Goal: Task Accomplishment & Management: Manage account settings

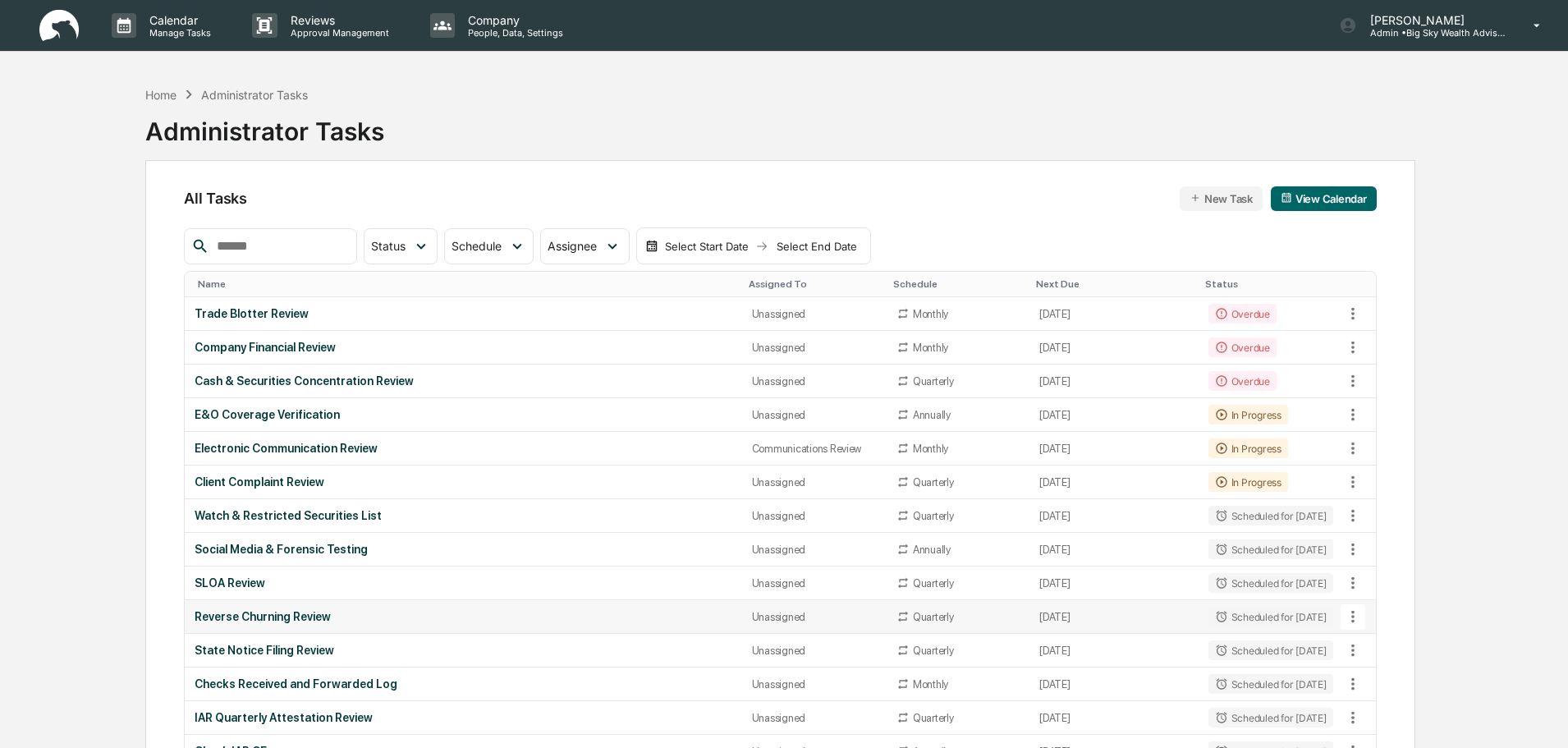
scroll to position [82, 0]
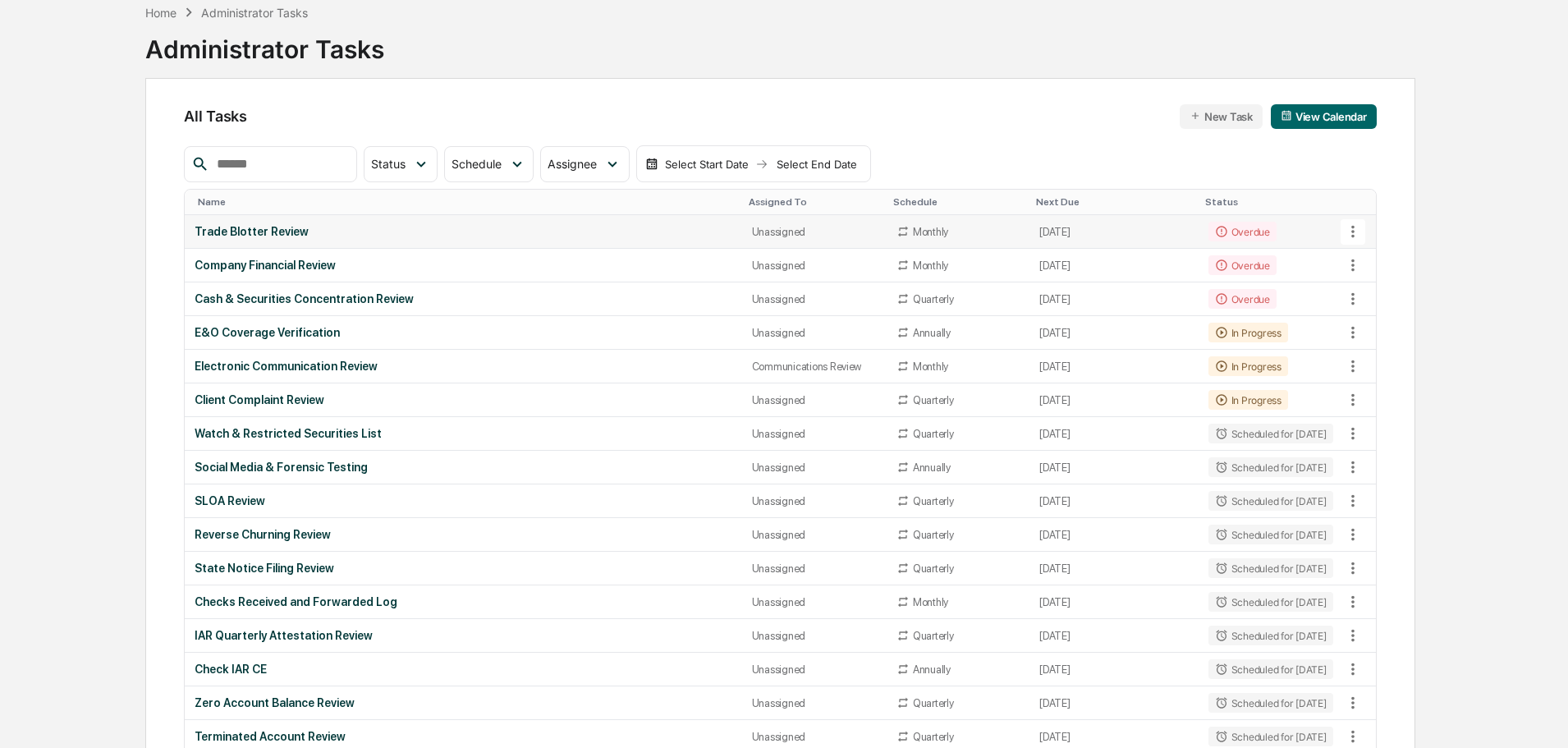
click at [449, 234] on div "Trade Blotter Review" at bounding box center [463, 231] width 537 height 13
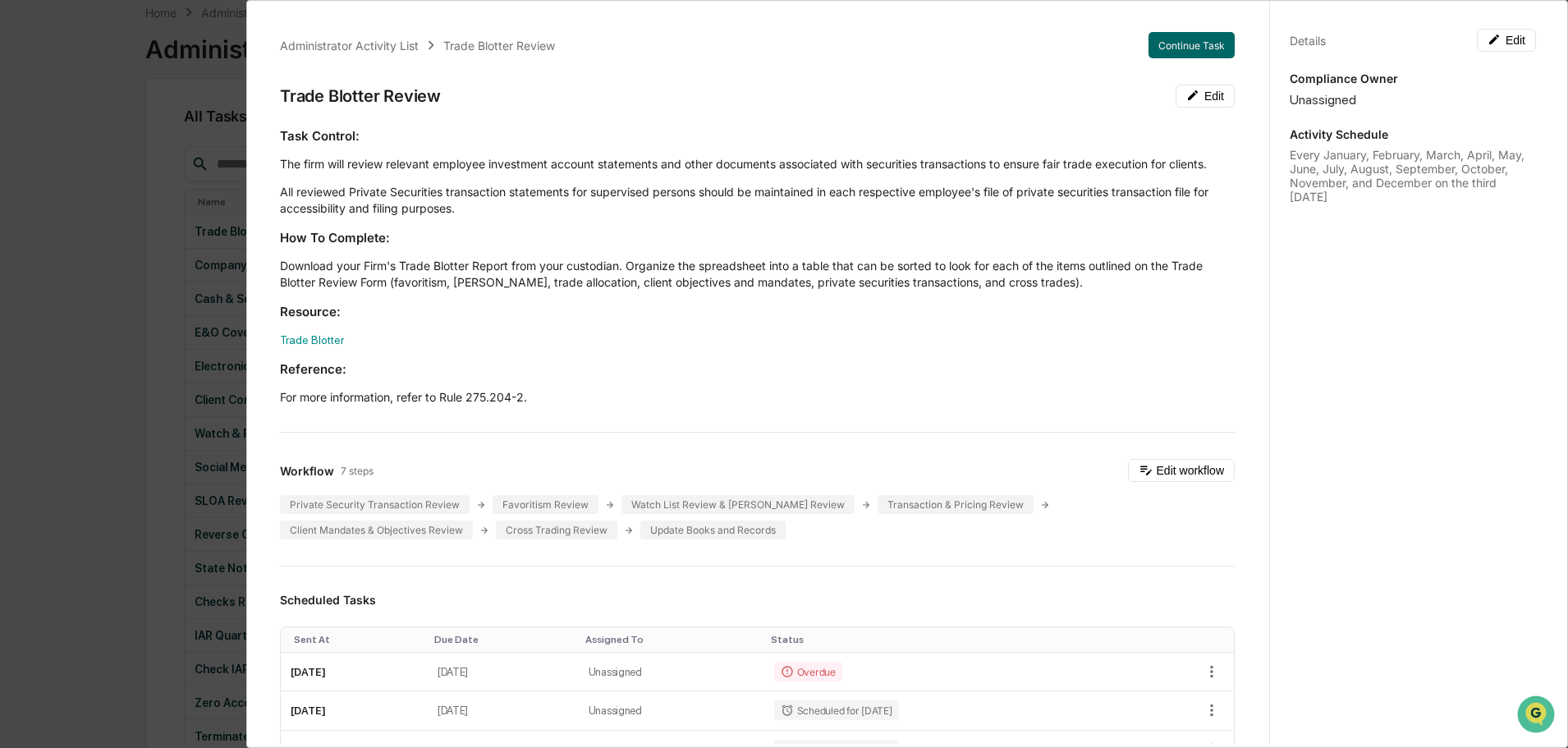
scroll to position [0, 0]
click at [110, 165] on div "Administrator Activity List Trade Blotter Review Continue Task Trade Blotter Re…" at bounding box center [784, 374] width 1568 height 748
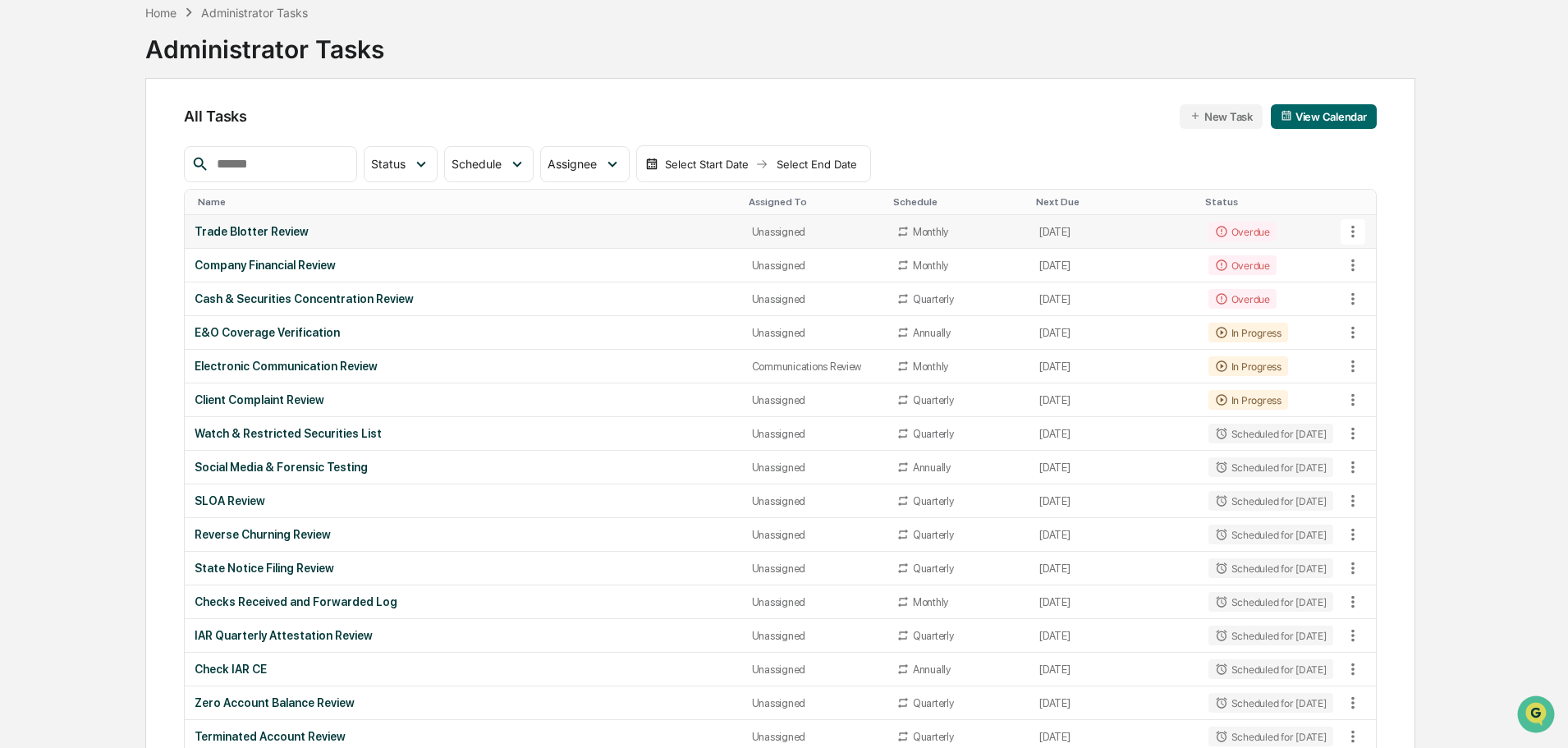
click at [369, 238] on div "Trade Blotter Review" at bounding box center [463, 231] width 537 height 13
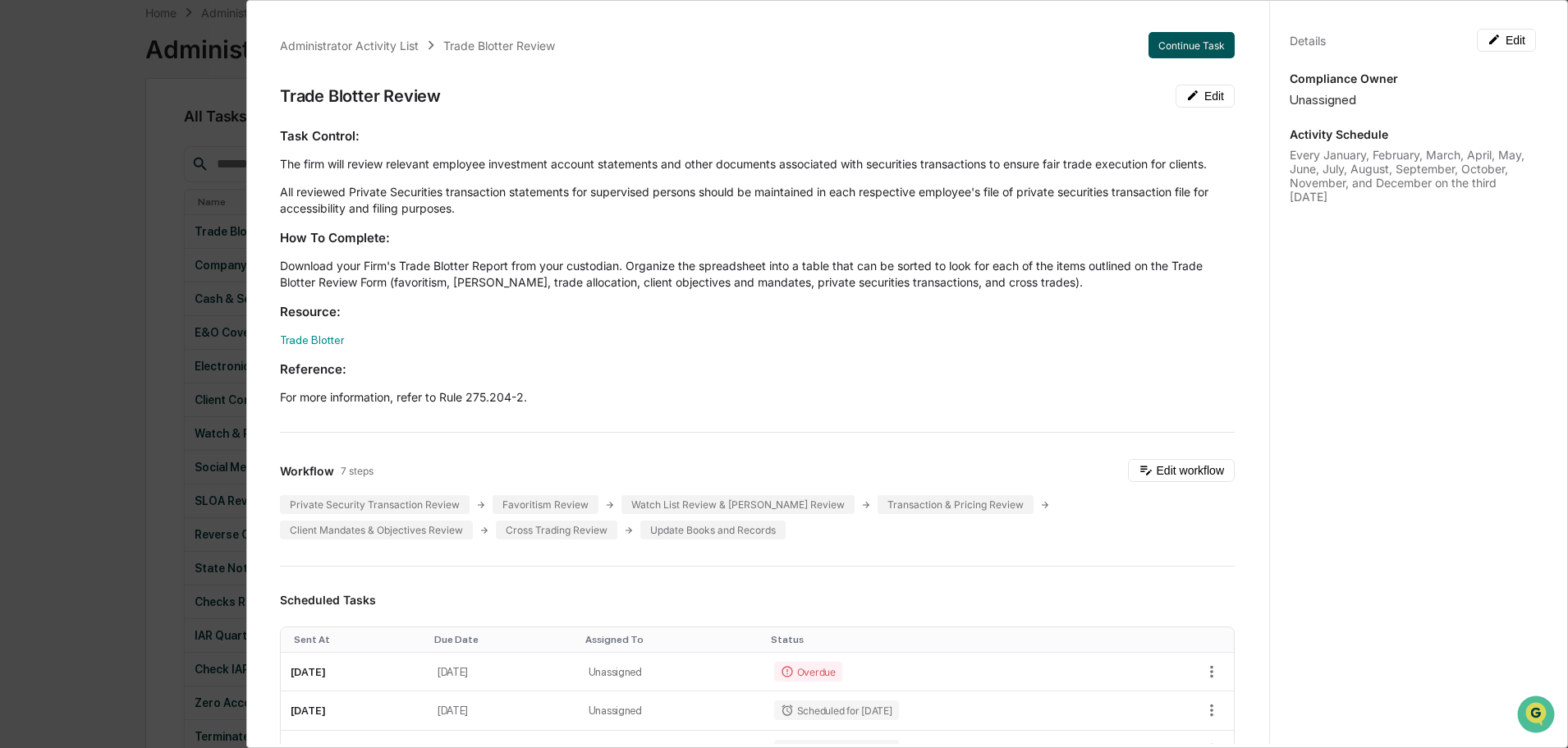
click at [1181, 47] on button "Continue Task" at bounding box center [1191, 45] width 86 height 26
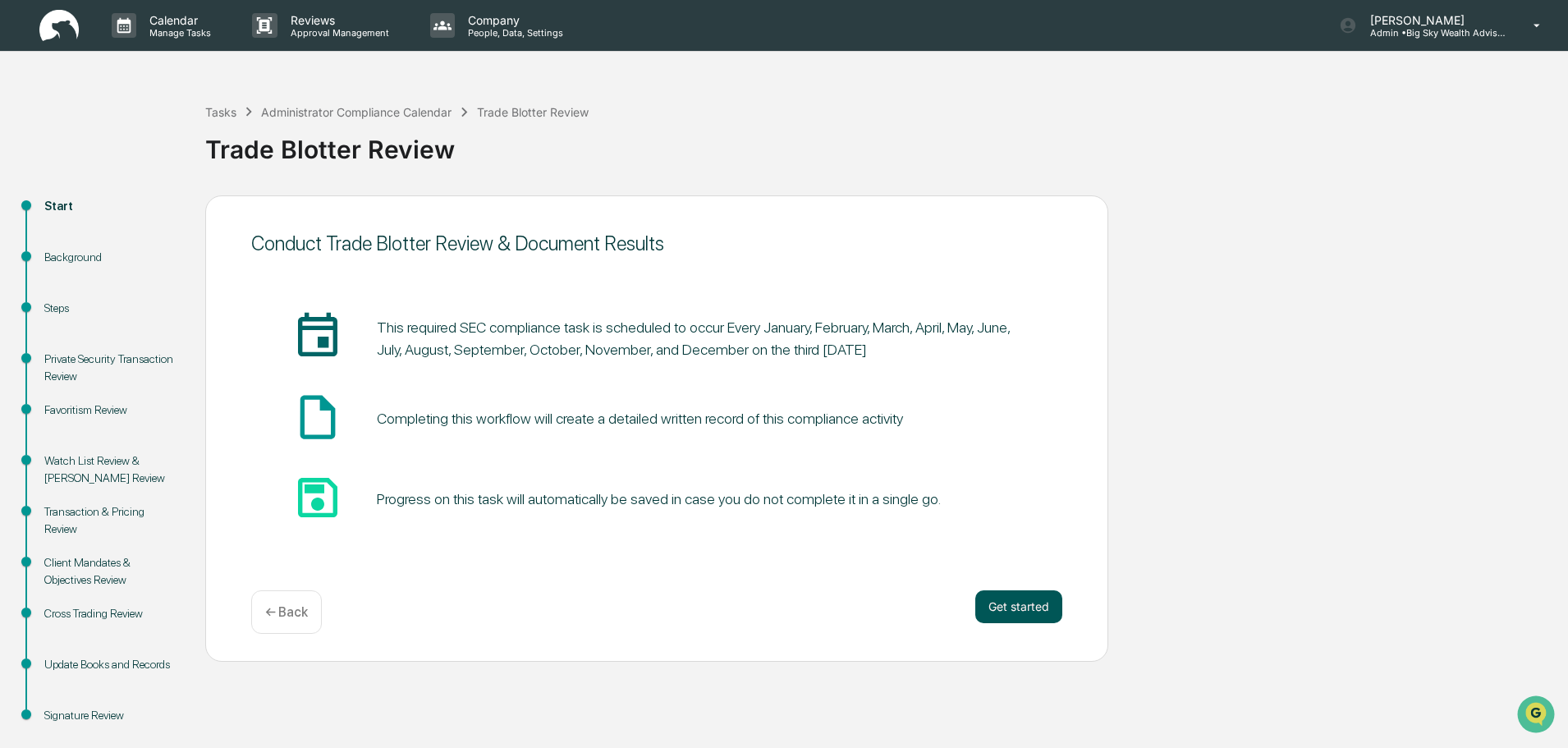
click at [1015, 603] on button "Get started" at bounding box center [1019, 607] width 87 height 33
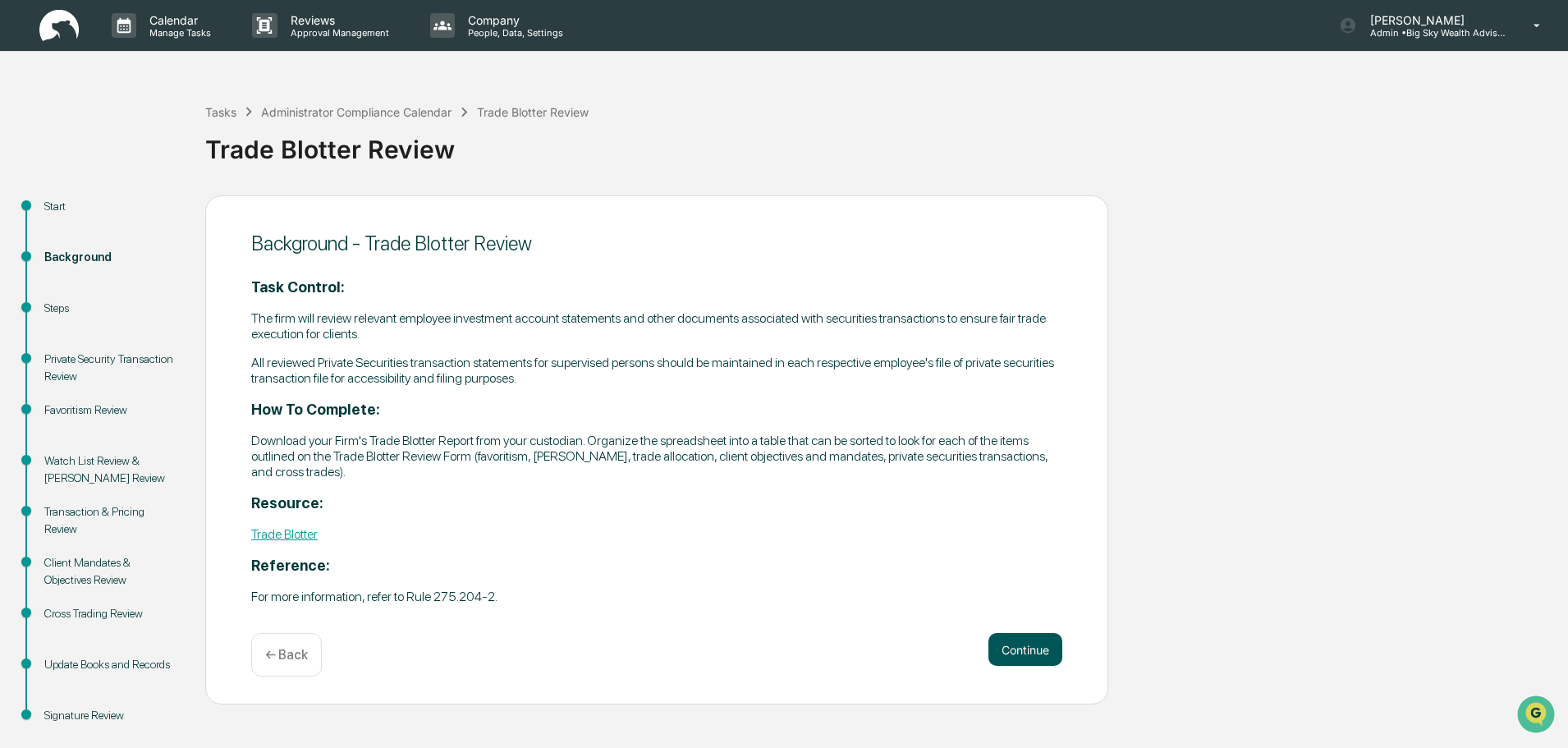
click at [1015, 657] on button "Continue" at bounding box center [1026, 649] width 74 height 33
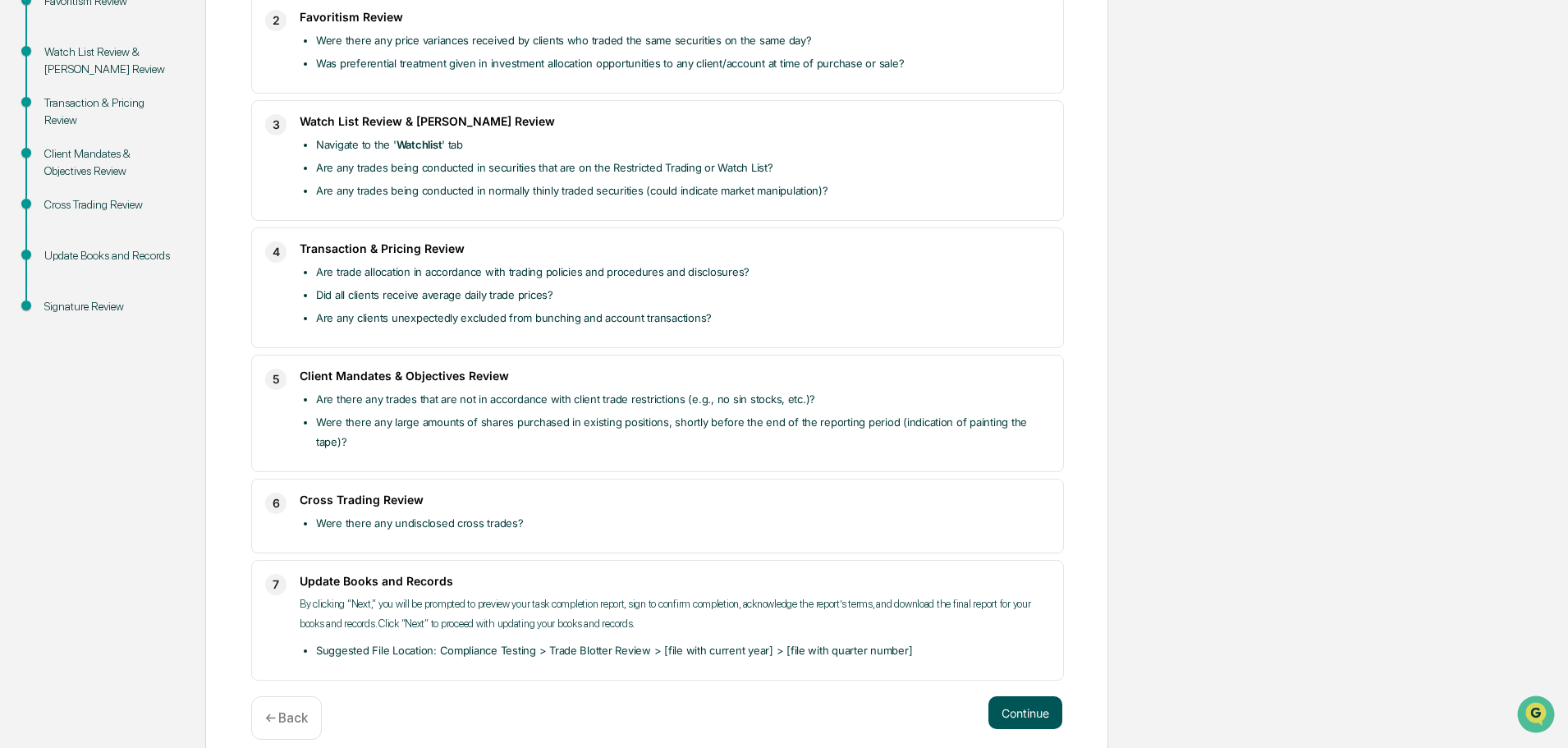
click at [1021, 696] on button "Continue" at bounding box center [1026, 713] width 74 height 33
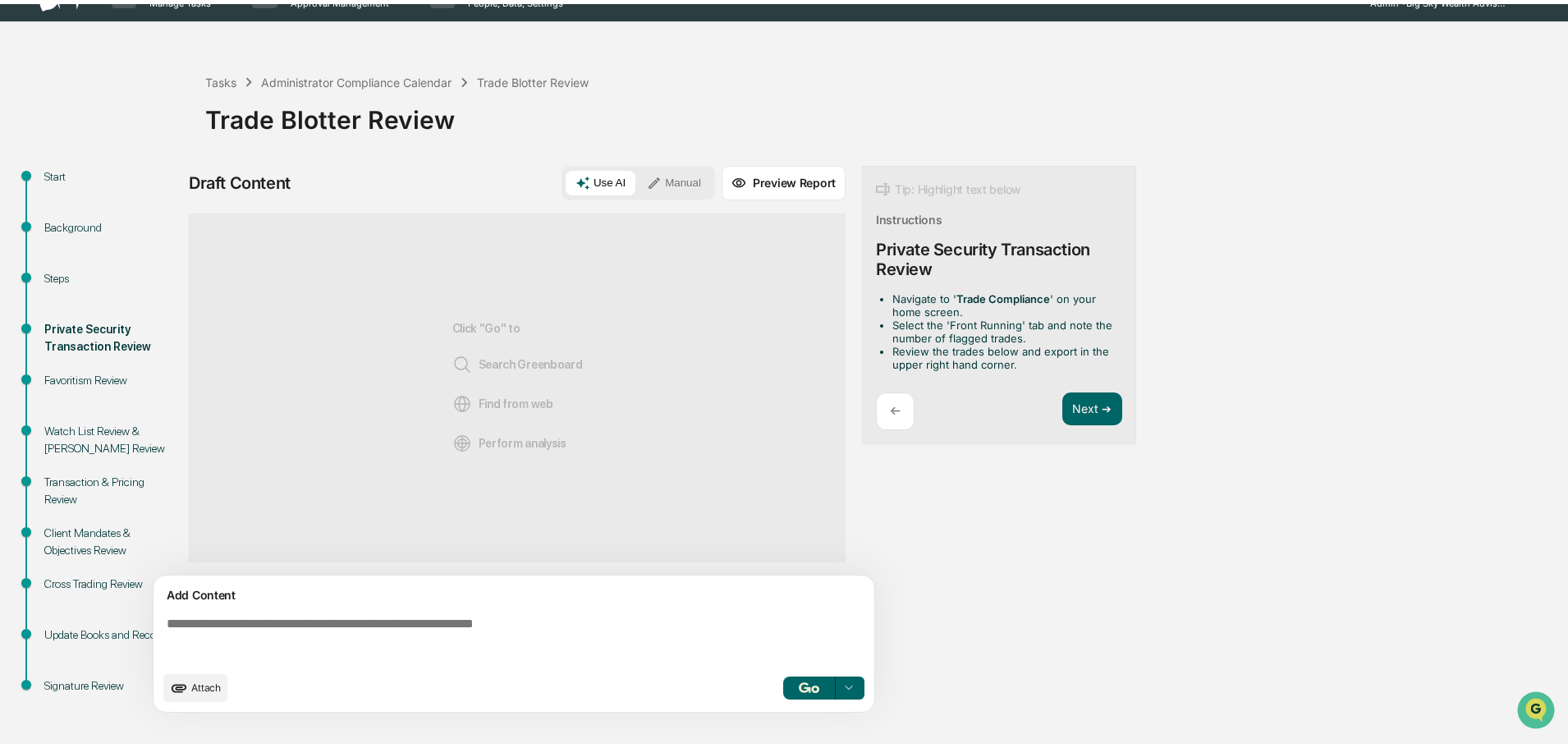
scroll to position [26, 0]
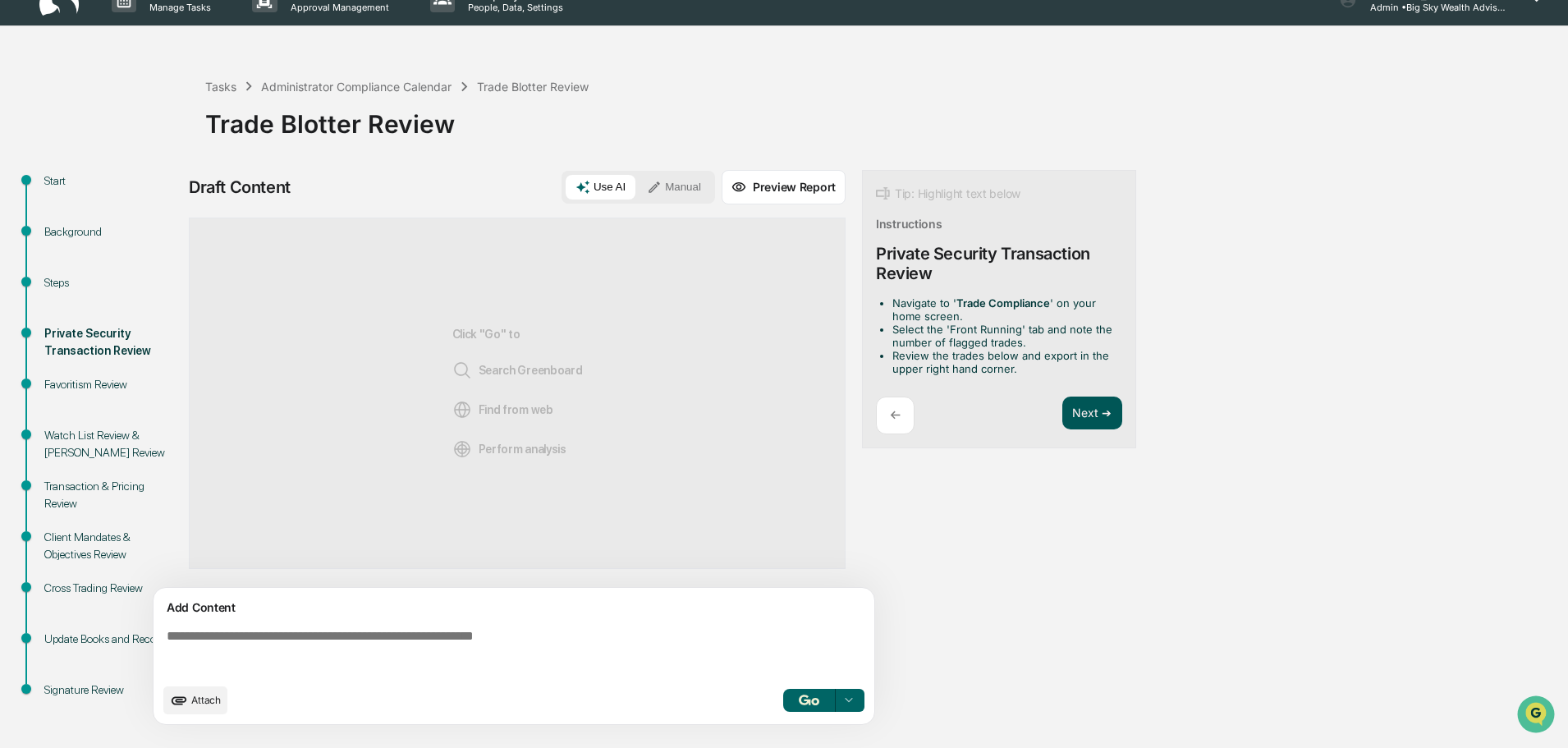
click at [1099, 409] on button "Next ➔" at bounding box center [1093, 413] width 60 height 33
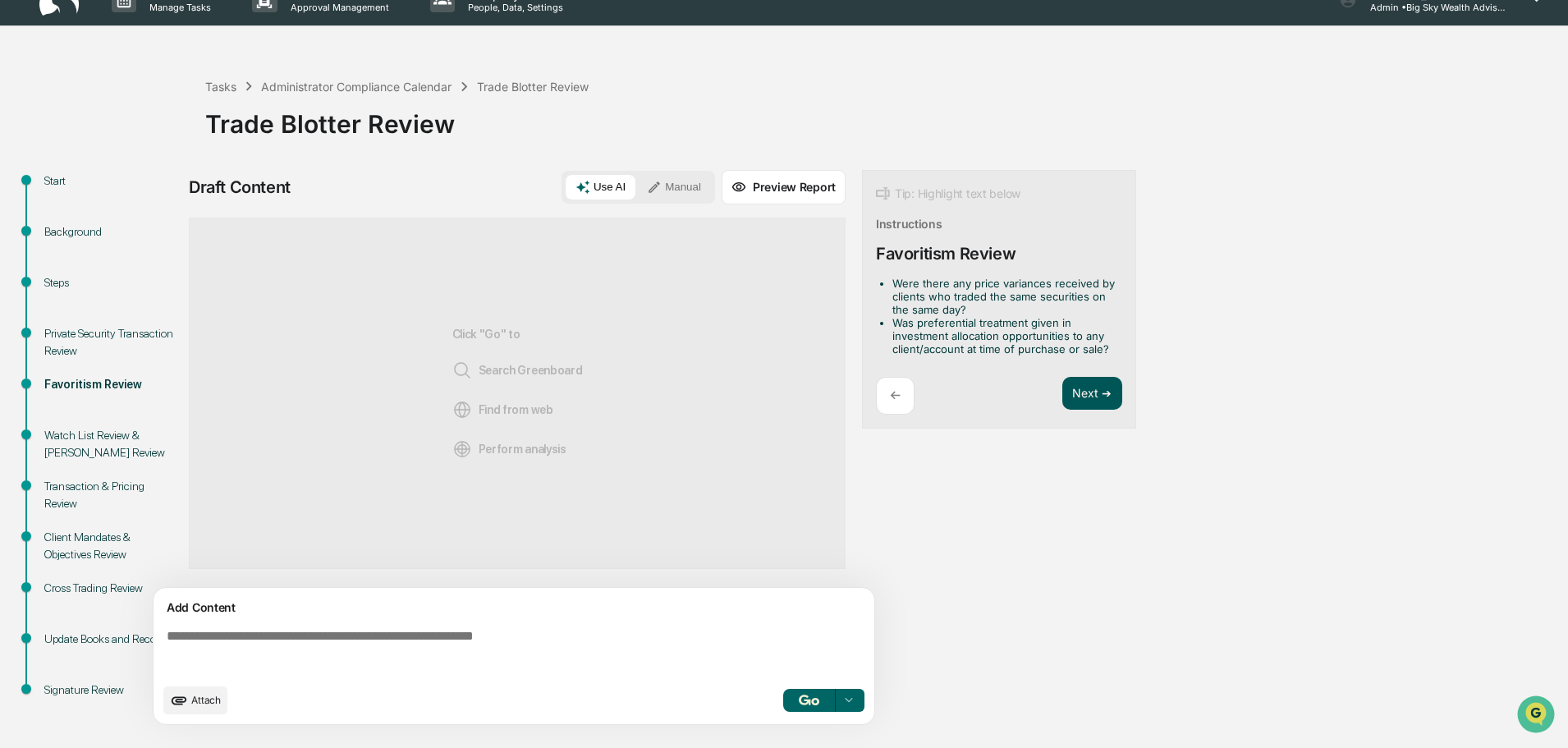
click at [1094, 391] on button "Next ➔" at bounding box center [1093, 393] width 60 height 33
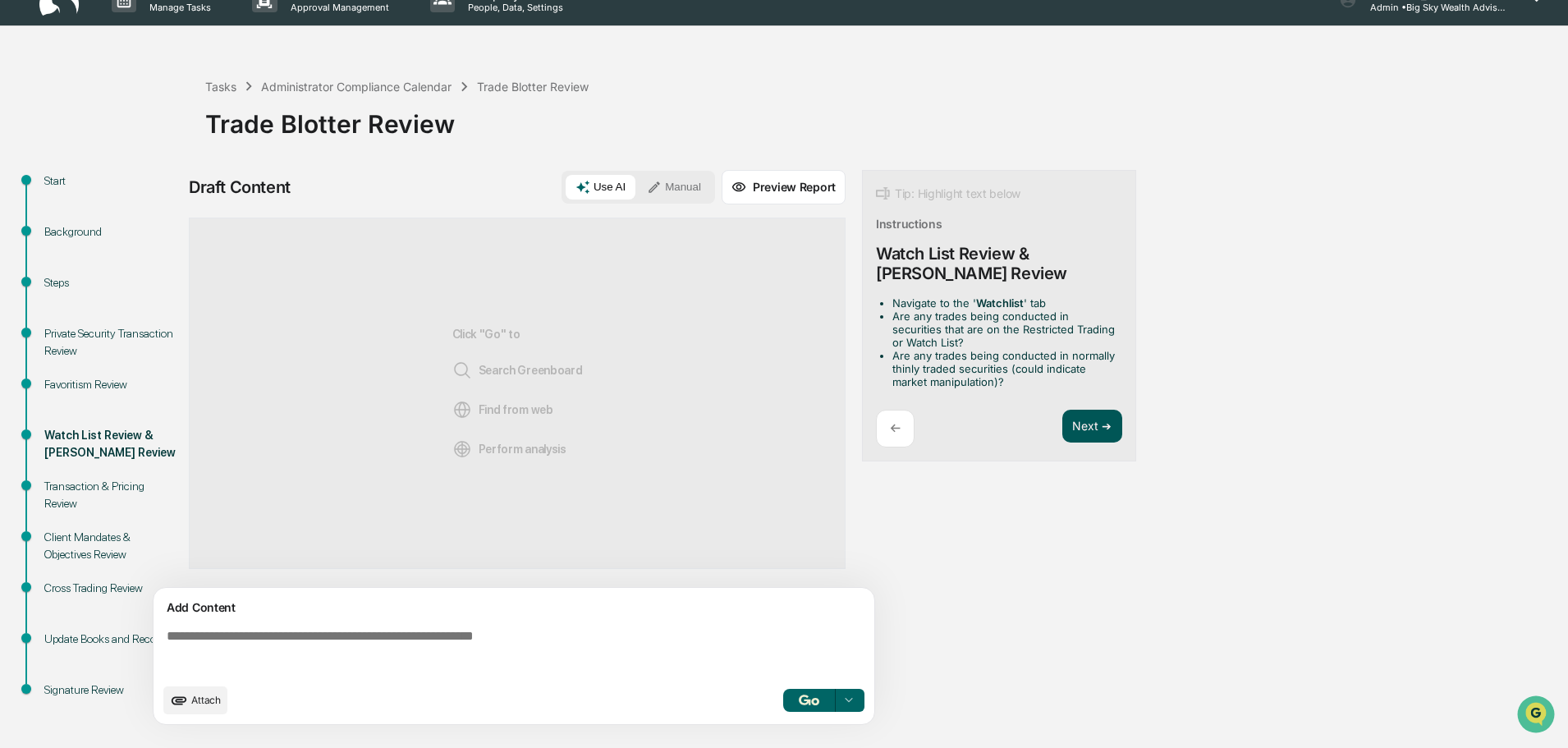
click at [1093, 426] on button "Next ➔" at bounding box center [1093, 426] width 60 height 33
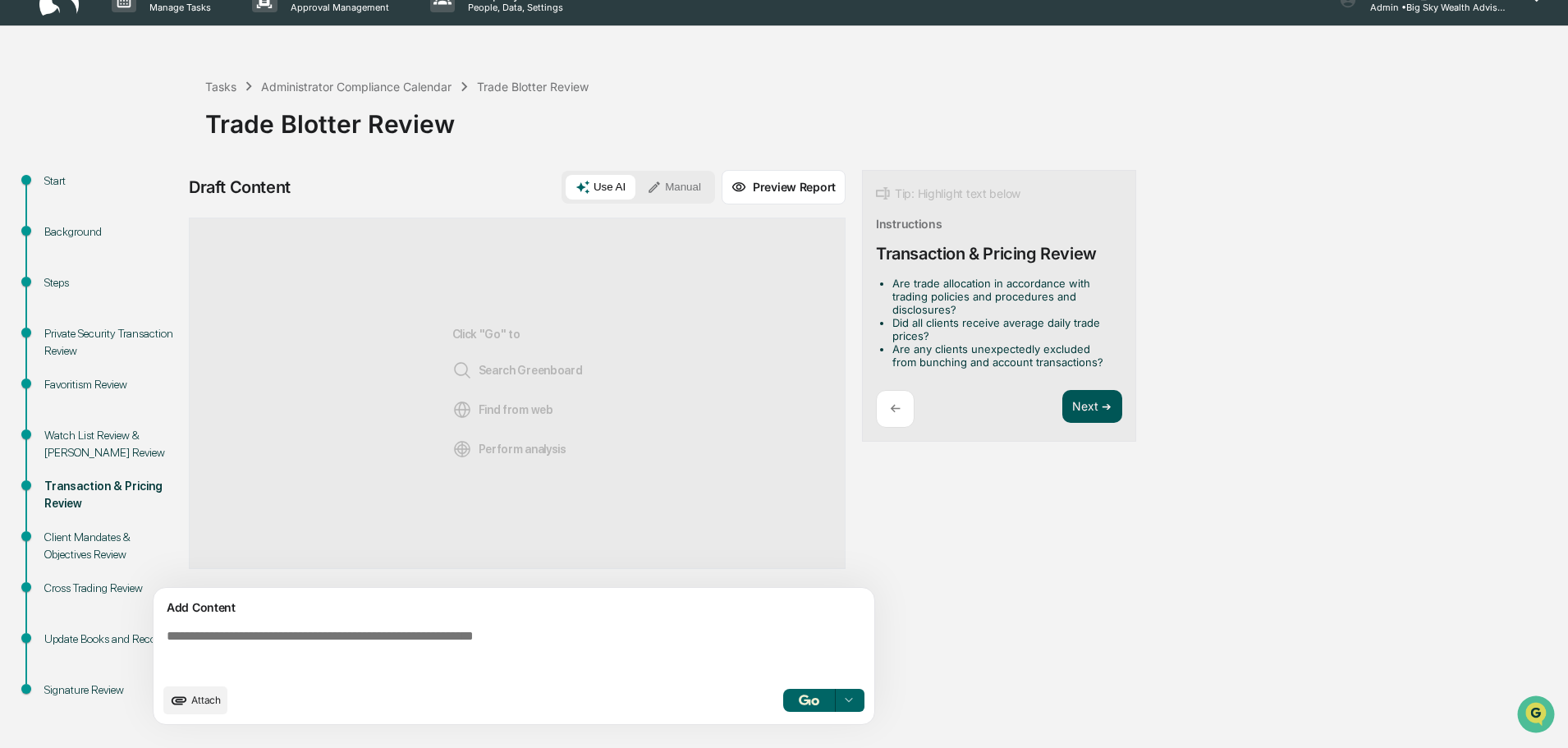
click at [1107, 399] on button "Next ➔" at bounding box center [1093, 407] width 60 height 33
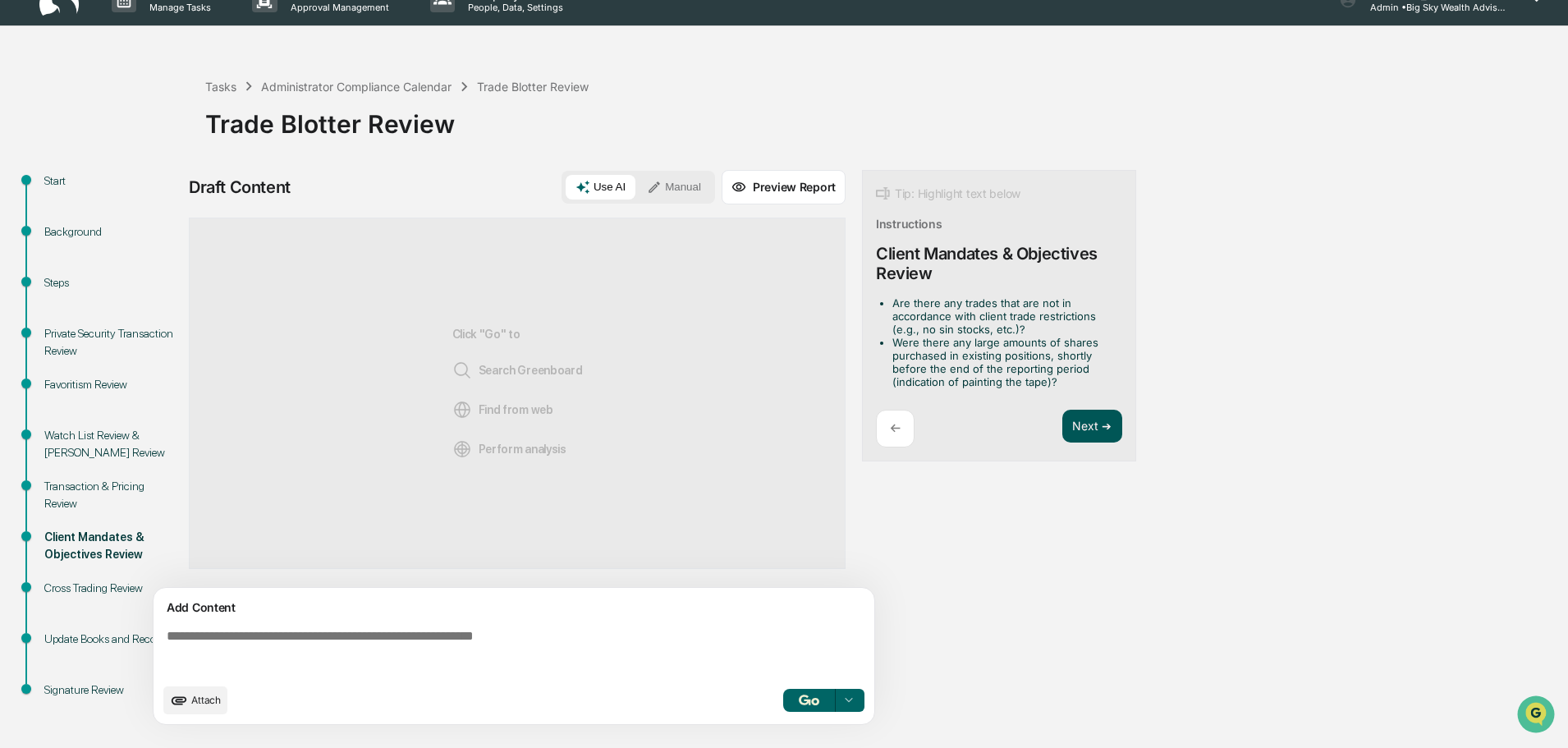
click at [1084, 415] on button "Next ➔" at bounding box center [1093, 426] width 60 height 33
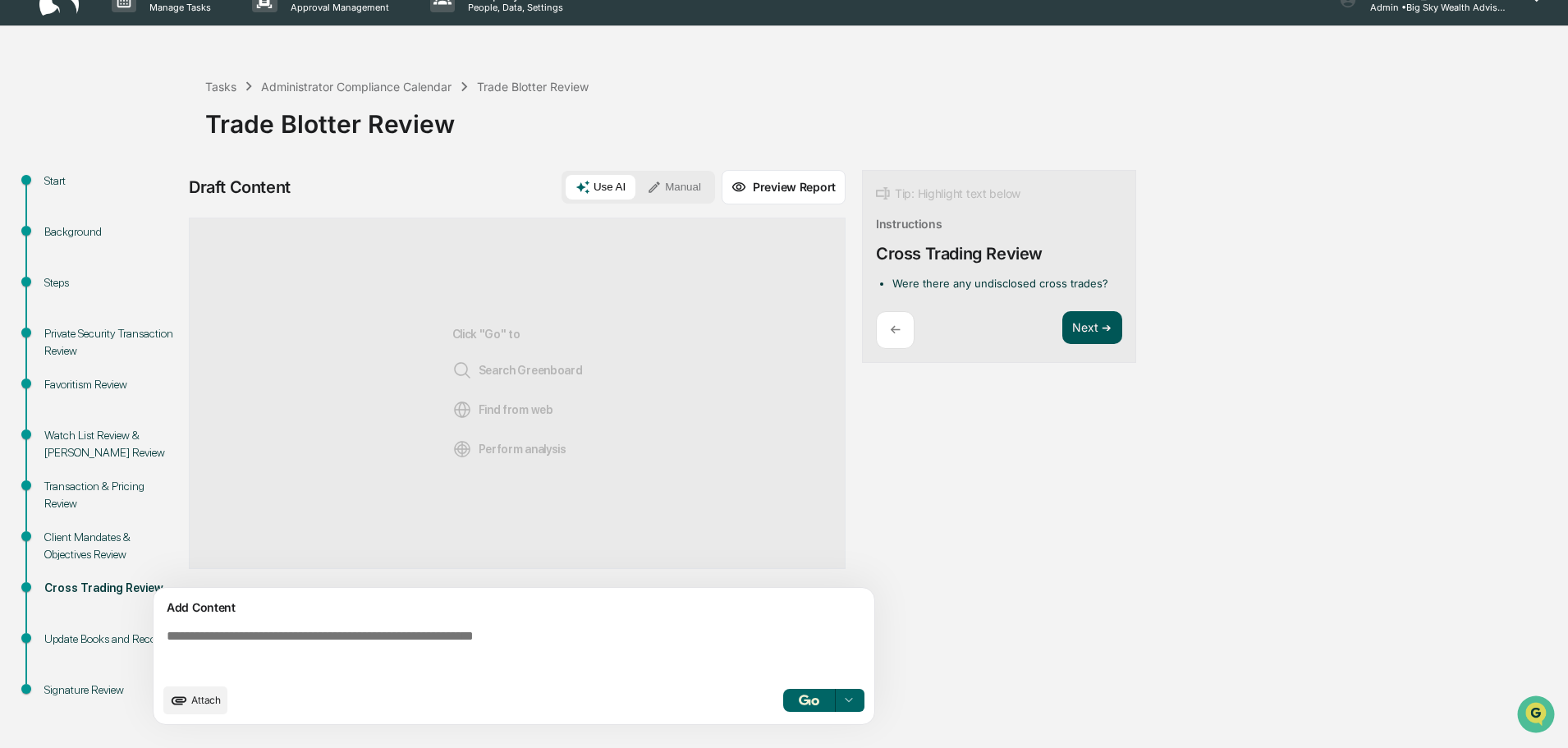
click at [1098, 330] on button "Next ➔" at bounding box center [1093, 327] width 60 height 33
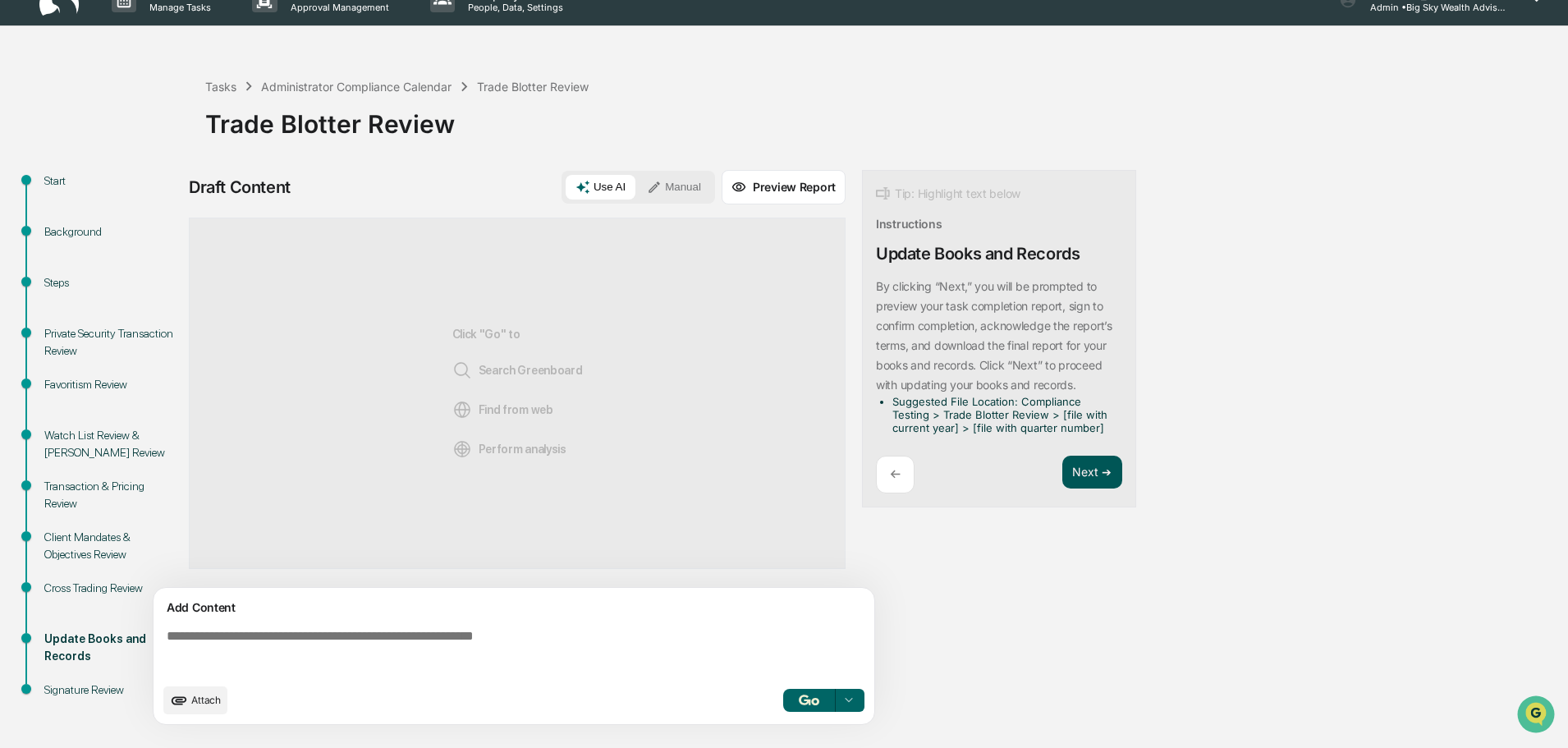
click at [1097, 457] on button "Next ➔" at bounding box center [1093, 472] width 60 height 33
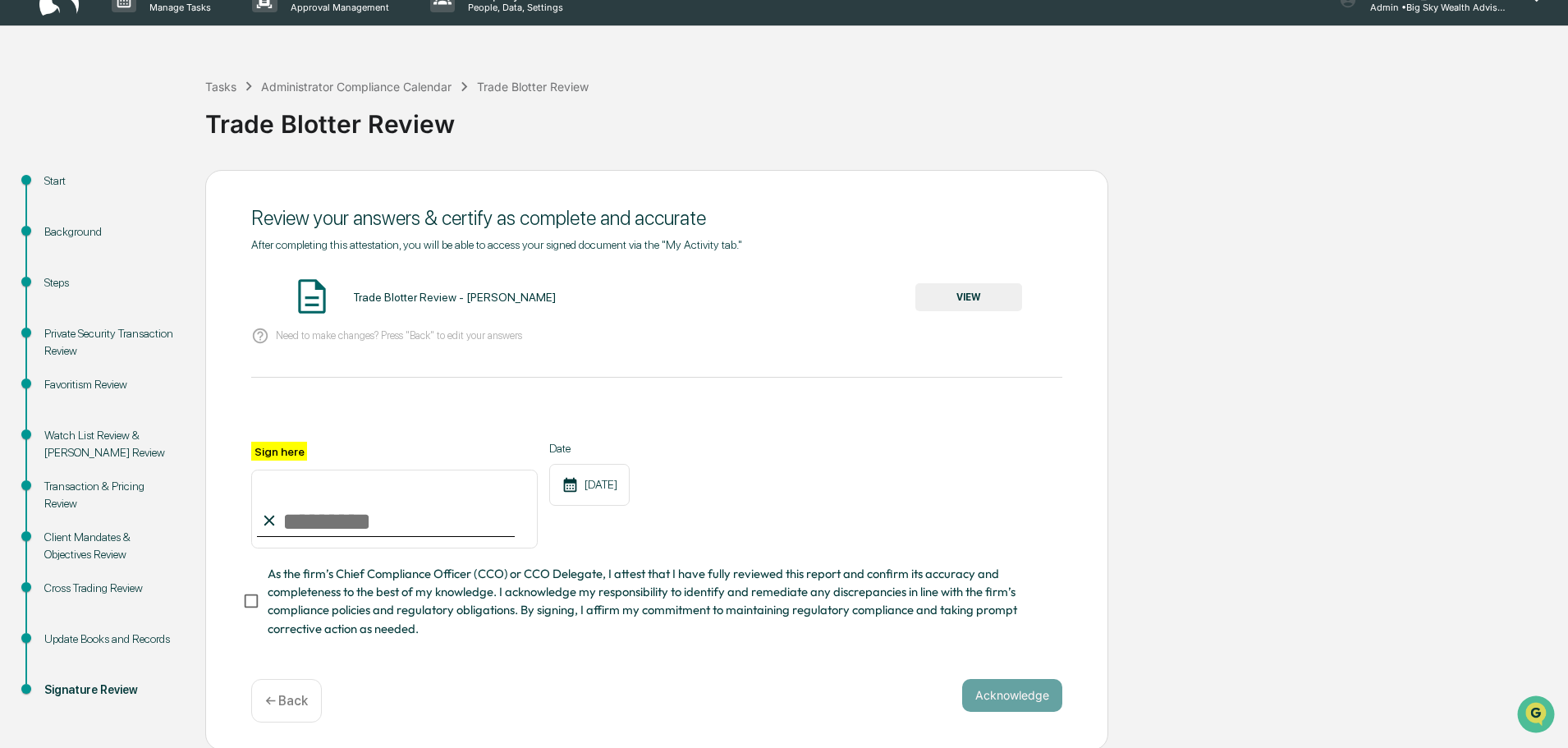
click at [364, 537] on input "Sign here" at bounding box center [395, 509] width 287 height 79
type input "**********"
click at [983, 301] on button "VIEW" at bounding box center [969, 297] width 106 height 28
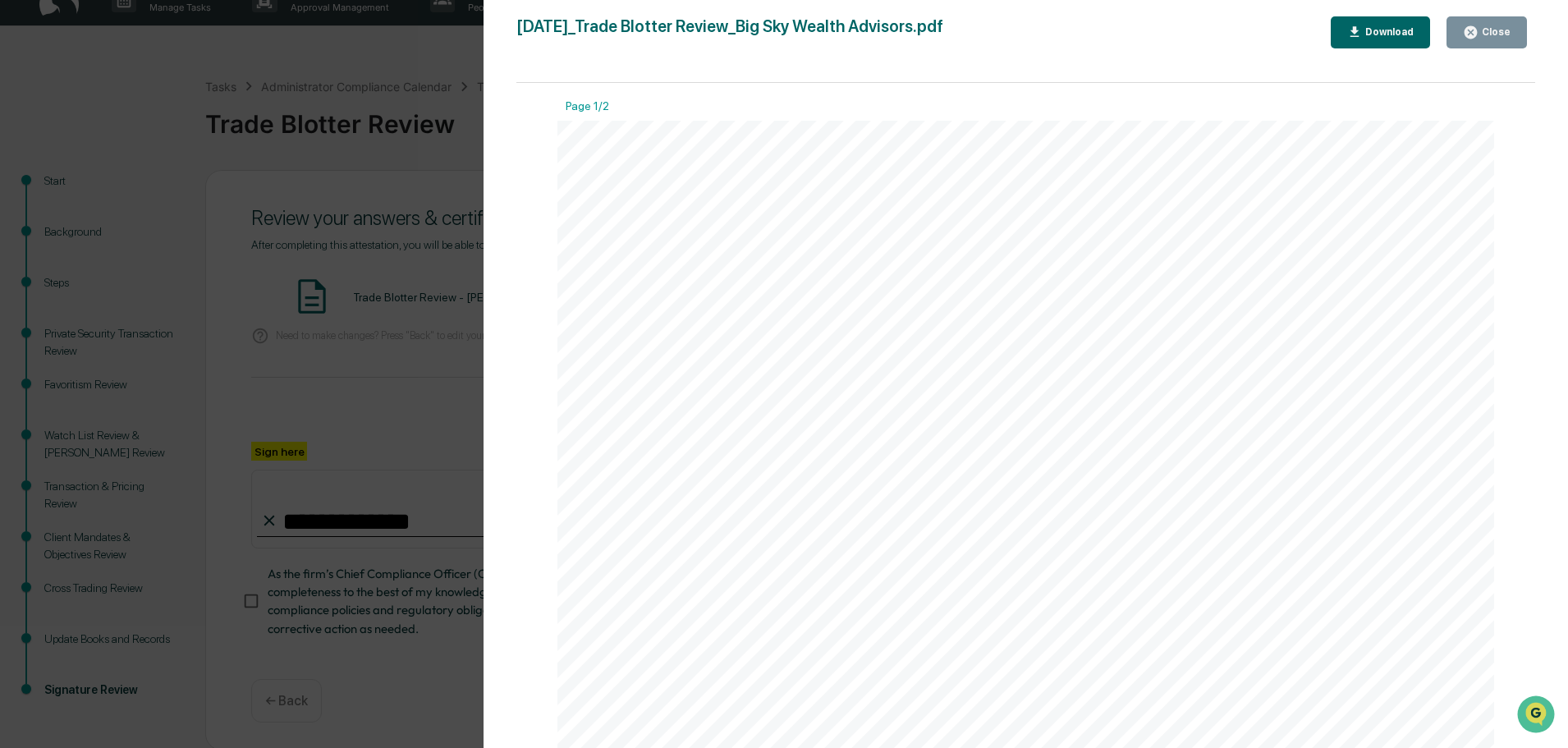
click at [1505, 30] on div "Close" at bounding box center [1495, 31] width 32 height 11
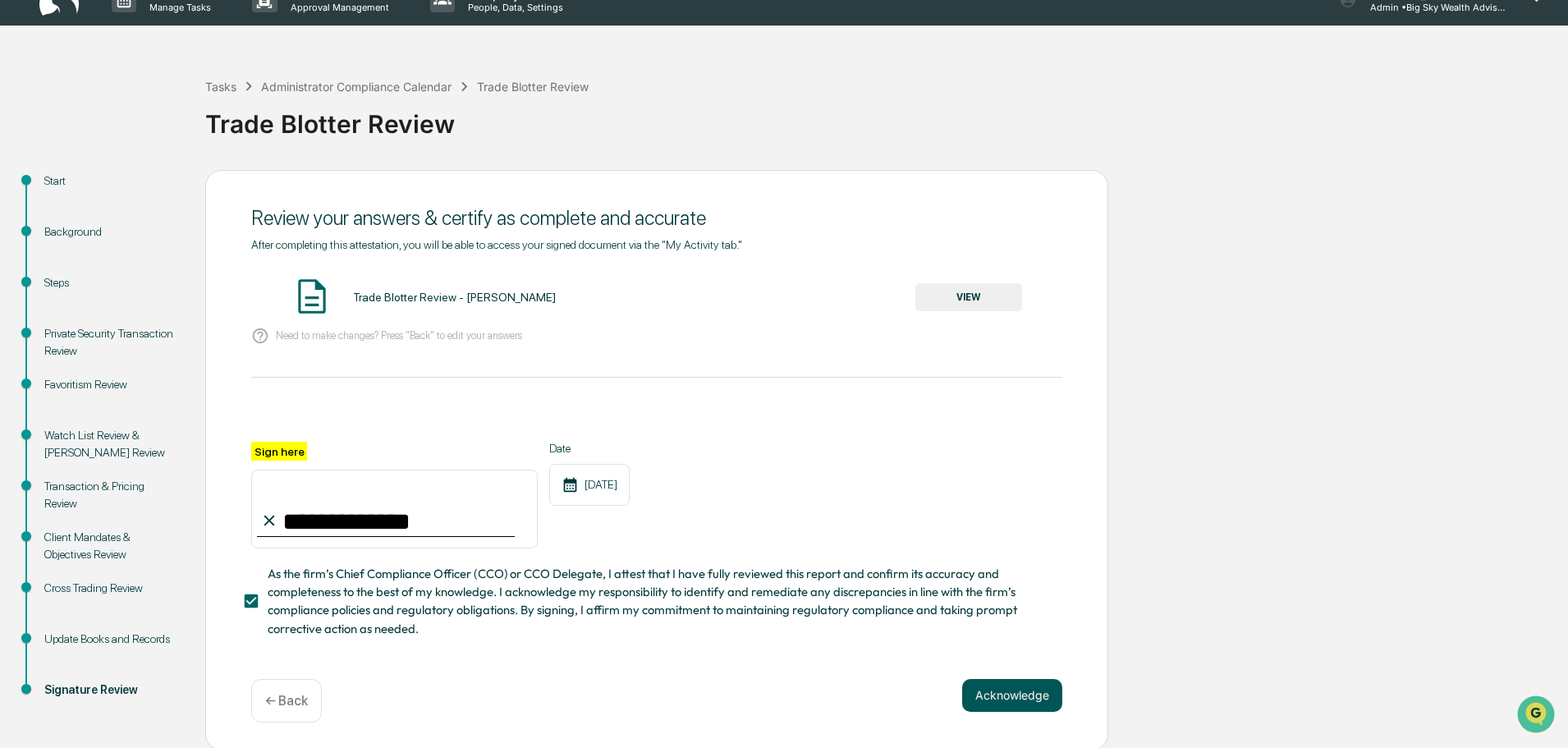
click at [1037, 700] on button "Acknowledge" at bounding box center [1012, 695] width 100 height 33
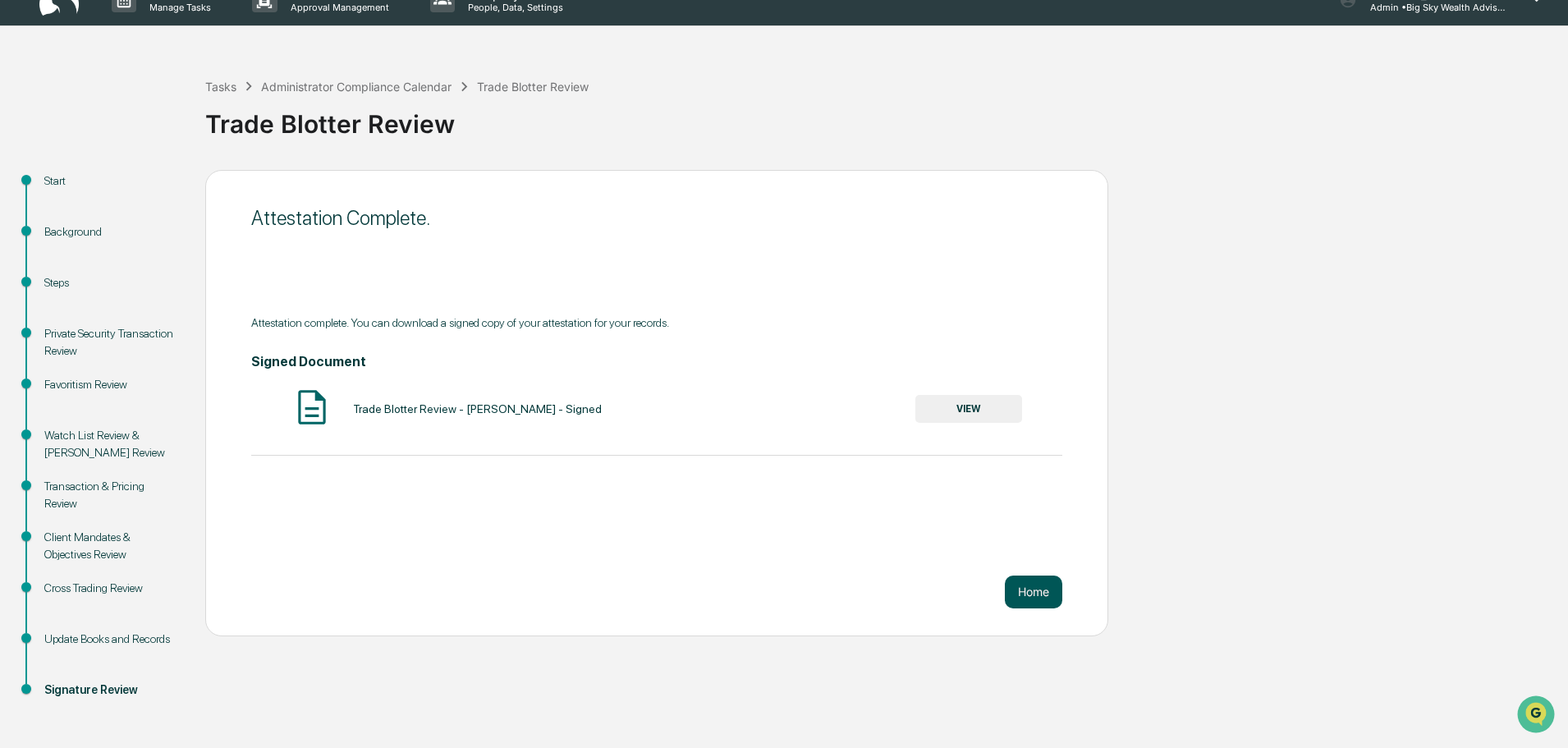
click at [1032, 595] on button "Home" at bounding box center [1034, 592] width 57 height 33
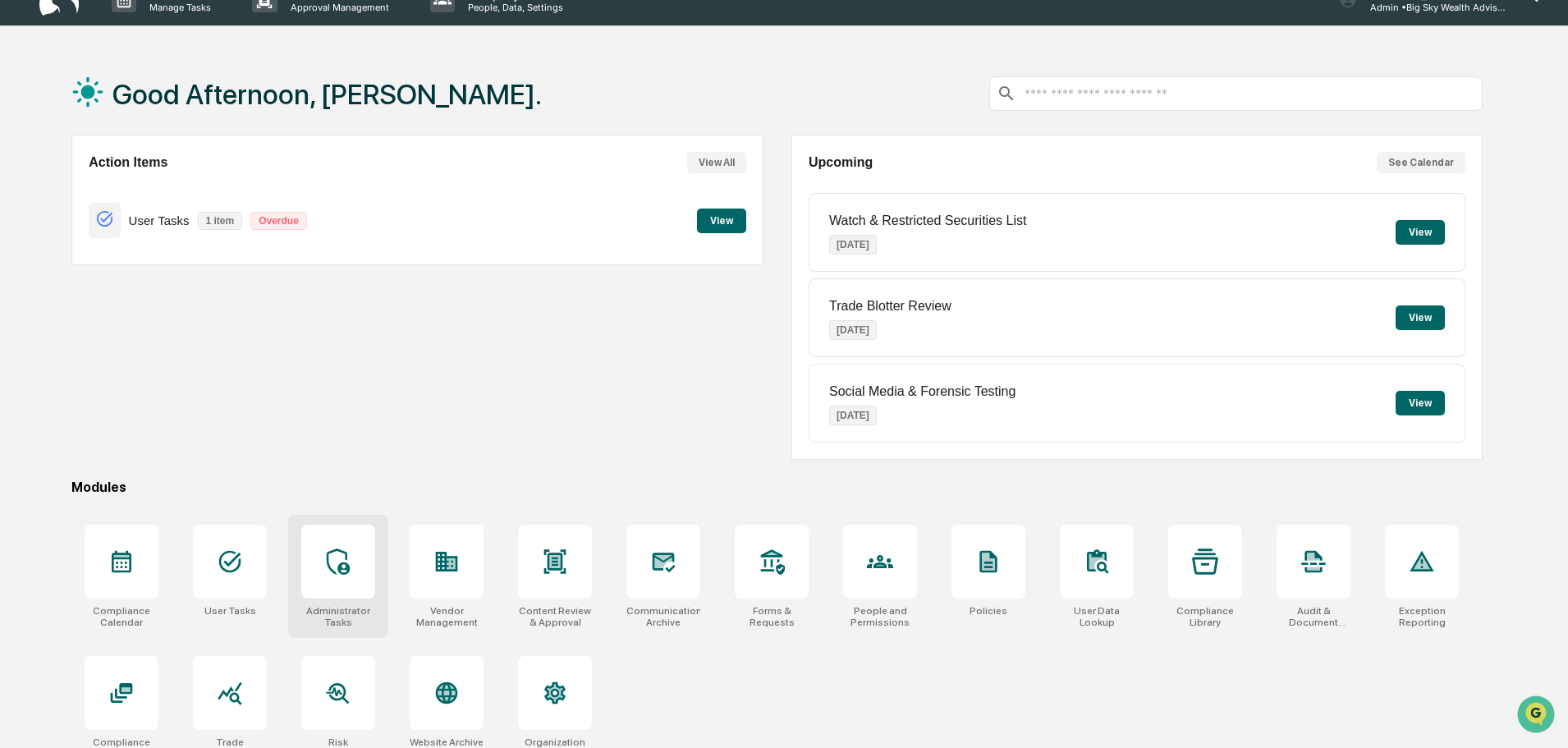
click at [353, 585] on div at bounding box center [339, 561] width 74 height 74
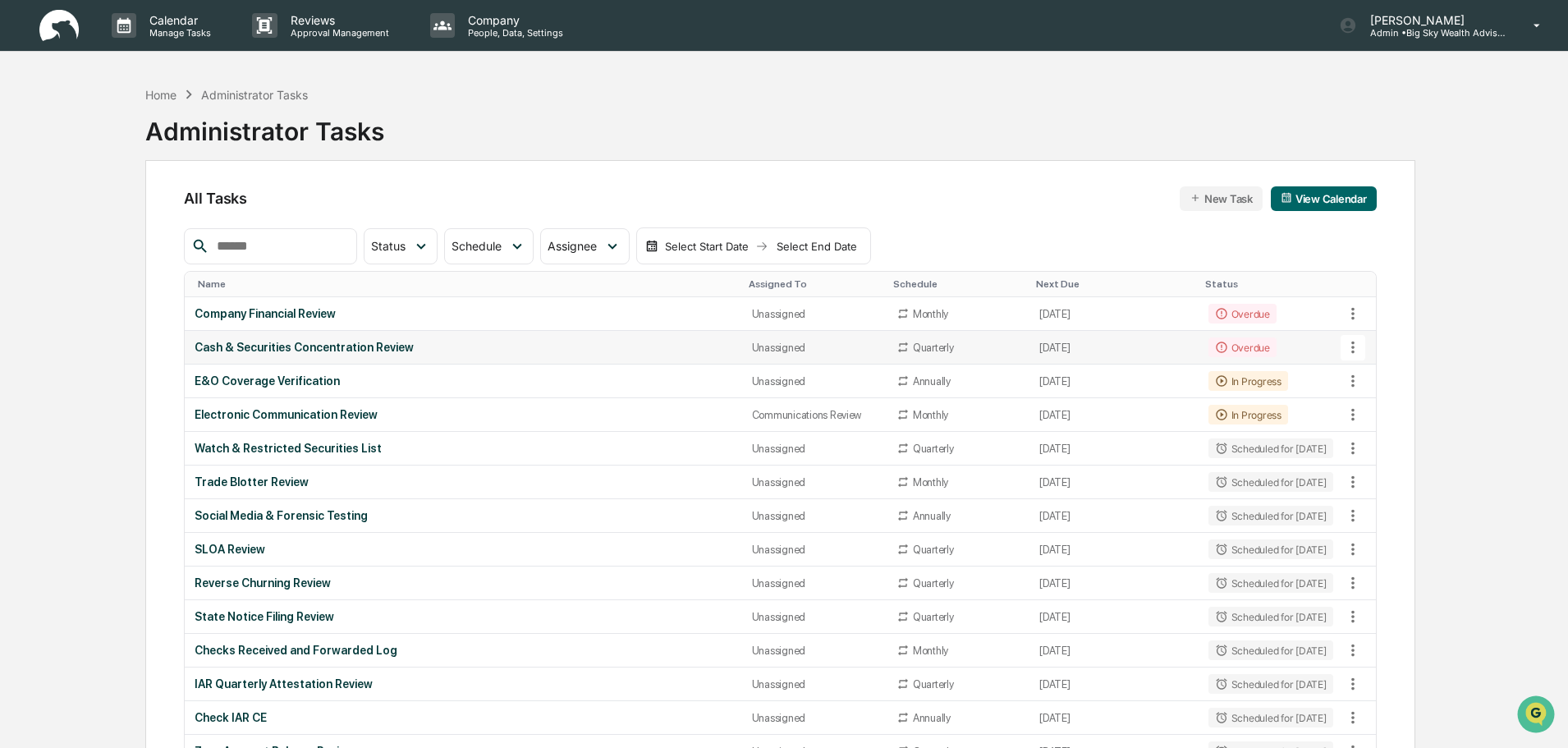
click at [544, 359] on td "Cash & Securities Concentration Review" at bounding box center [463, 348] width 557 height 33
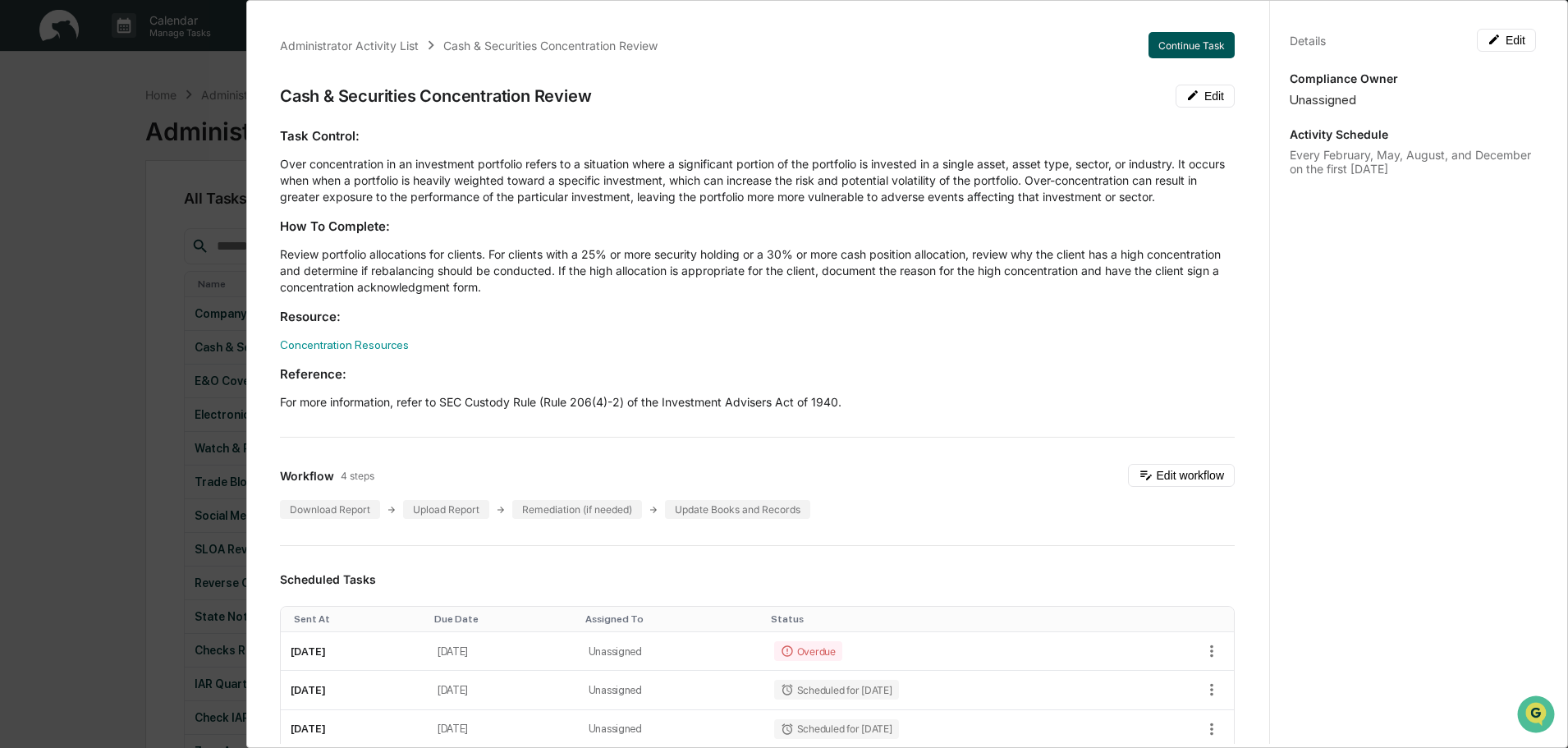
click at [1168, 39] on button "Continue Task" at bounding box center [1191, 45] width 86 height 26
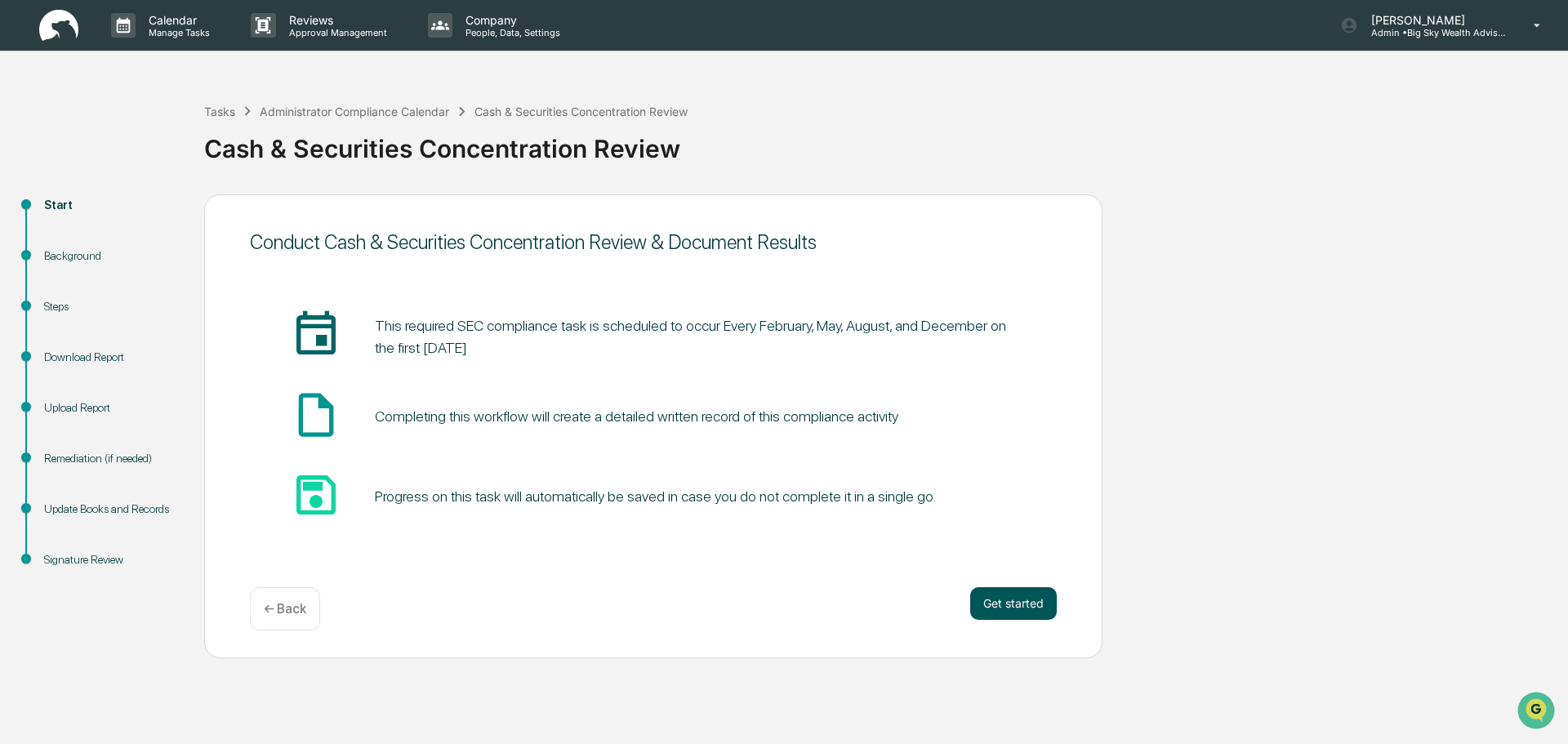
click at [1009, 598] on button "Get started" at bounding box center [1014, 603] width 86 height 33
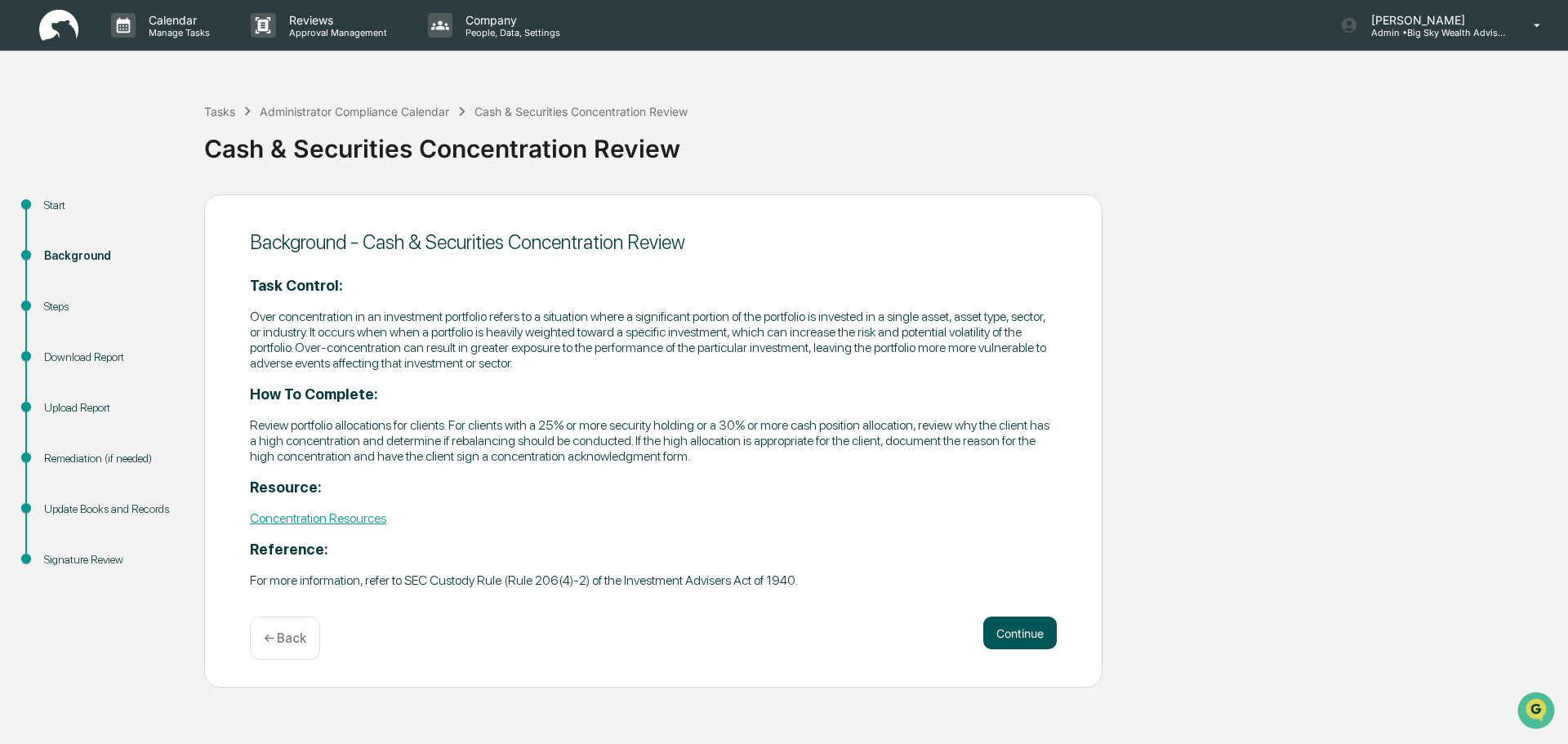
click at [1030, 623] on button "Continue" at bounding box center [1020, 633] width 74 height 33
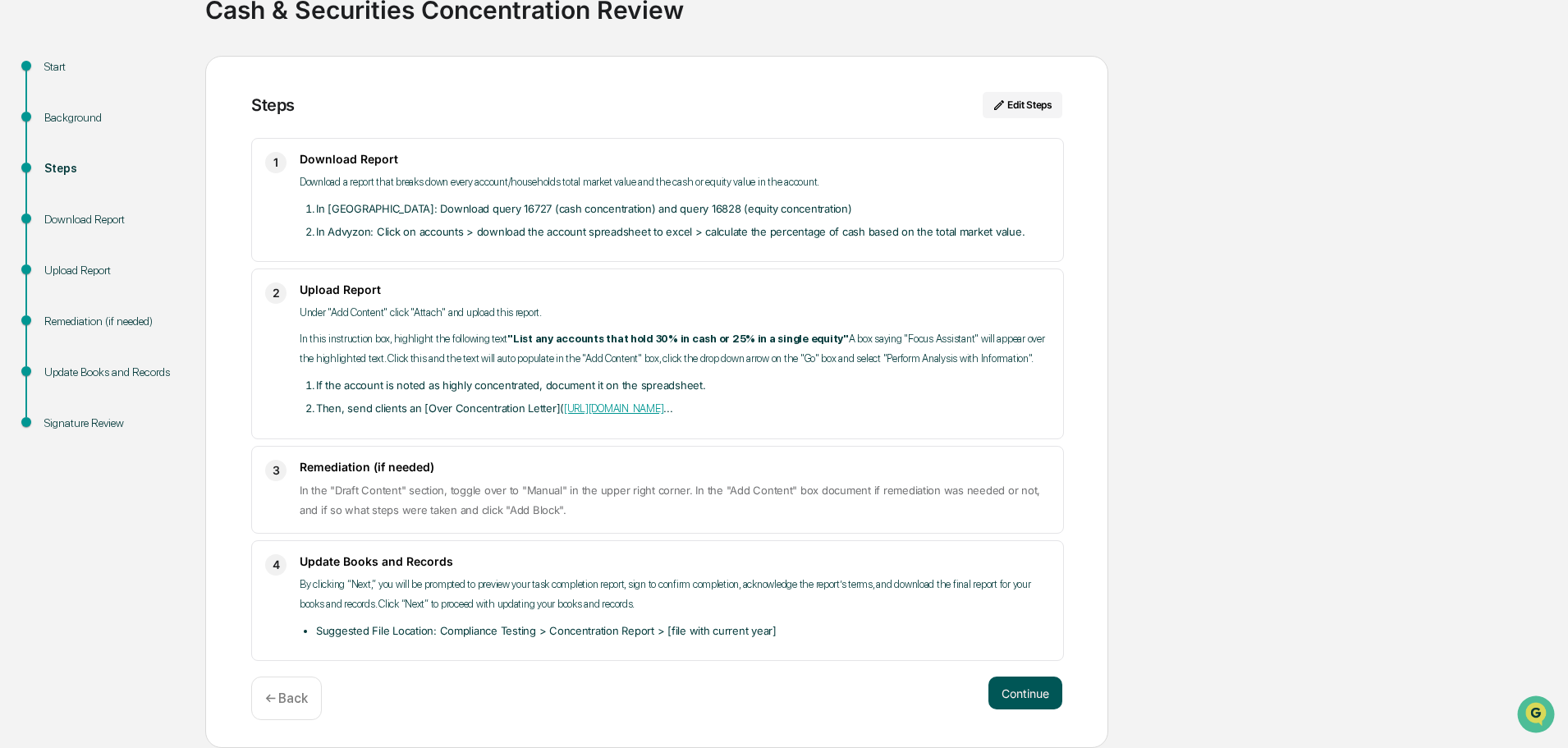
click at [1035, 691] on button "Continue" at bounding box center [1026, 693] width 74 height 33
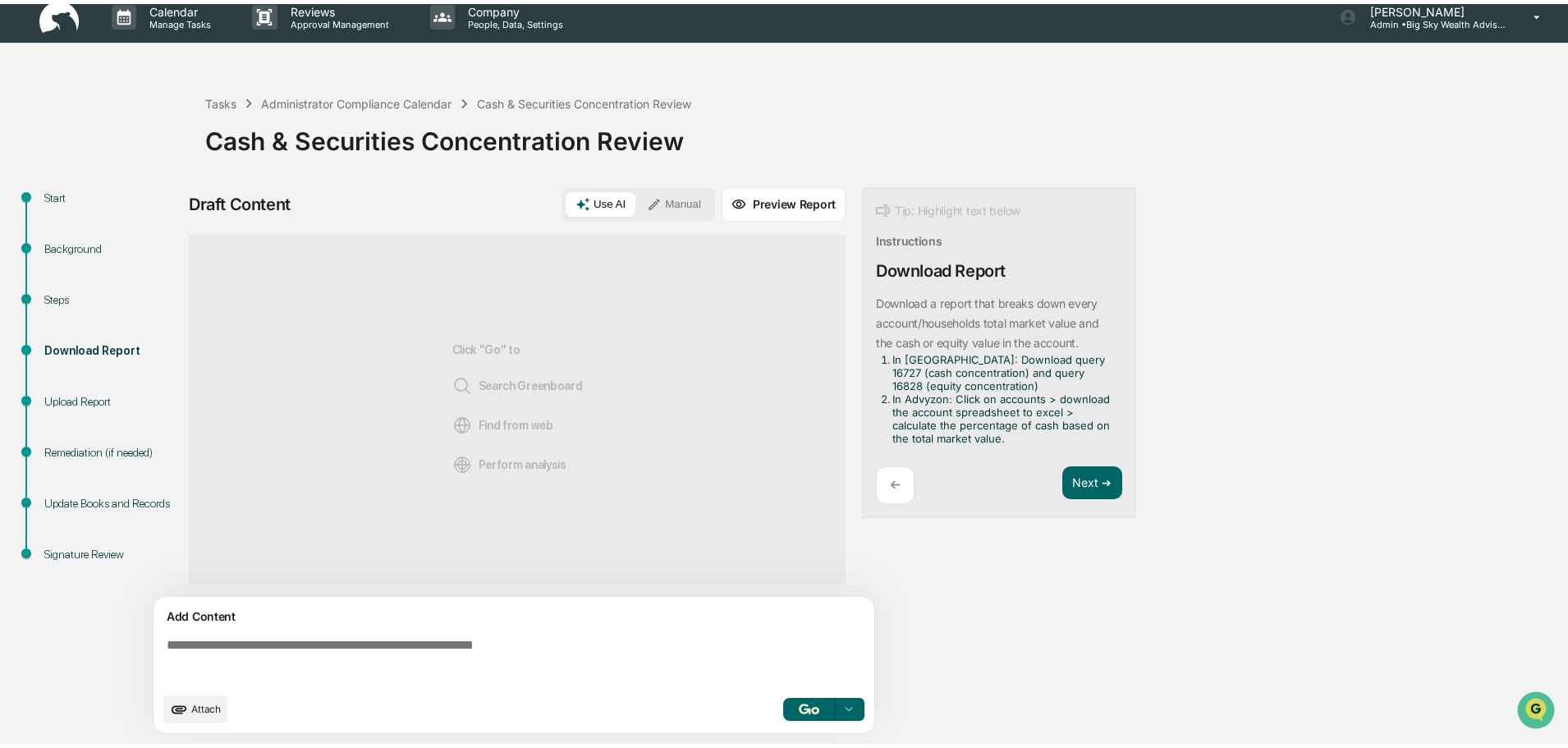
scroll to position [12, 0]
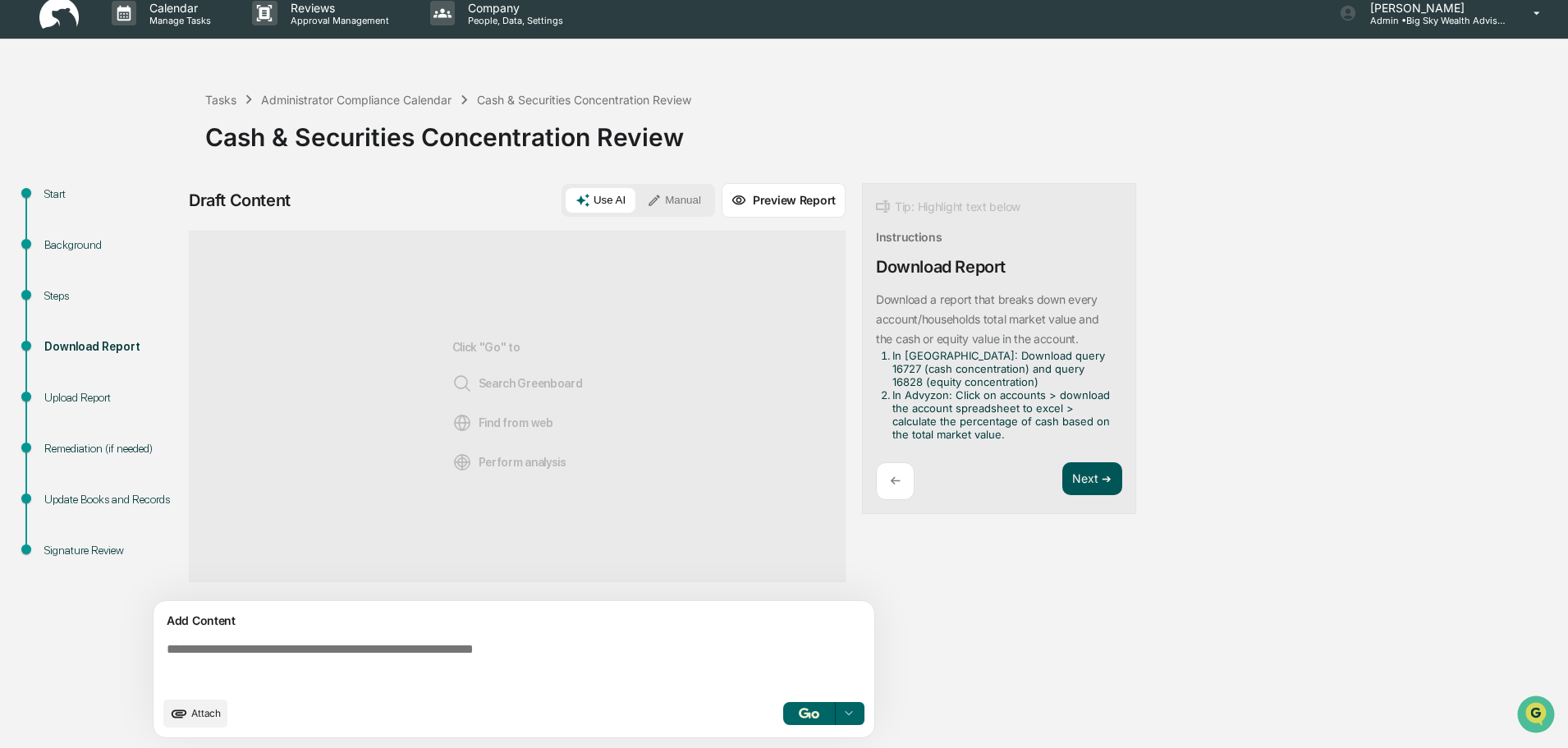
click at [1110, 491] on button "Next ➔" at bounding box center [1093, 479] width 60 height 33
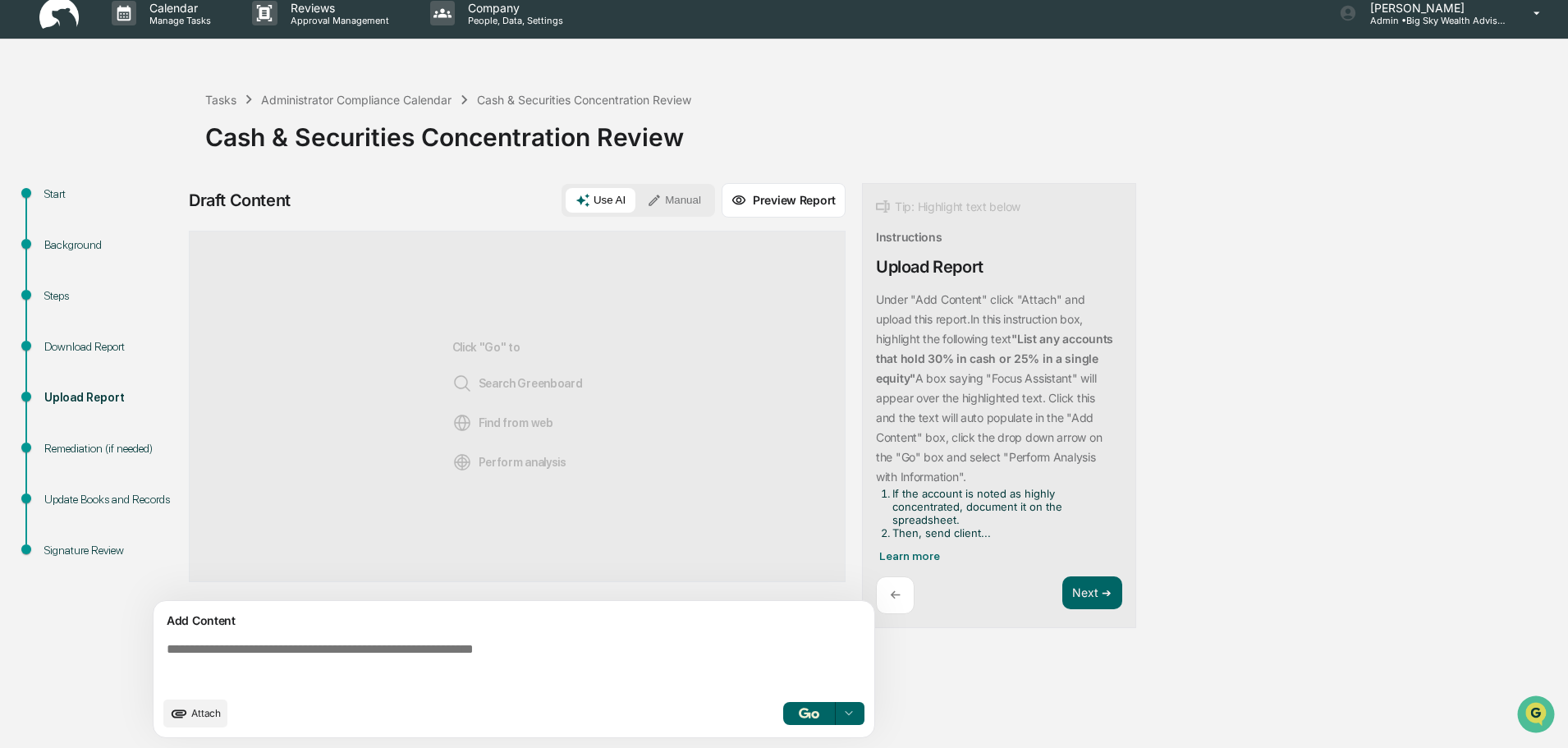
click at [260, 652] on textarea at bounding box center [517, 665] width 714 height 59
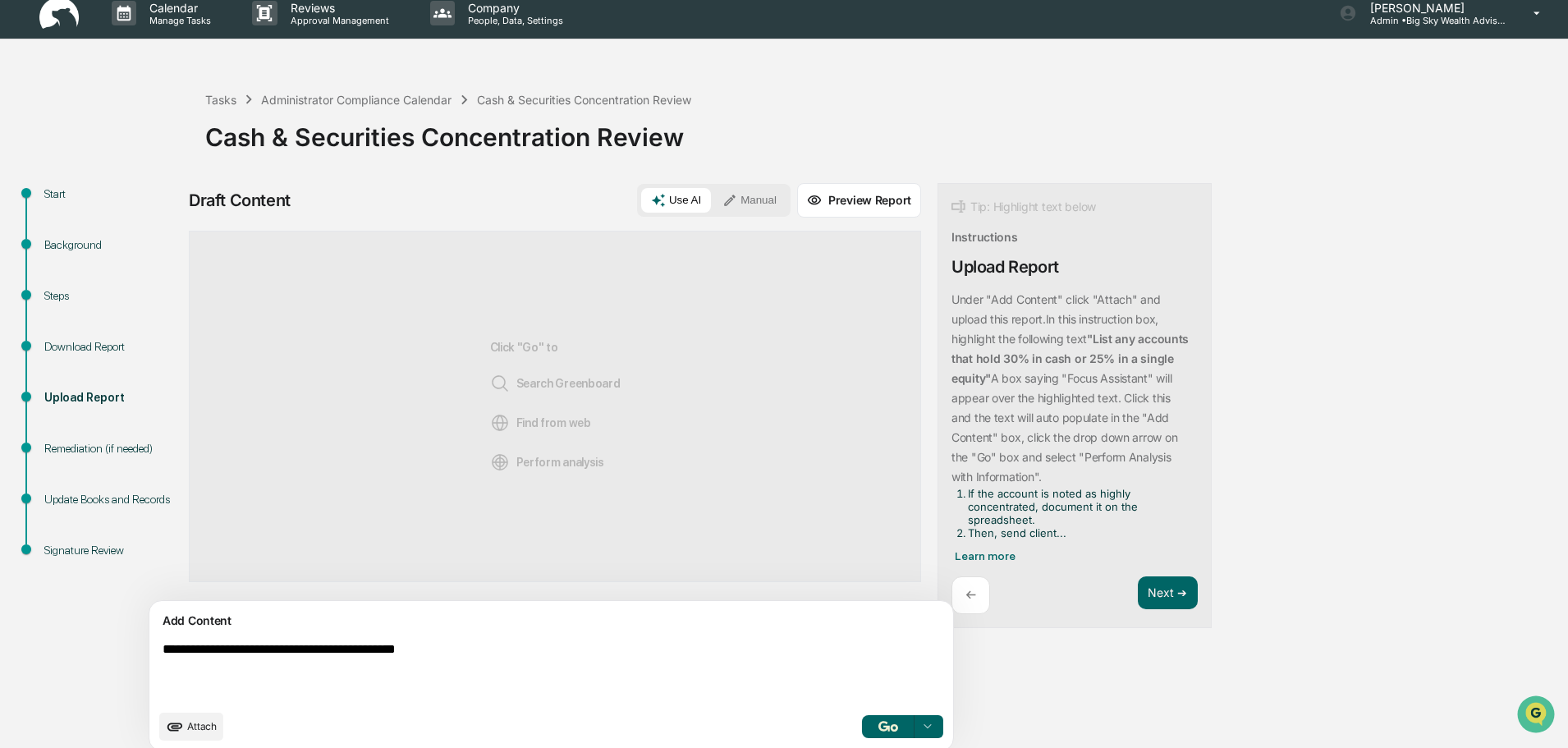
type textarea "**********"
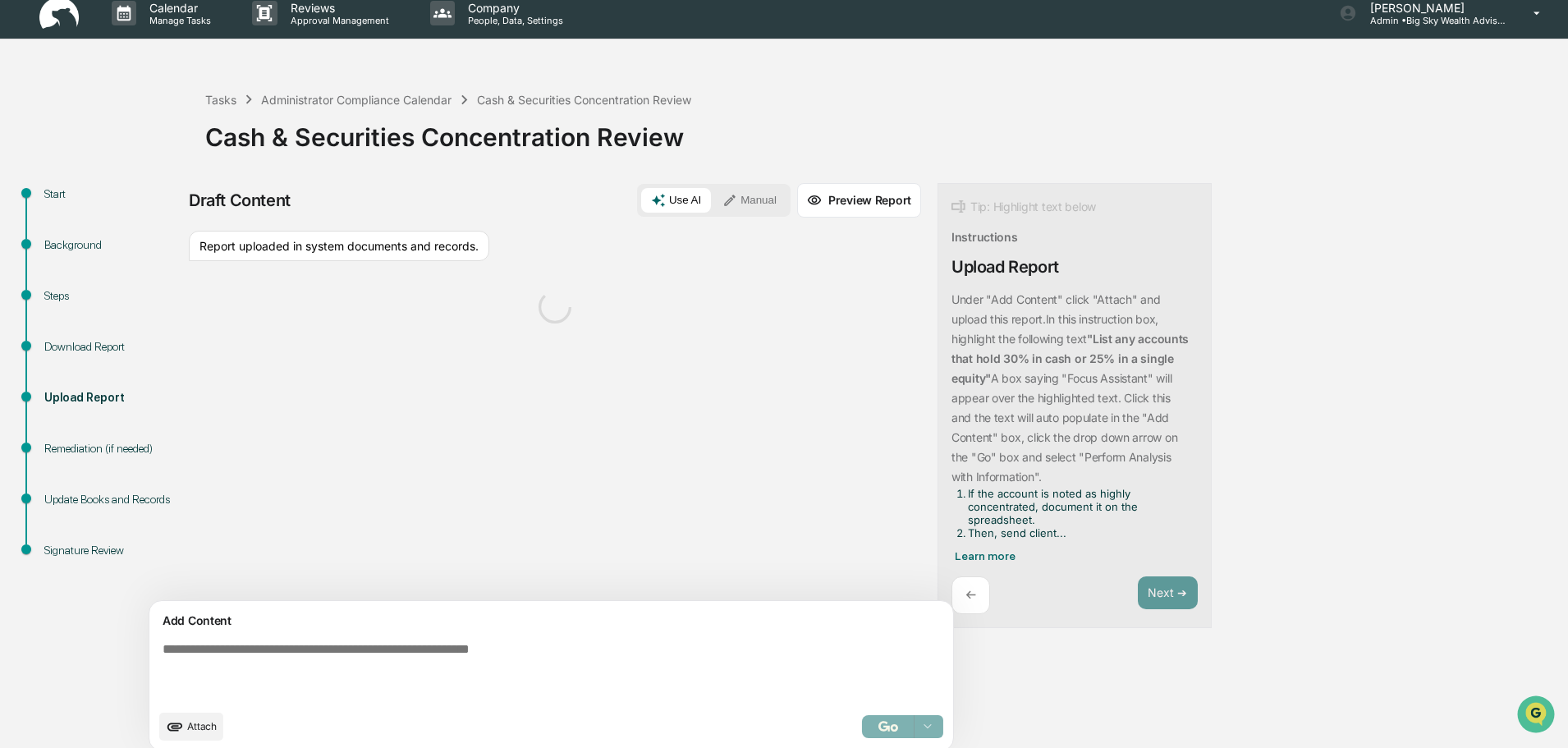
scroll to position [26, 0]
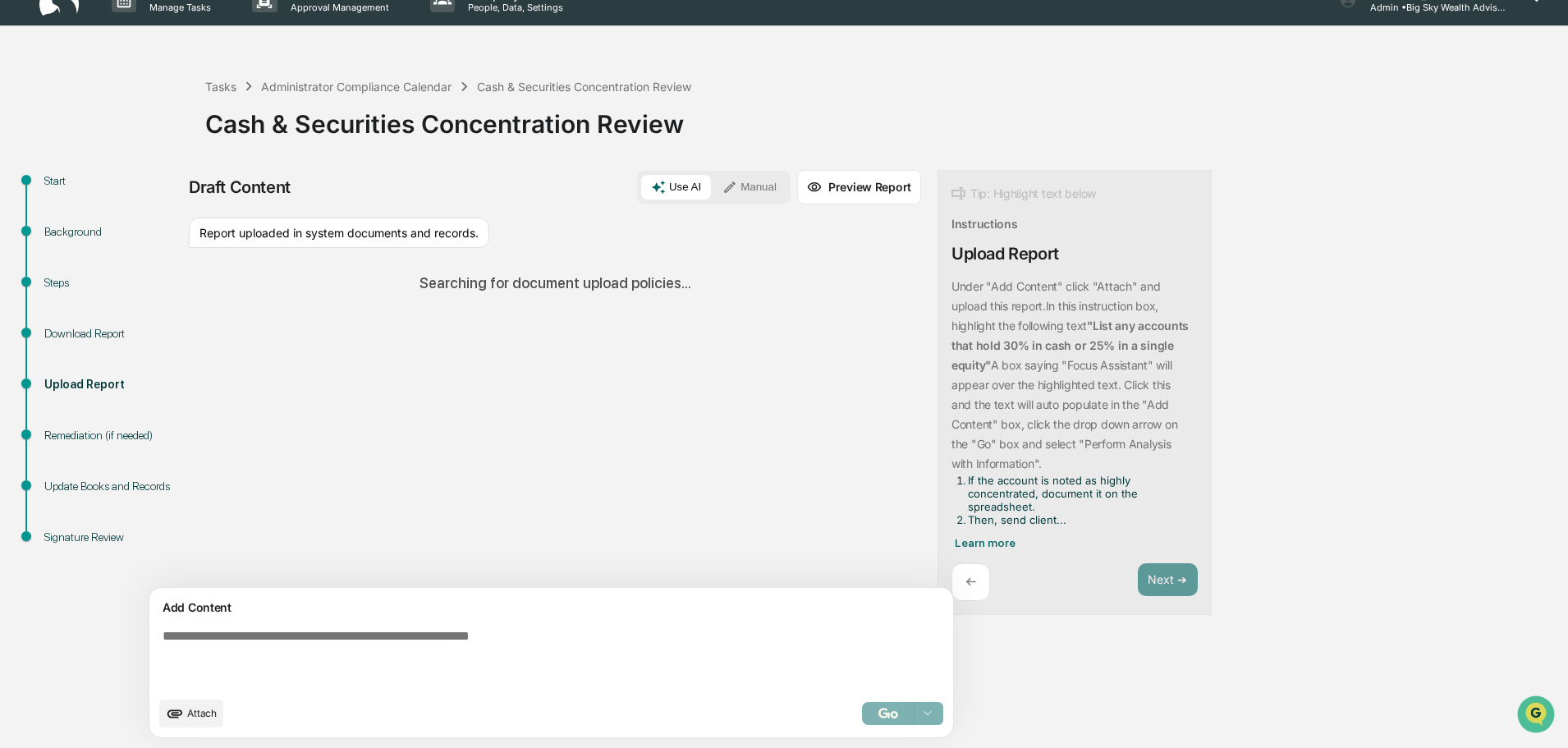
drag, startPoint x: 708, startPoint y: 184, endPoint x: 688, endPoint y: 189, distance: 20.6
click at [713, 188] on button "Manual" at bounding box center [750, 187] width 74 height 25
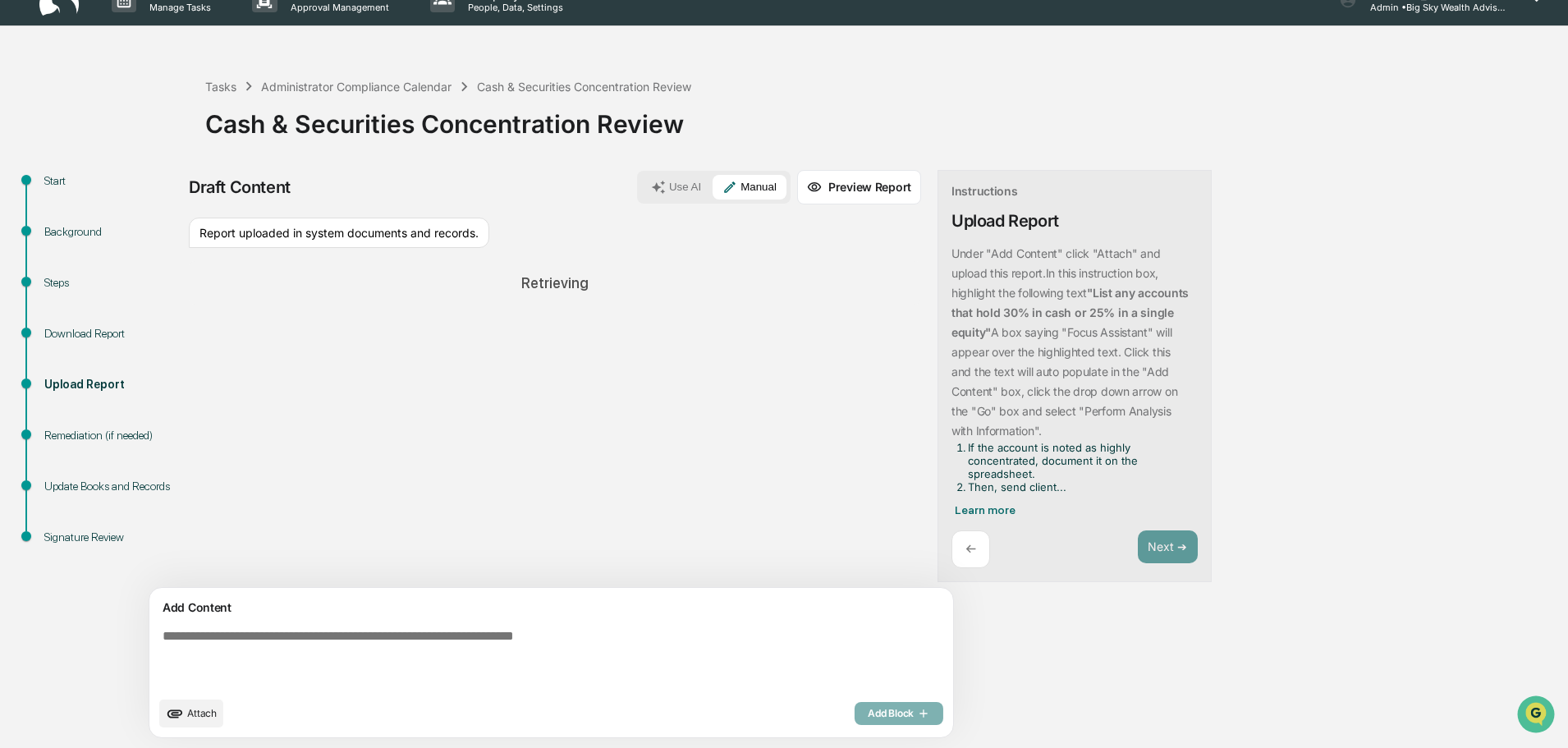
click at [993, 363] on div "Under "Add Content" click "Attach" and upload this report. In this instruction …" at bounding box center [1071, 369] width 240 height 250
click at [966, 545] on p "←" at bounding box center [971, 548] width 11 height 16
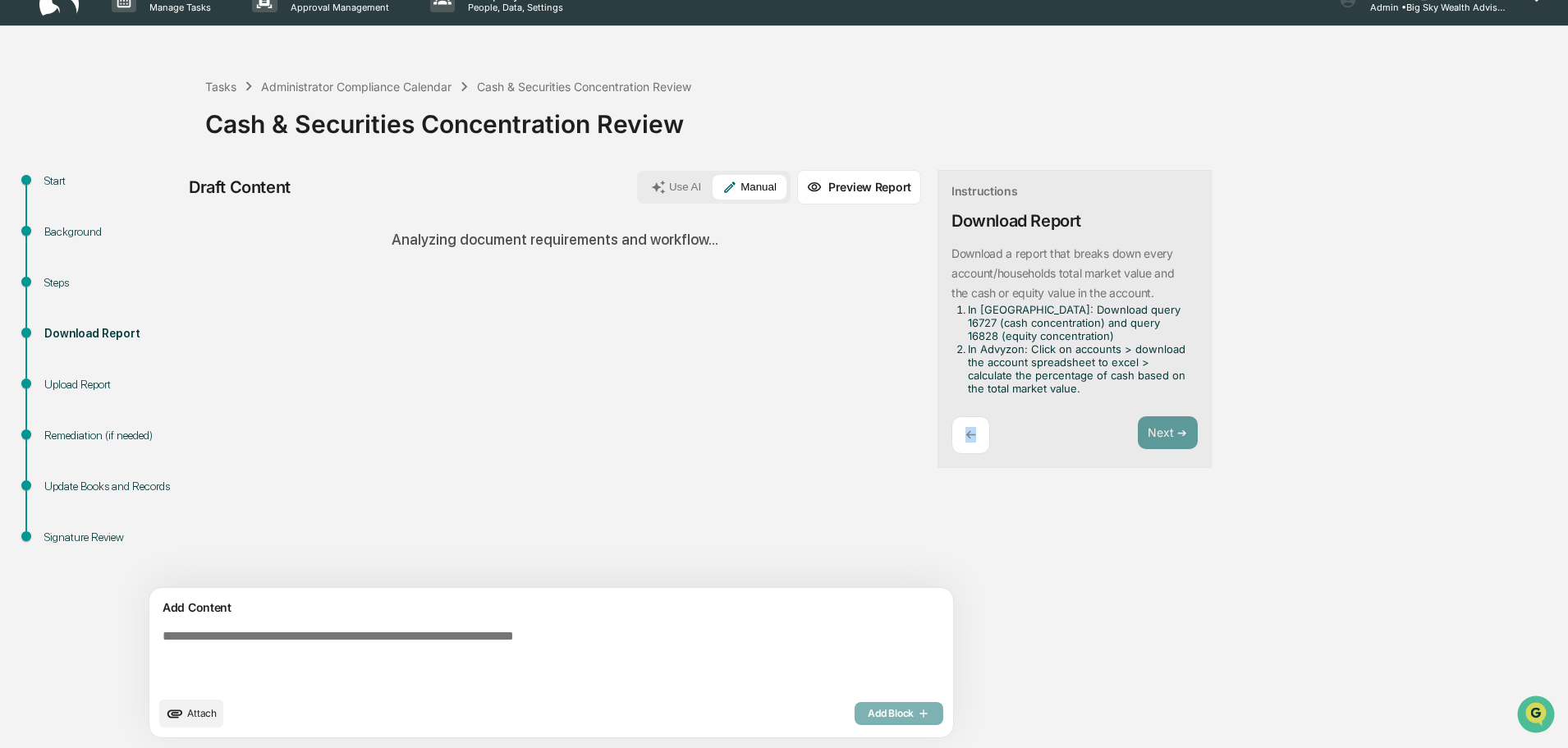
click at [966, 429] on p "←" at bounding box center [971, 435] width 11 height 16
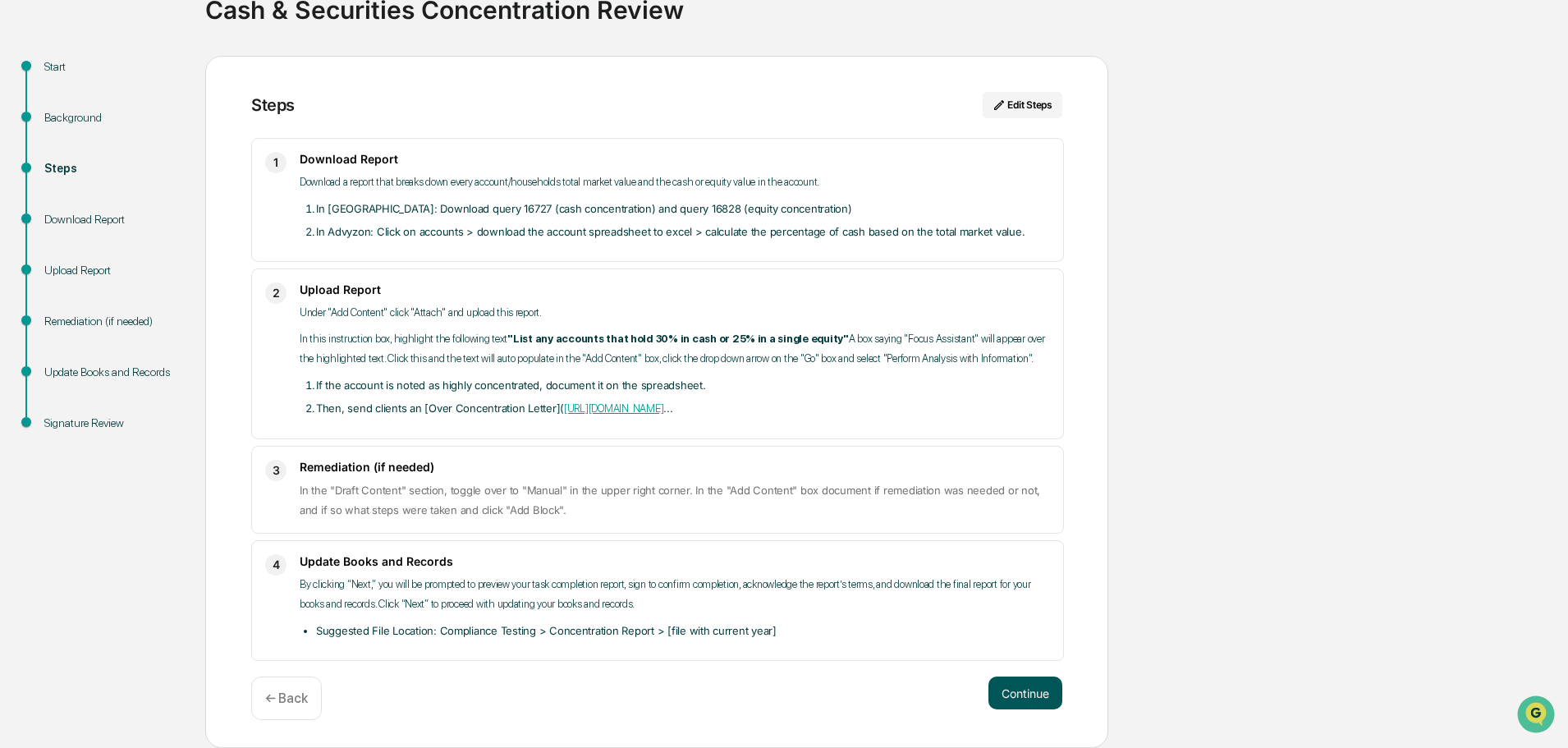
click at [1011, 688] on button "Continue" at bounding box center [1026, 693] width 74 height 33
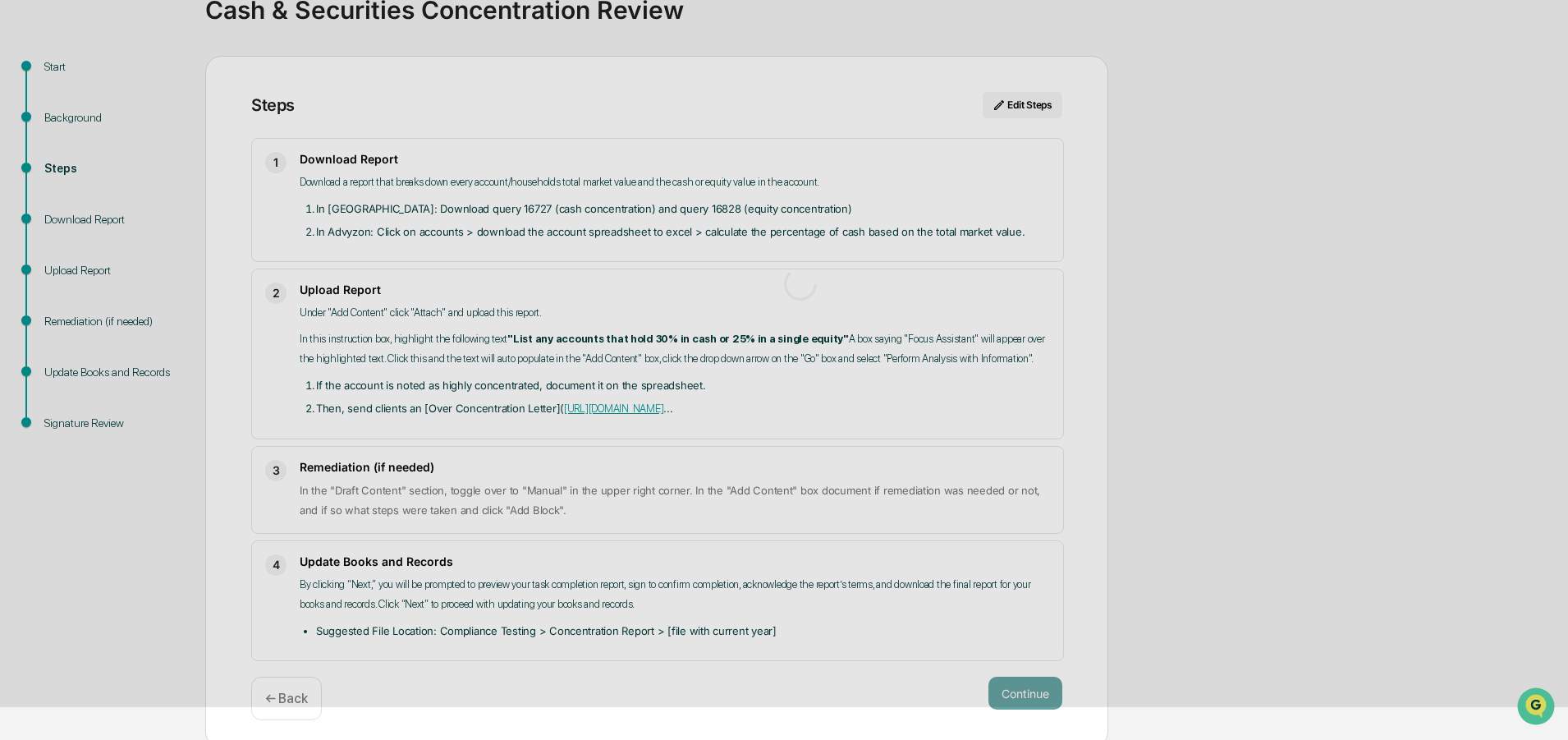
scroll to position [12, 0]
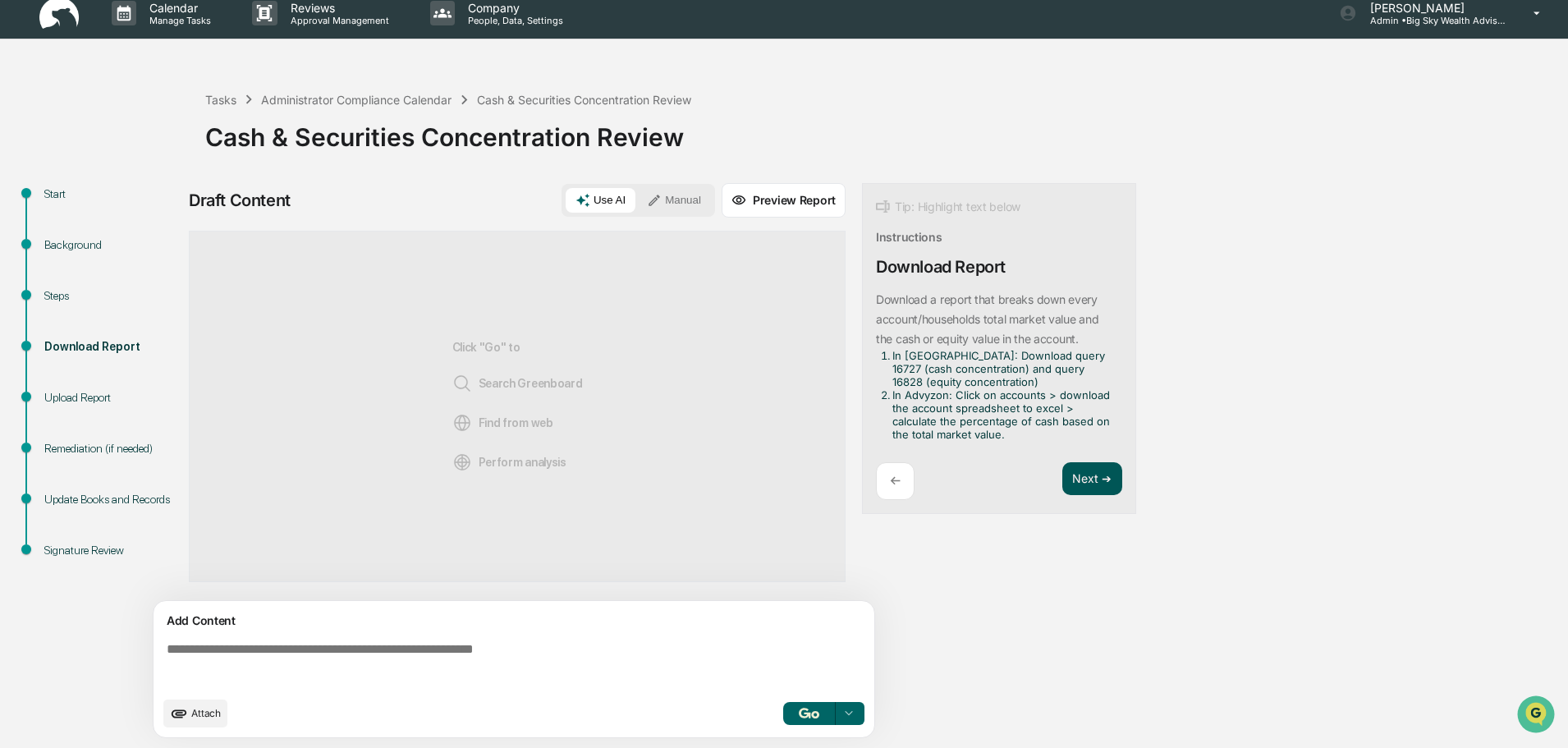
click at [1095, 472] on button "Next ➔" at bounding box center [1093, 479] width 60 height 33
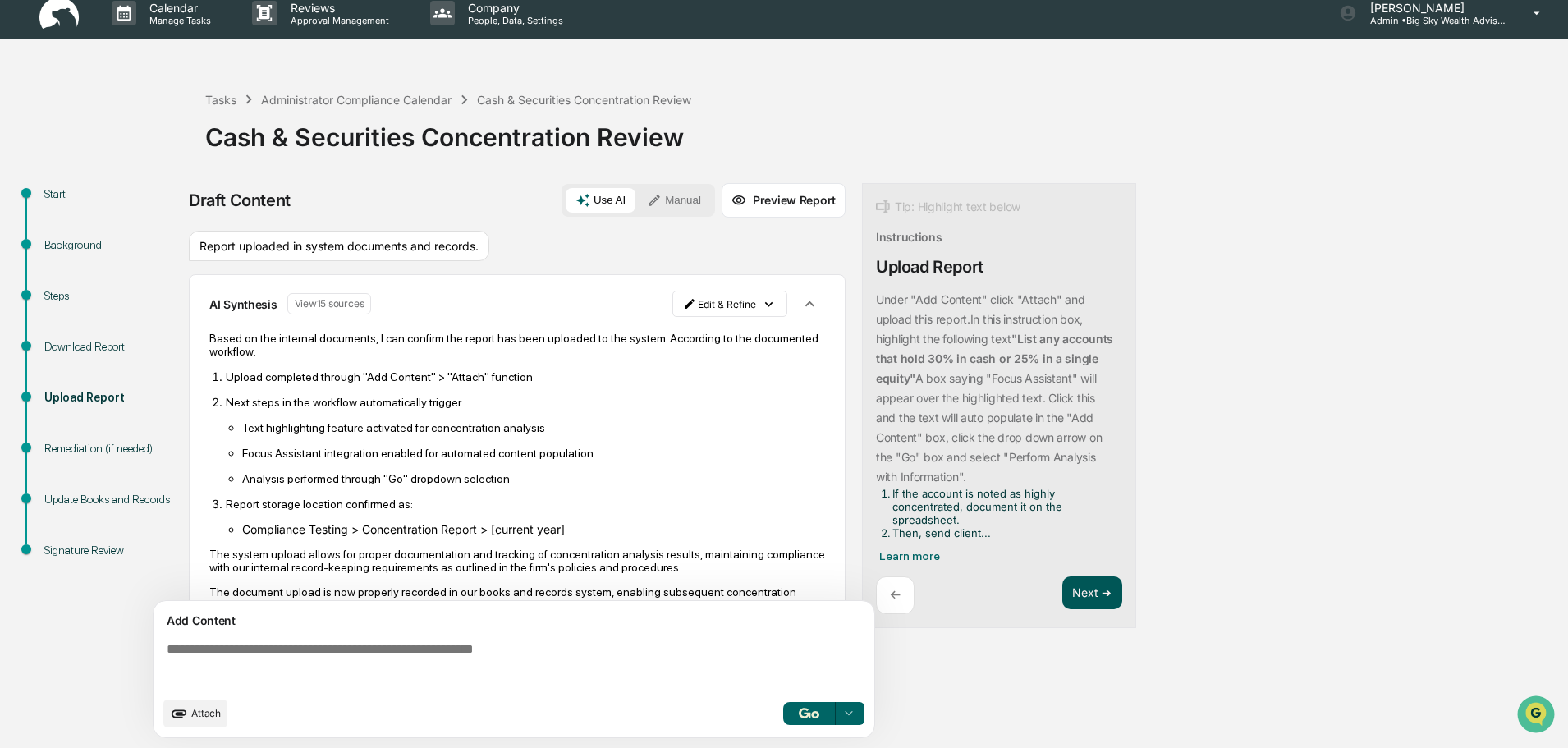
click at [1092, 596] on button "Next ➔" at bounding box center [1093, 593] width 60 height 33
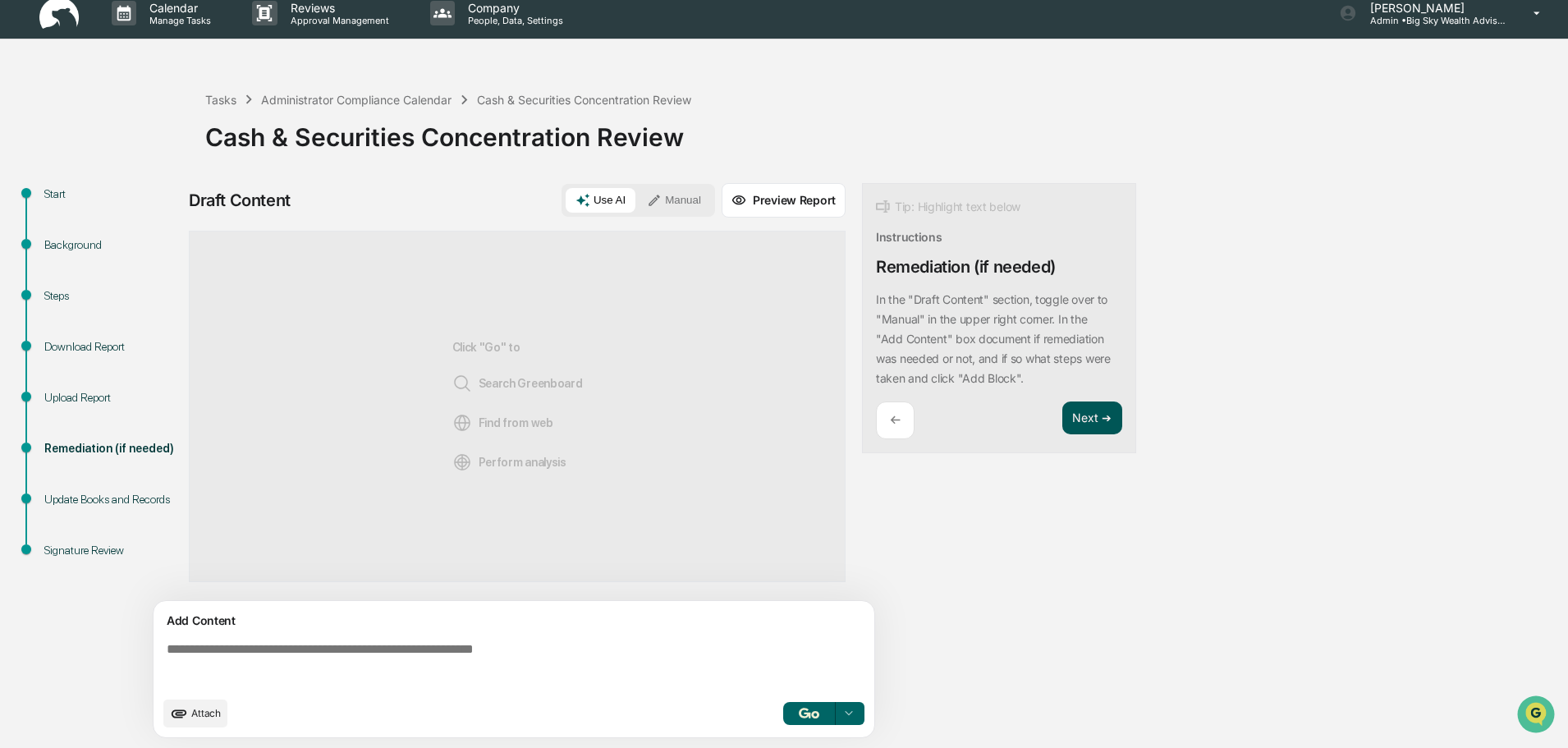
click at [1084, 414] on button "Next ➔" at bounding box center [1093, 418] width 60 height 33
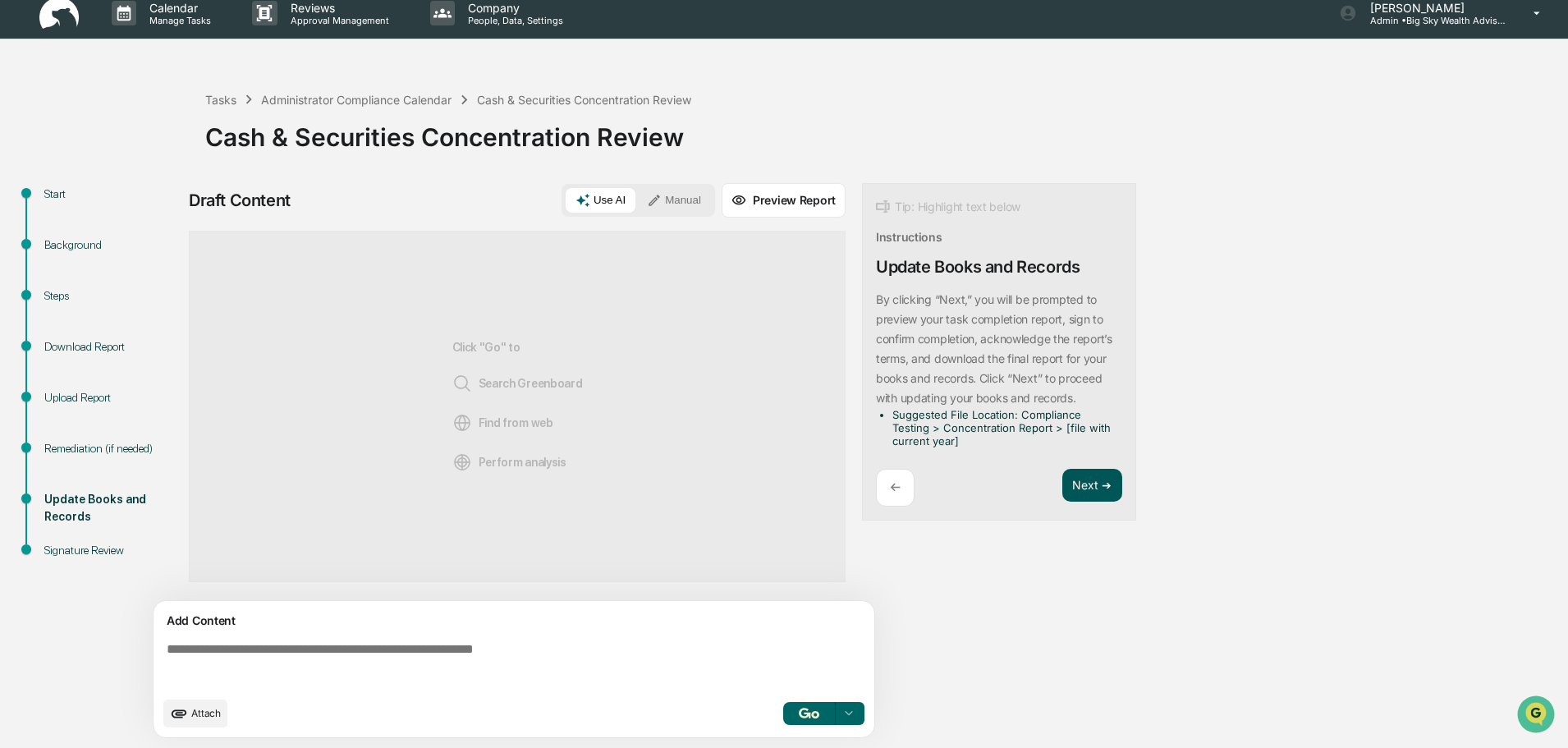
click at [1093, 494] on button "Next ➔" at bounding box center [1093, 485] width 60 height 33
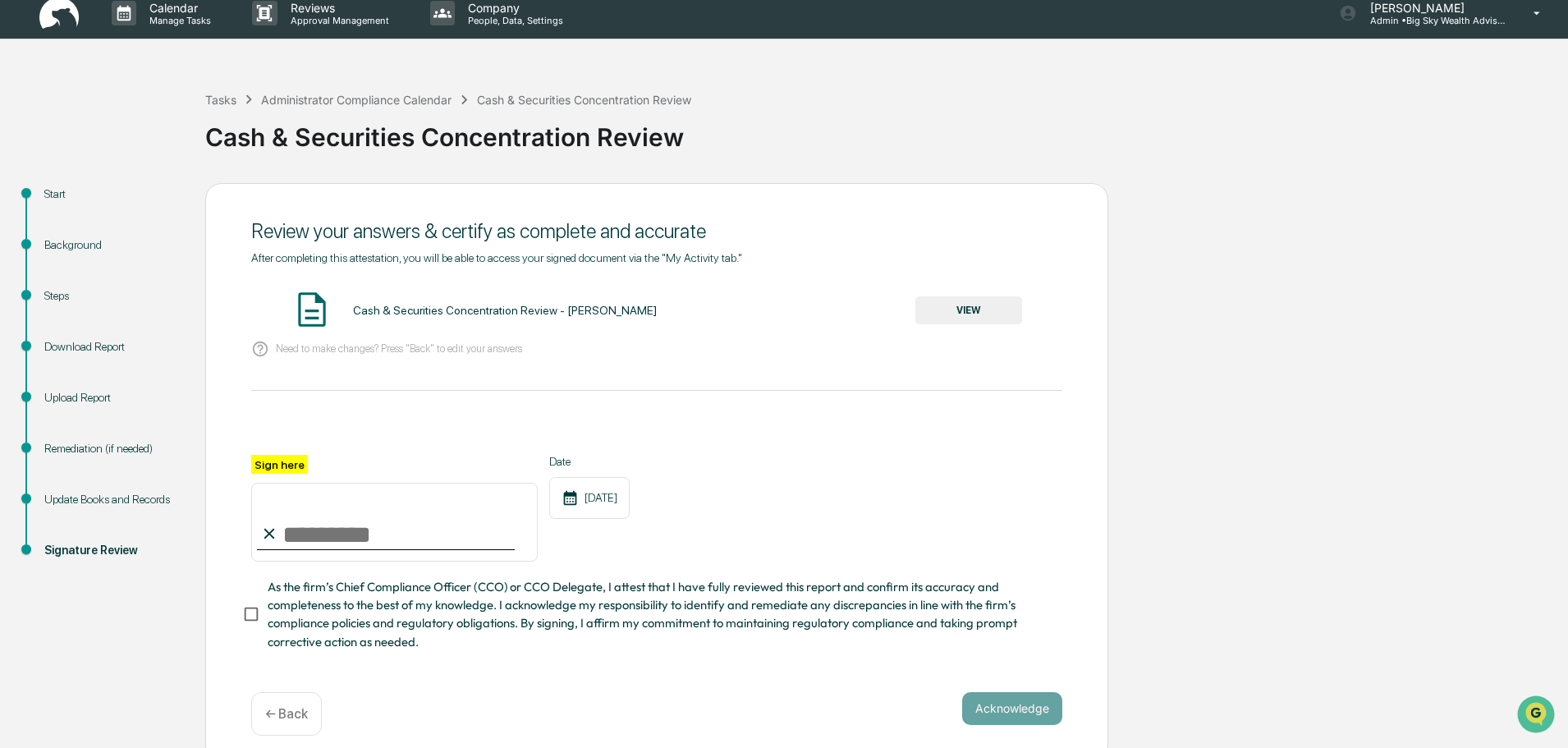
click at [940, 322] on button "VIEW" at bounding box center [969, 310] width 106 height 28
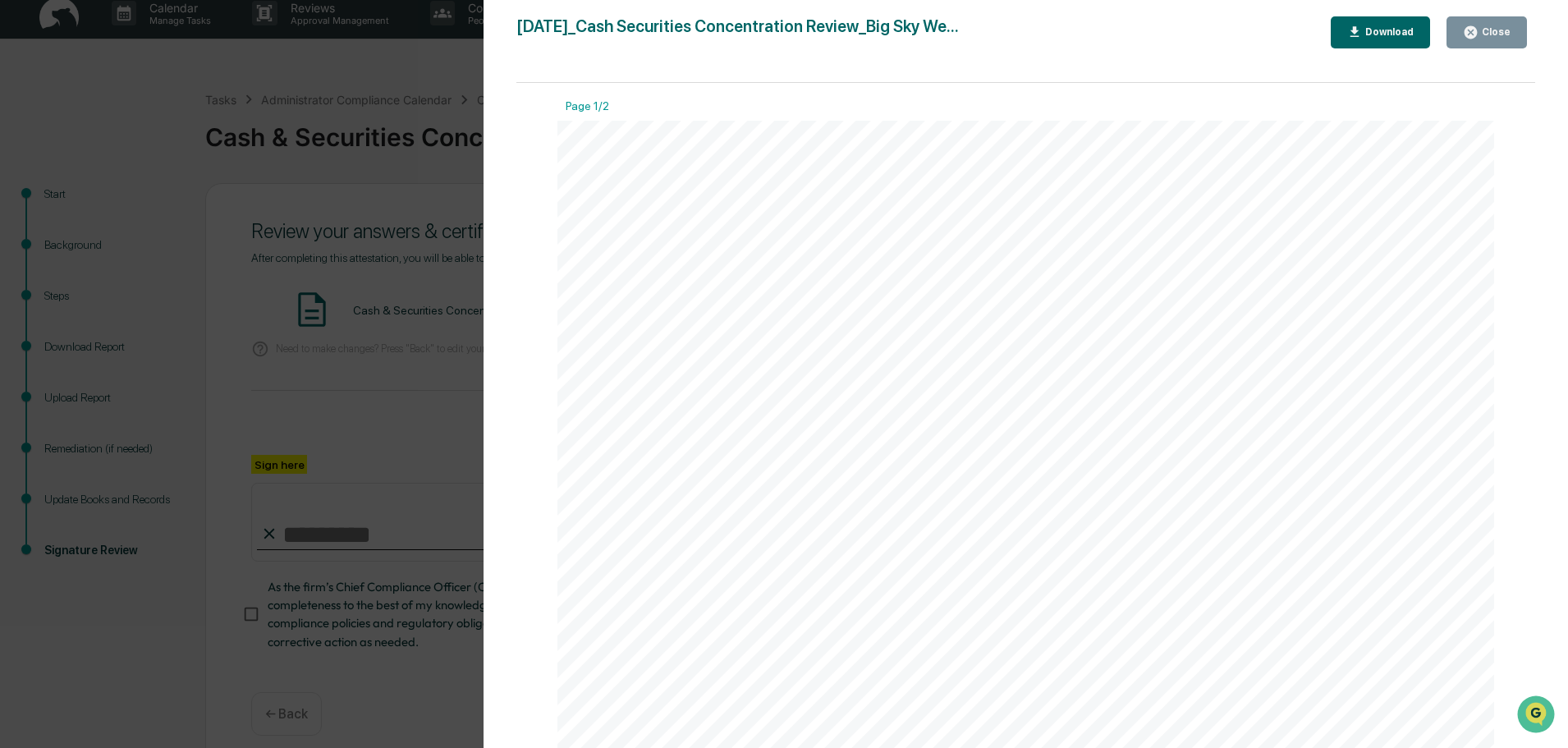
click at [1492, 36] on div "Close" at bounding box center [1495, 31] width 32 height 11
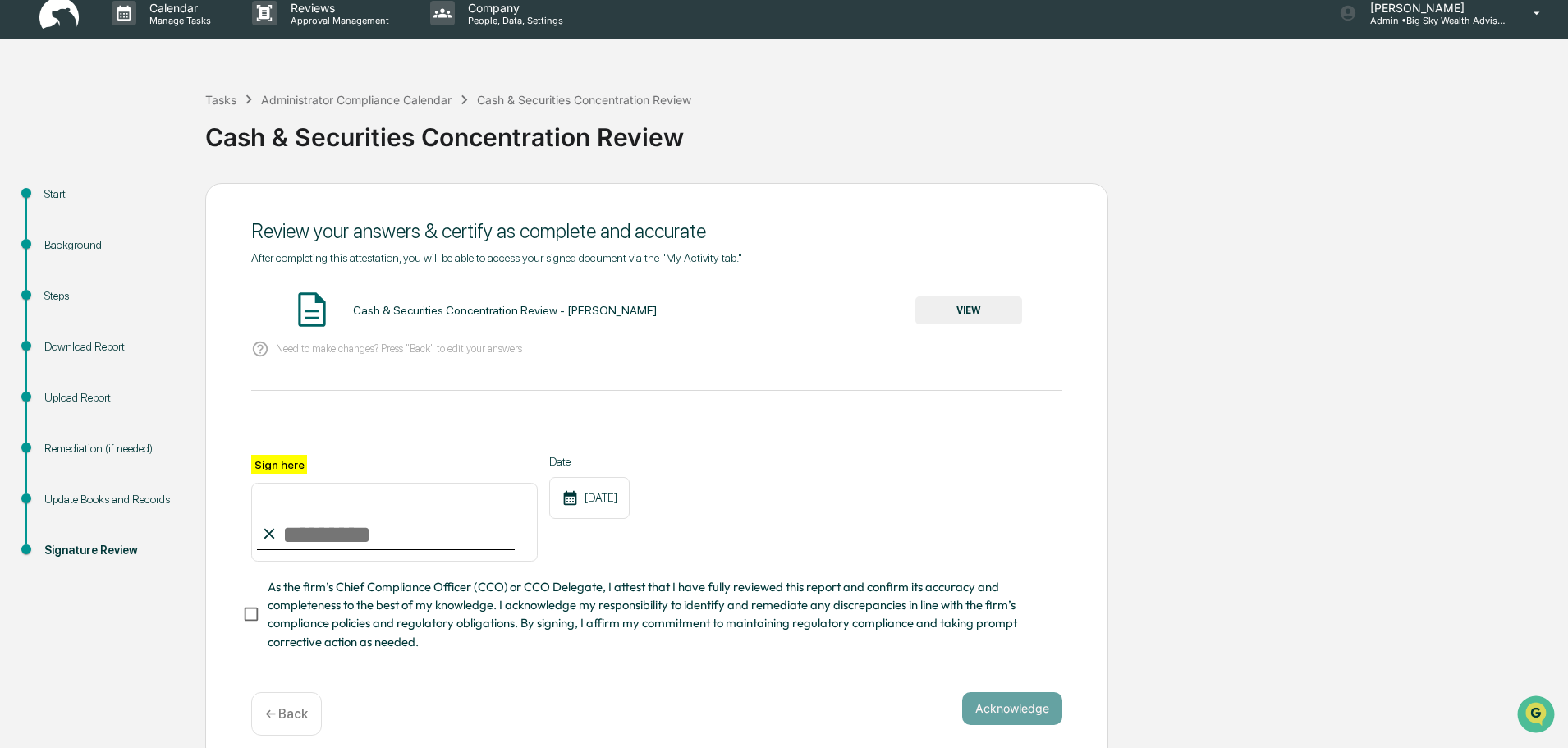
click at [367, 540] on input "Sign here" at bounding box center [395, 521] width 287 height 79
type input "**********"
click at [1006, 716] on button "Acknowledge" at bounding box center [1012, 708] width 100 height 33
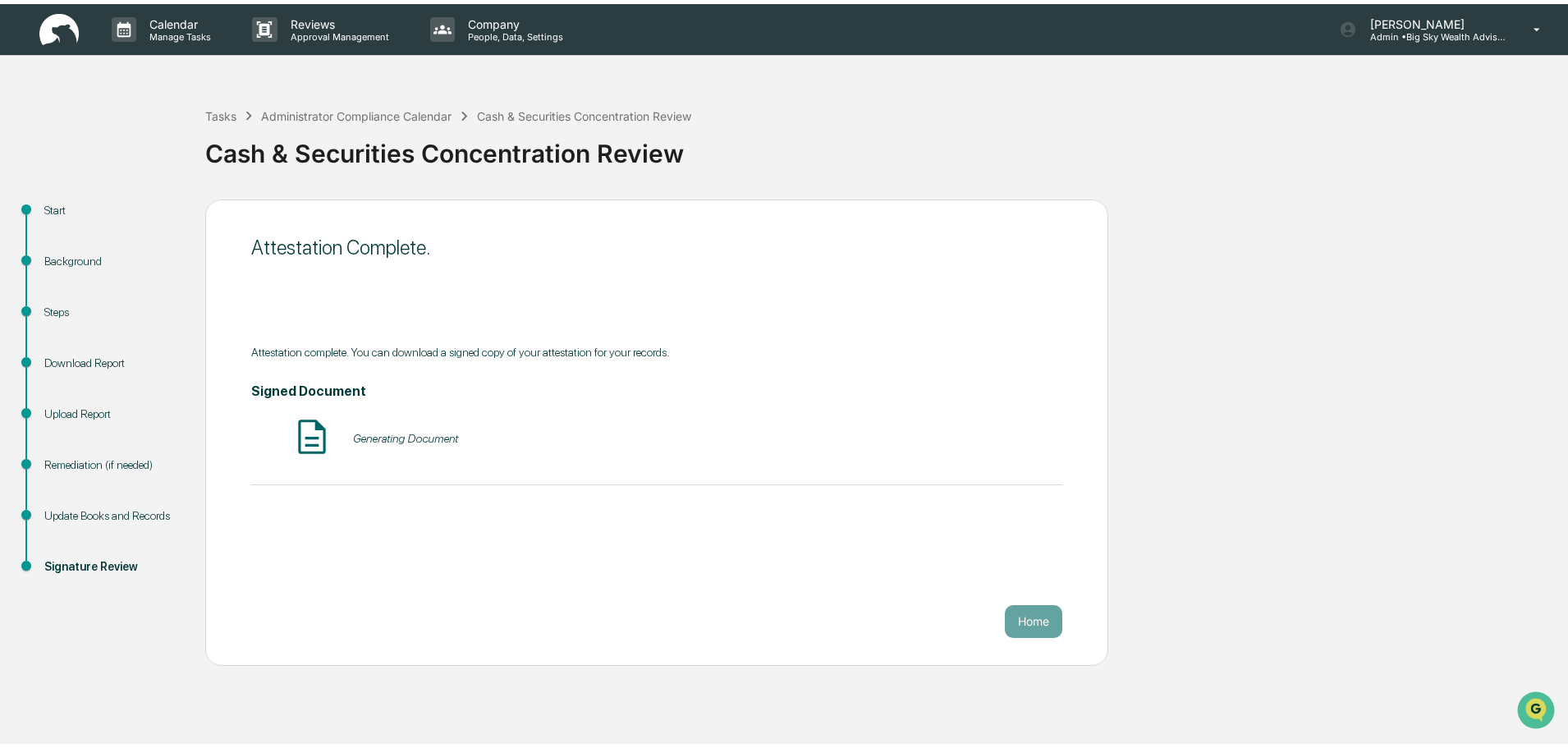
scroll to position [0, 0]
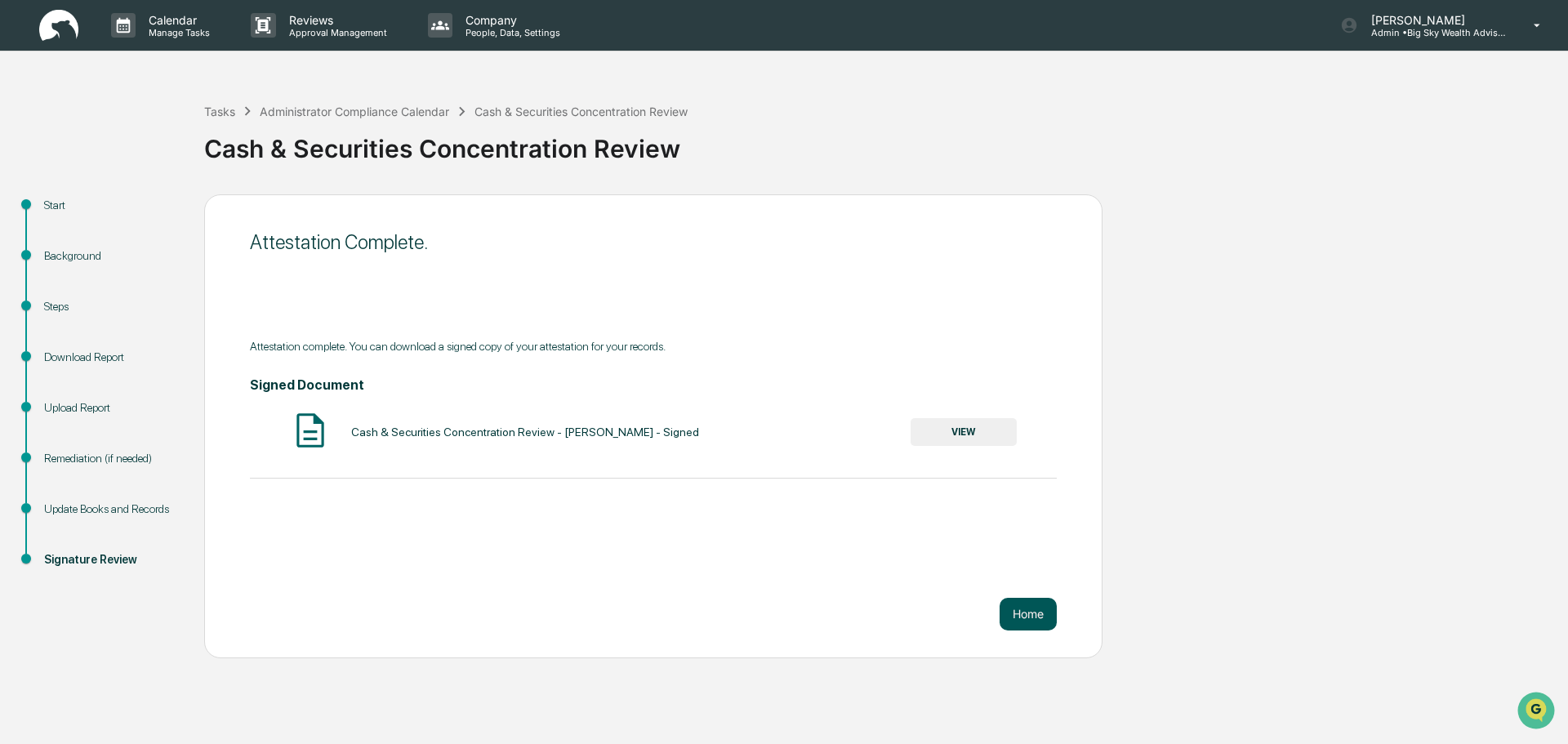
click at [1029, 614] on button "Home" at bounding box center [1029, 614] width 57 height 33
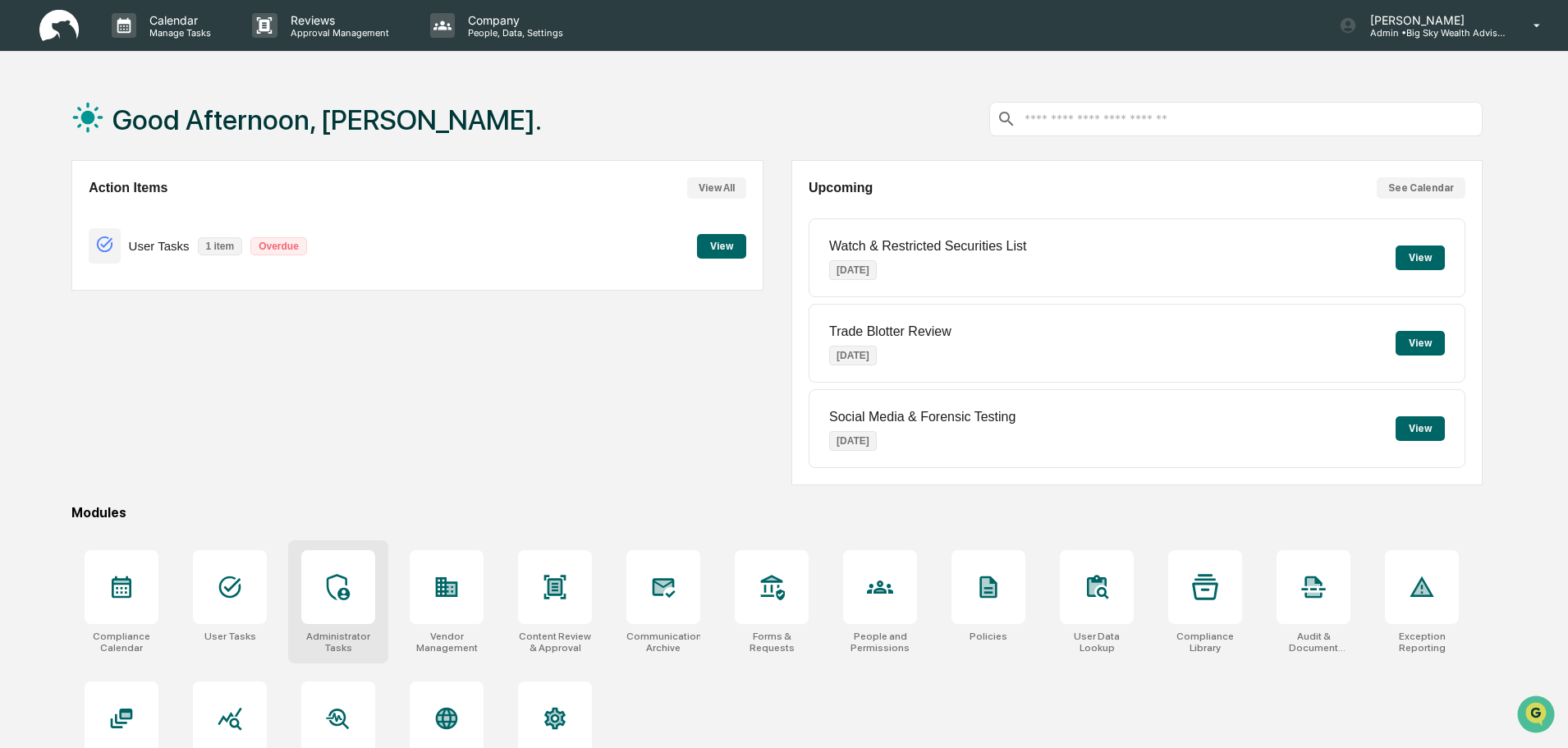
click at [351, 586] on icon at bounding box center [339, 586] width 26 height 26
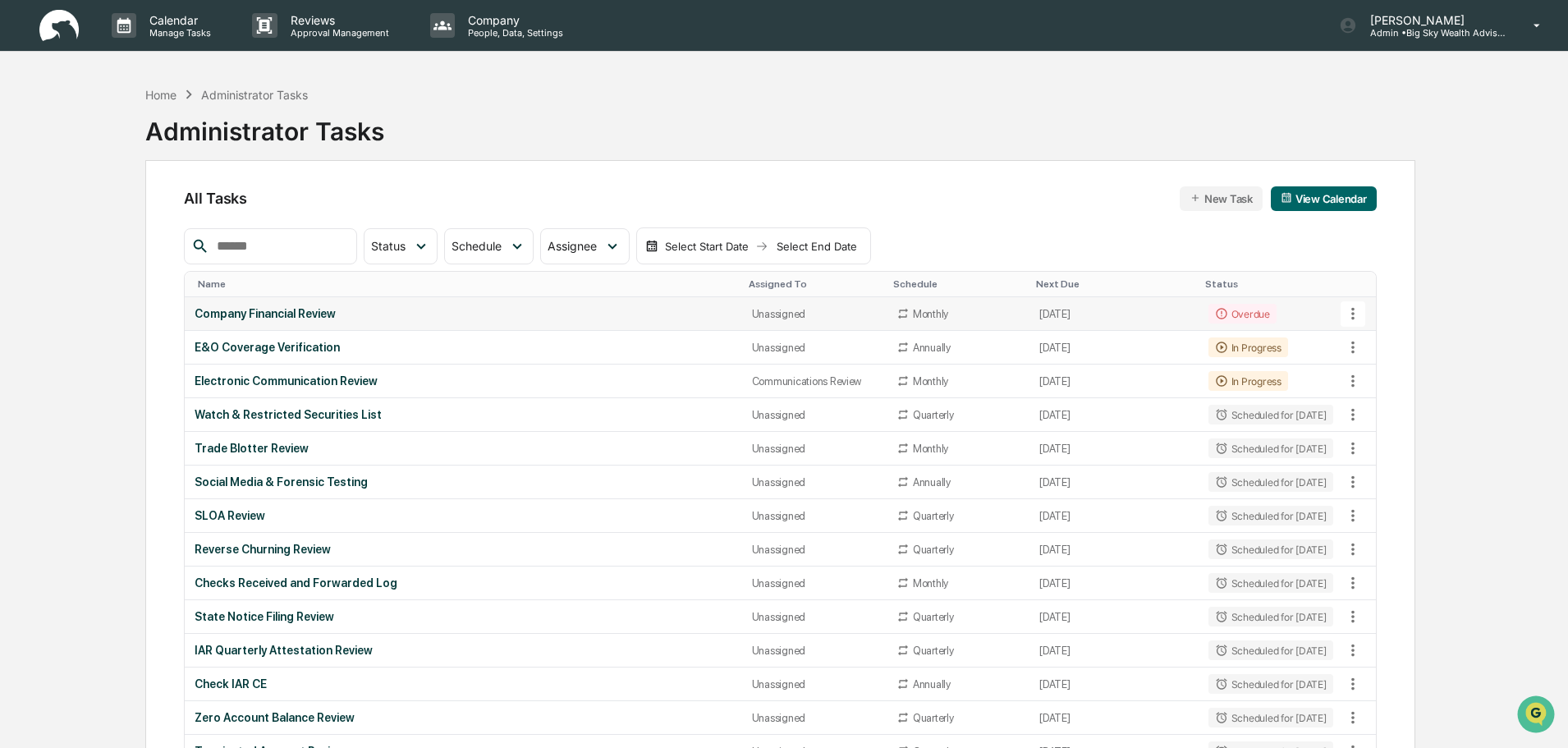
click at [555, 318] on div "Company Financial Review" at bounding box center [463, 313] width 537 height 13
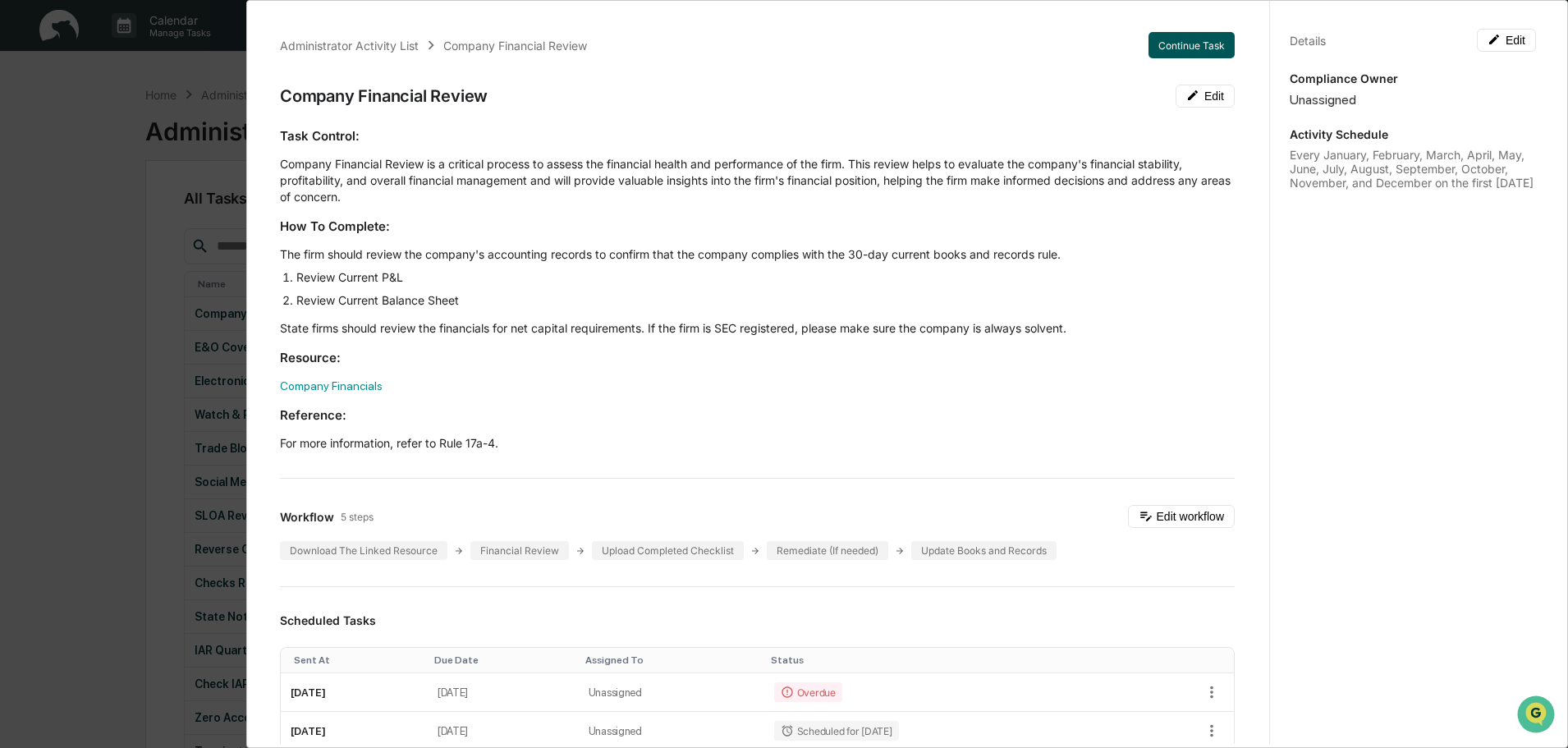
click at [1181, 33] on button "Continue Task" at bounding box center [1191, 45] width 86 height 26
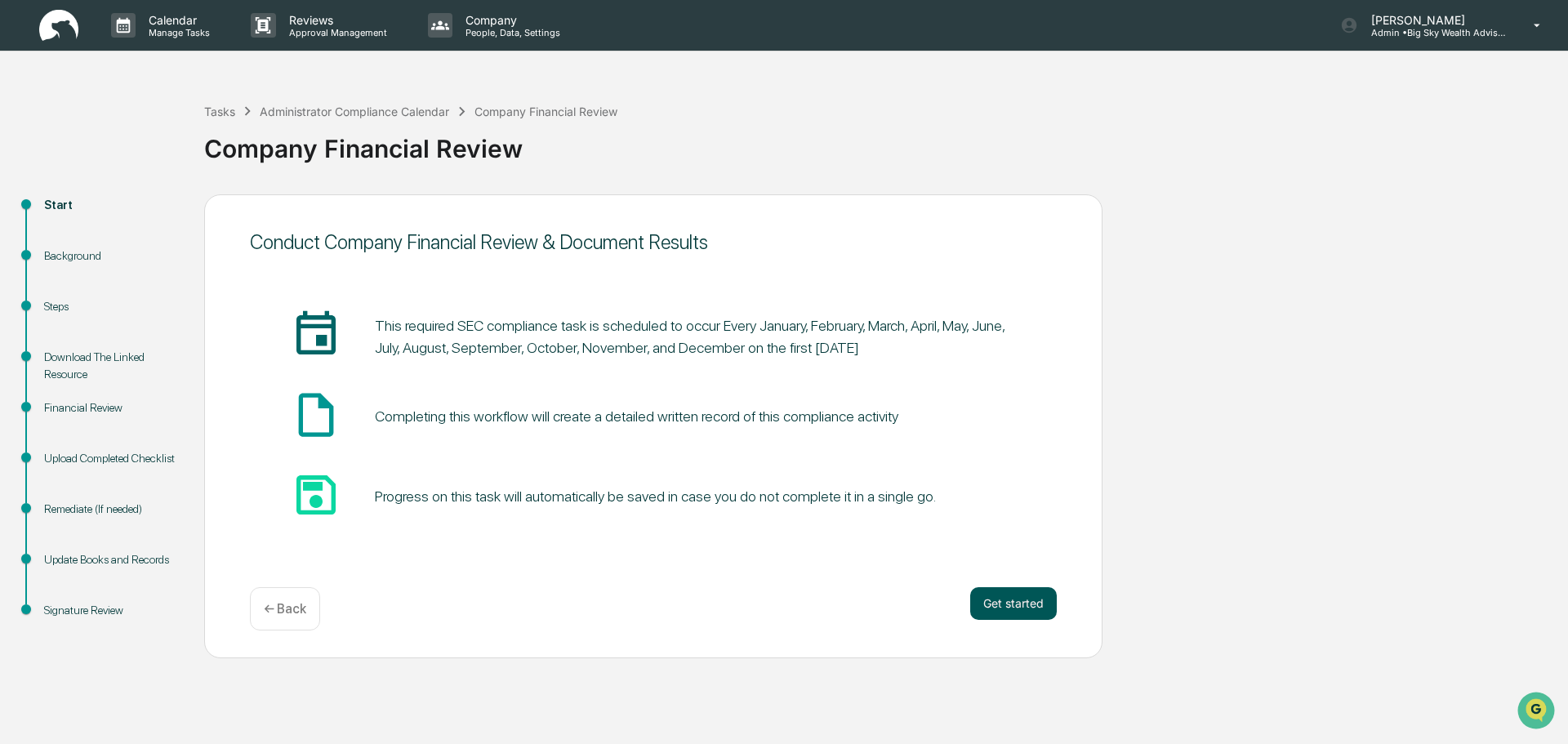
click at [1004, 600] on button "Get started" at bounding box center [1014, 603] width 86 height 33
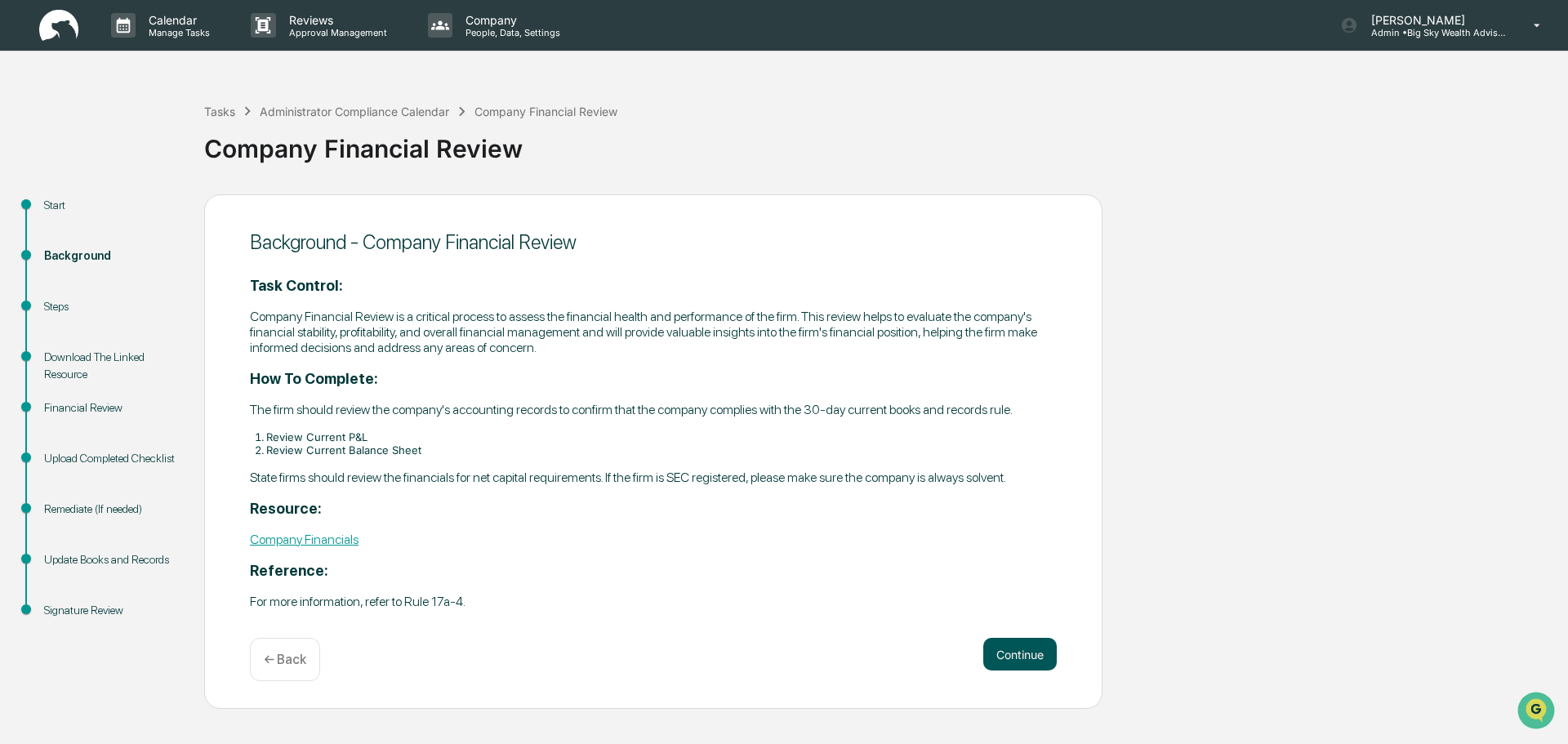
click at [1013, 658] on button "Continue" at bounding box center [1020, 654] width 74 height 33
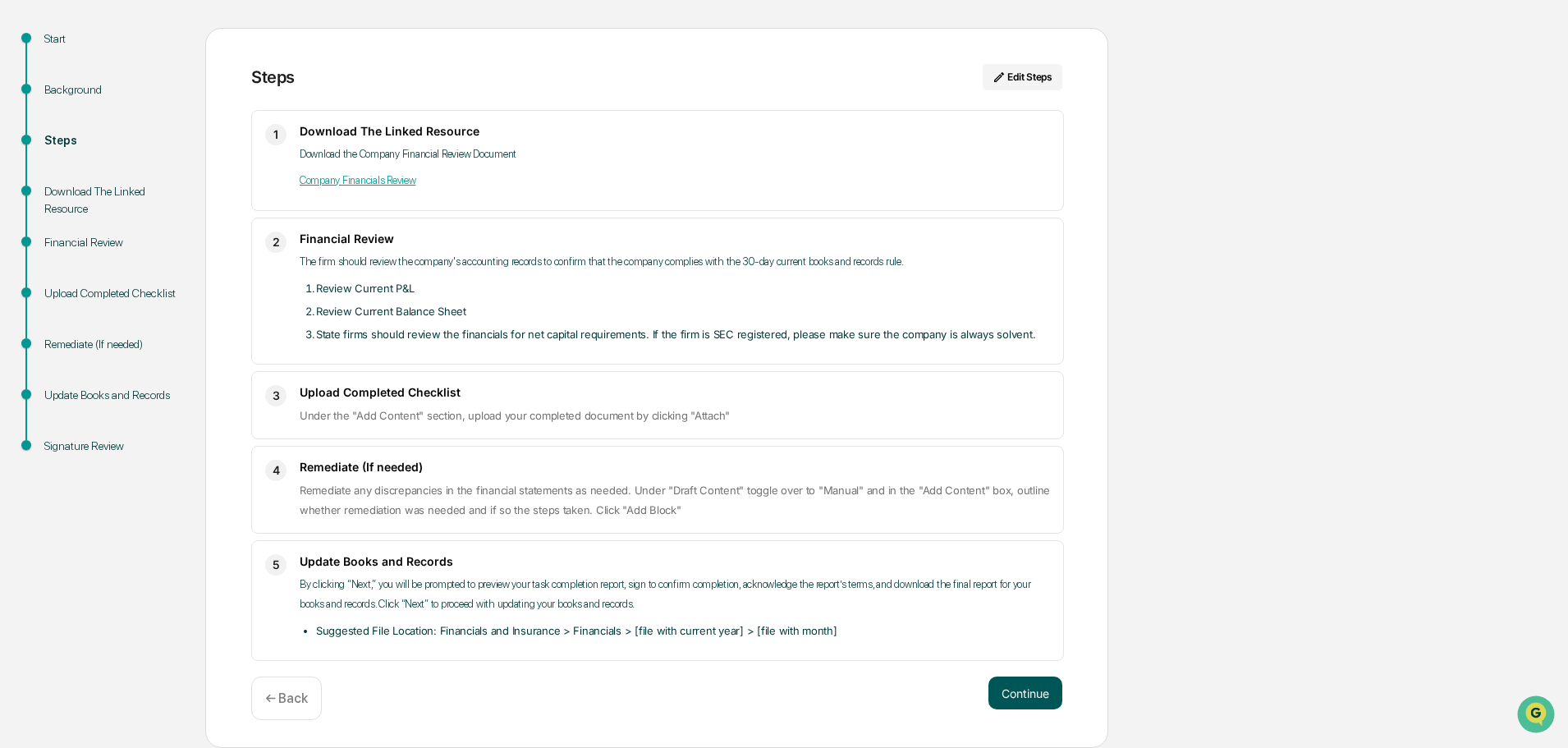
click at [1026, 697] on button "Continue" at bounding box center [1026, 693] width 74 height 33
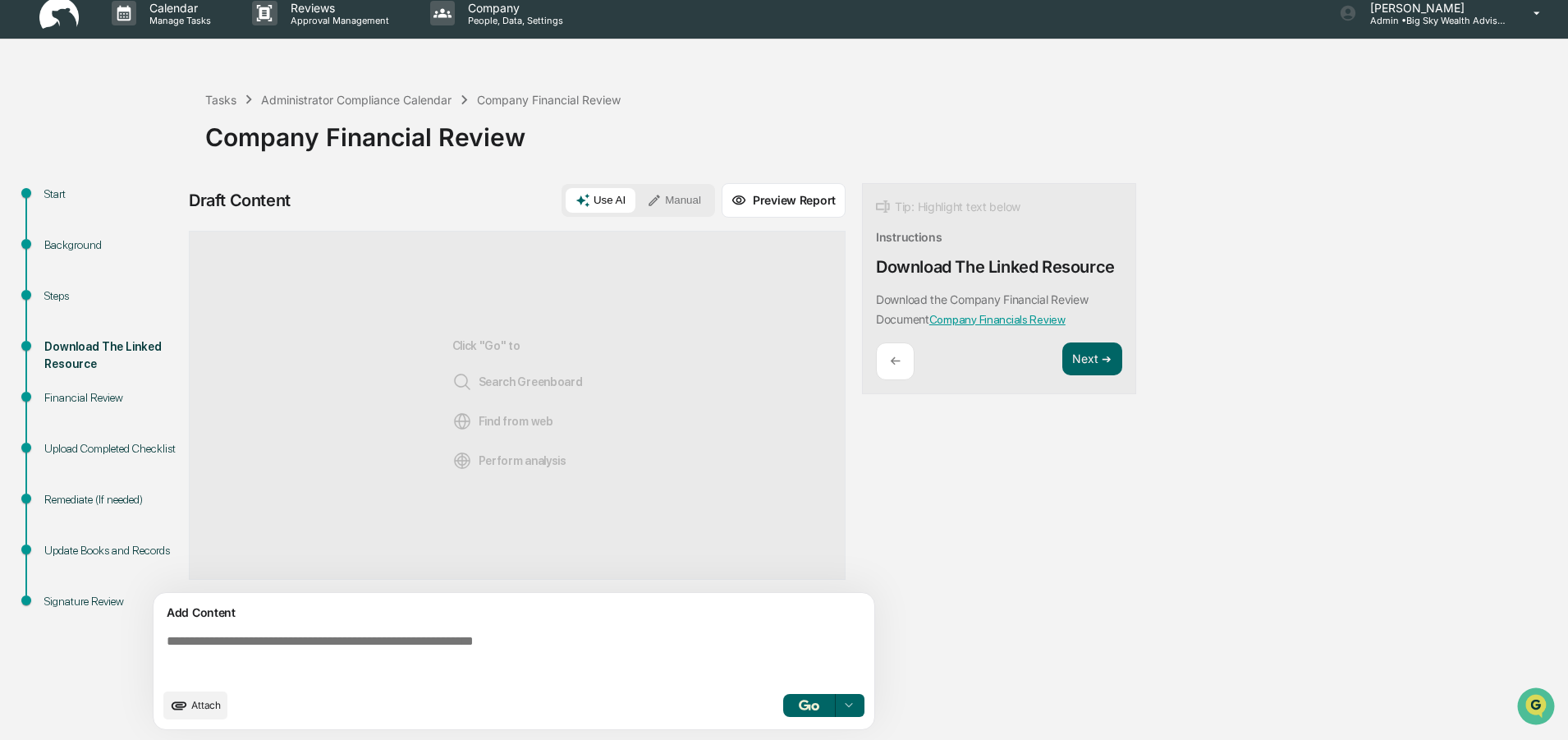
scroll to position [12, 0]
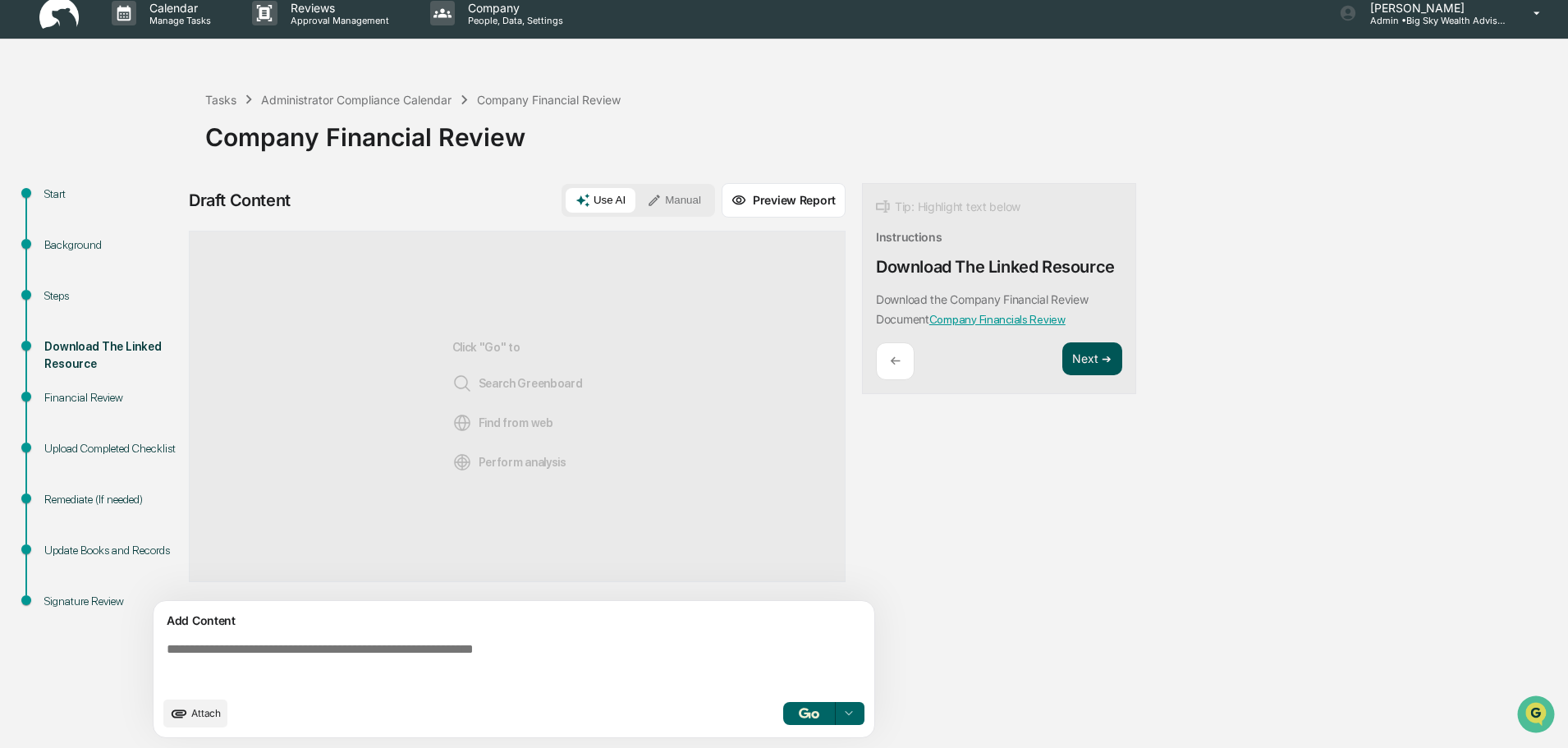
click at [1099, 362] on button "Next ➔" at bounding box center [1093, 359] width 60 height 33
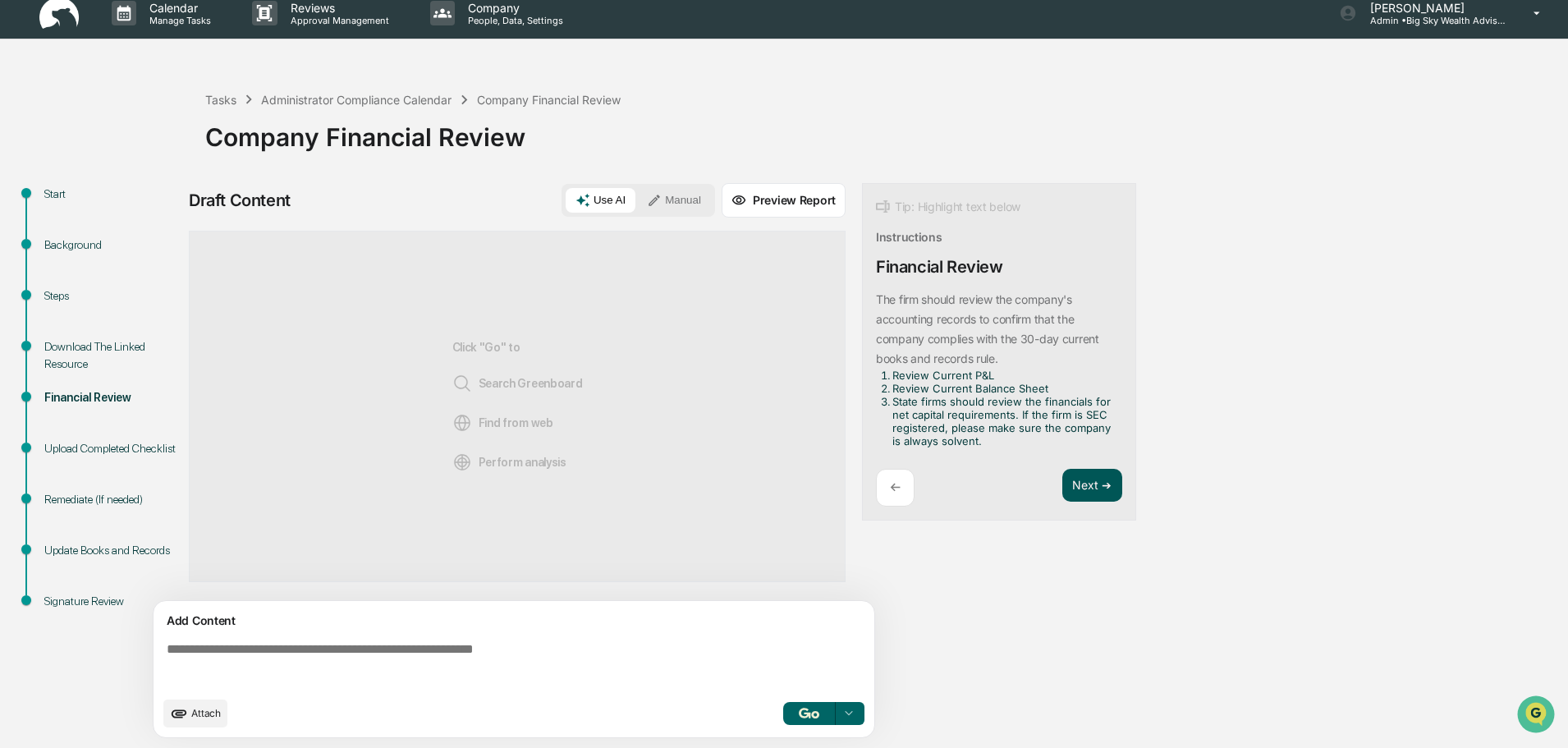
click at [1104, 486] on button "Next ➔" at bounding box center [1093, 485] width 60 height 33
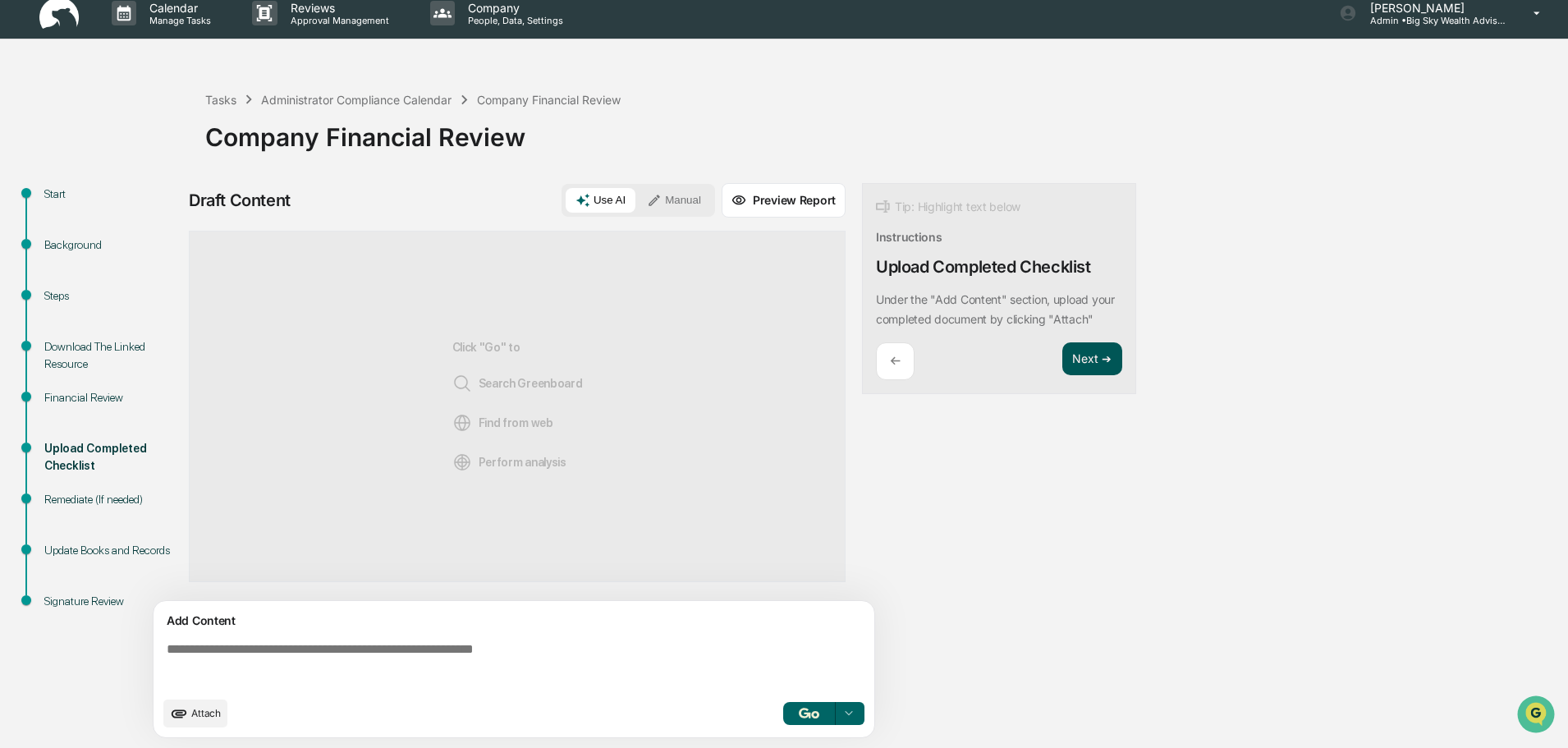
click at [1099, 365] on button "Next ➔" at bounding box center [1093, 359] width 60 height 33
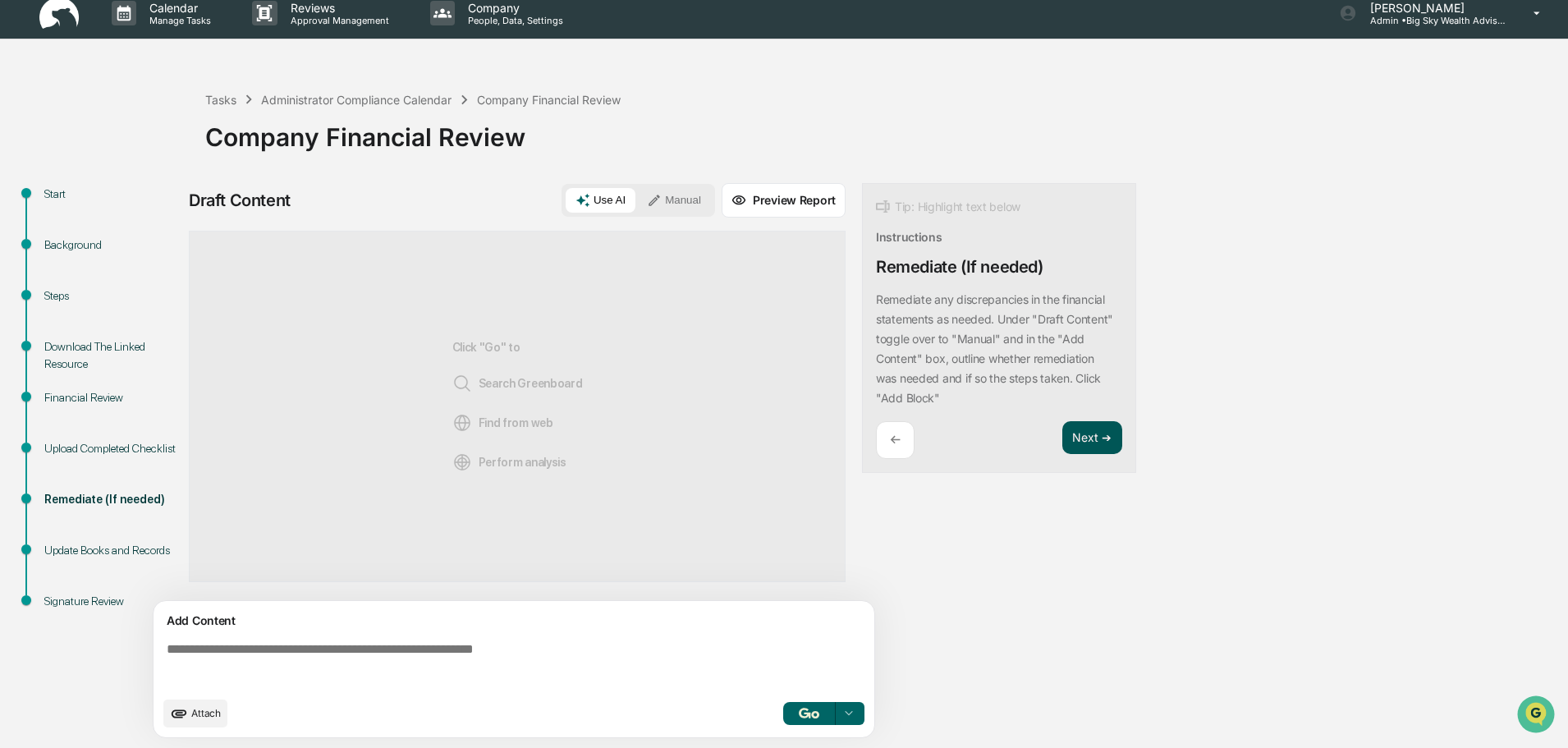
click at [1098, 430] on button "Next ➔" at bounding box center [1093, 437] width 60 height 33
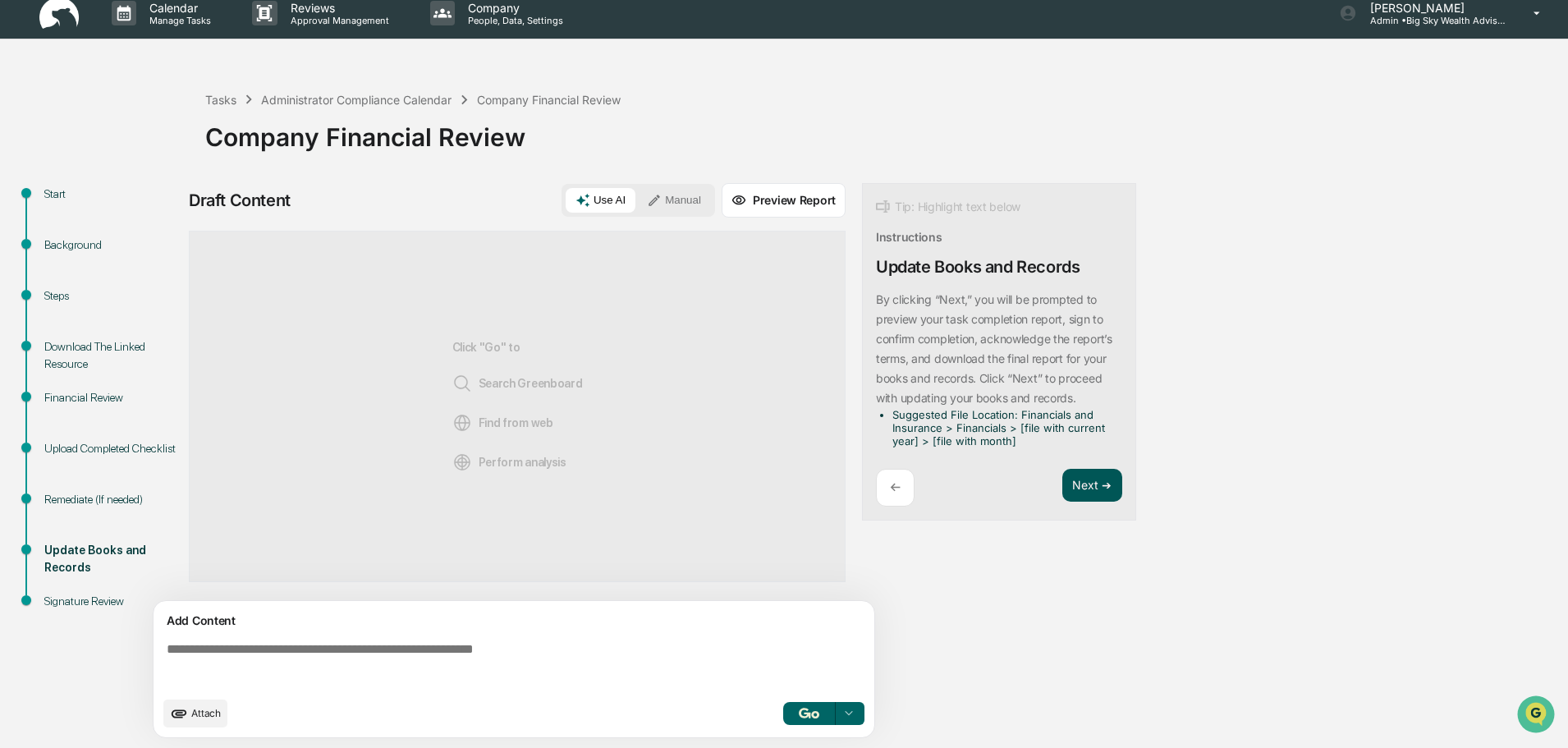
click at [1097, 492] on button "Next ➔" at bounding box center [1093, 485] width 60 height 33
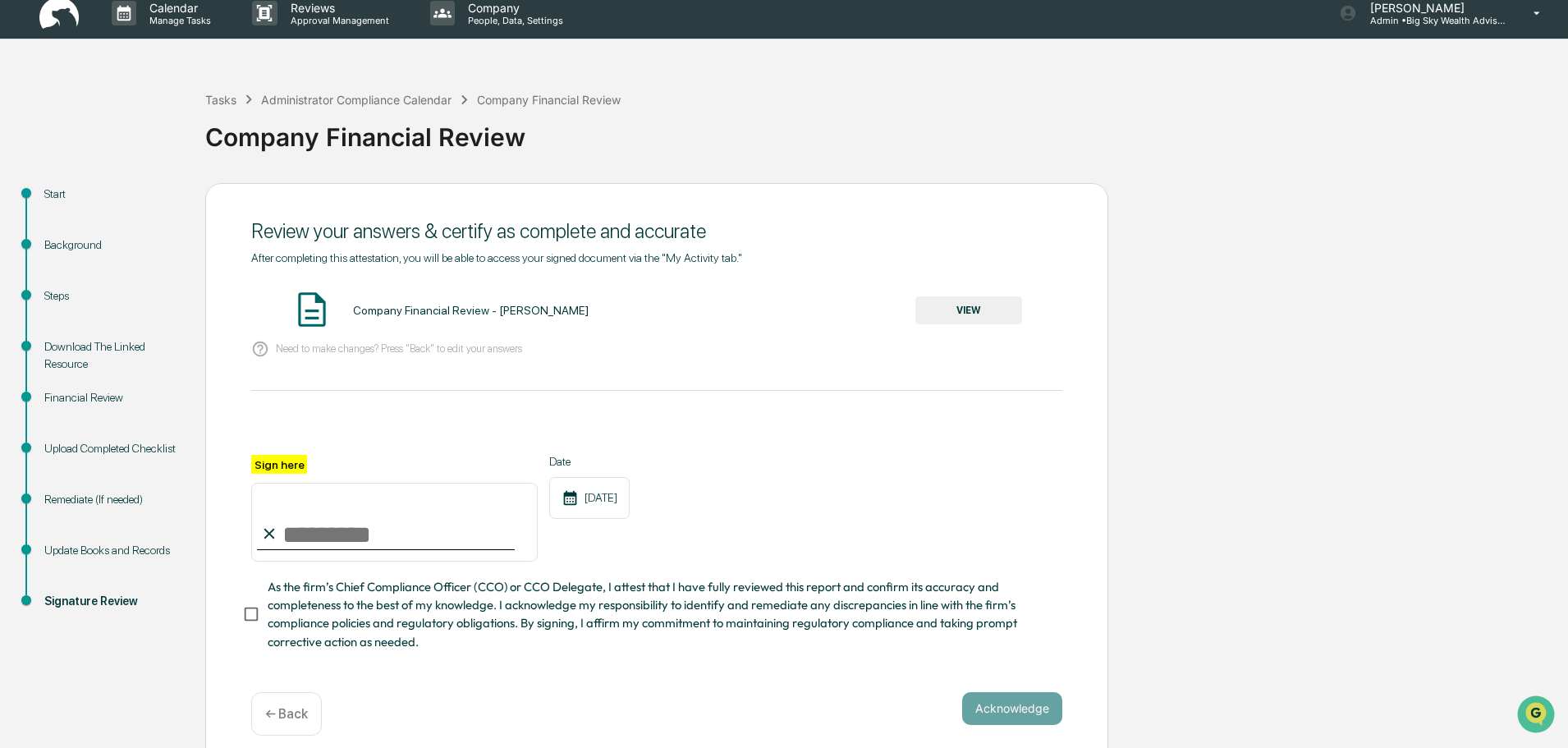
click at [351, 534] on input "Sign here" at bounding box center [395, 521] width 287 height 79
type input "**********"
click at [956, 310] on button "VIEW" at bounding box center [969, 310] width 106 height 28
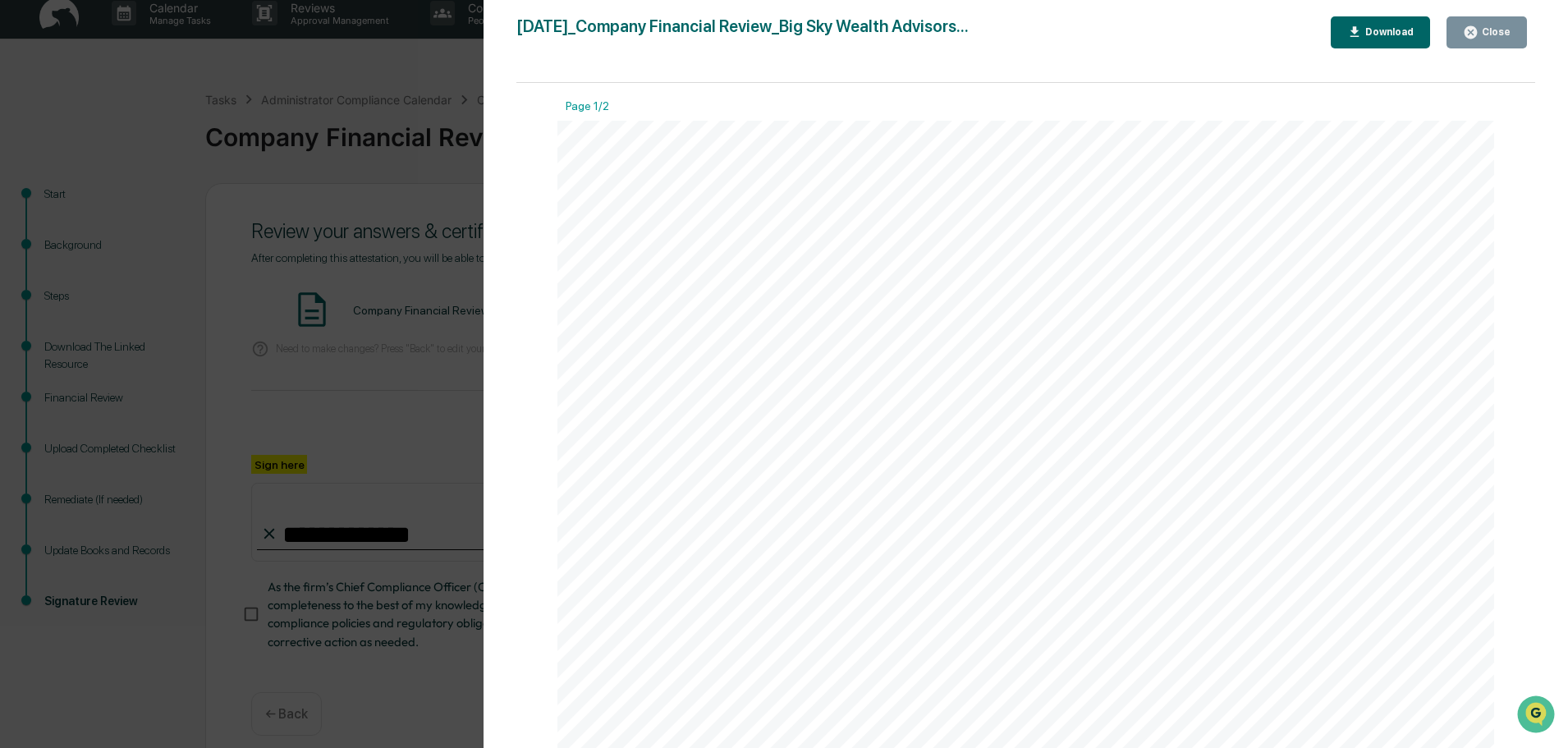
click at [1496, 30] on div "Close" at bounding box center [1495, 31] width 32 height 11
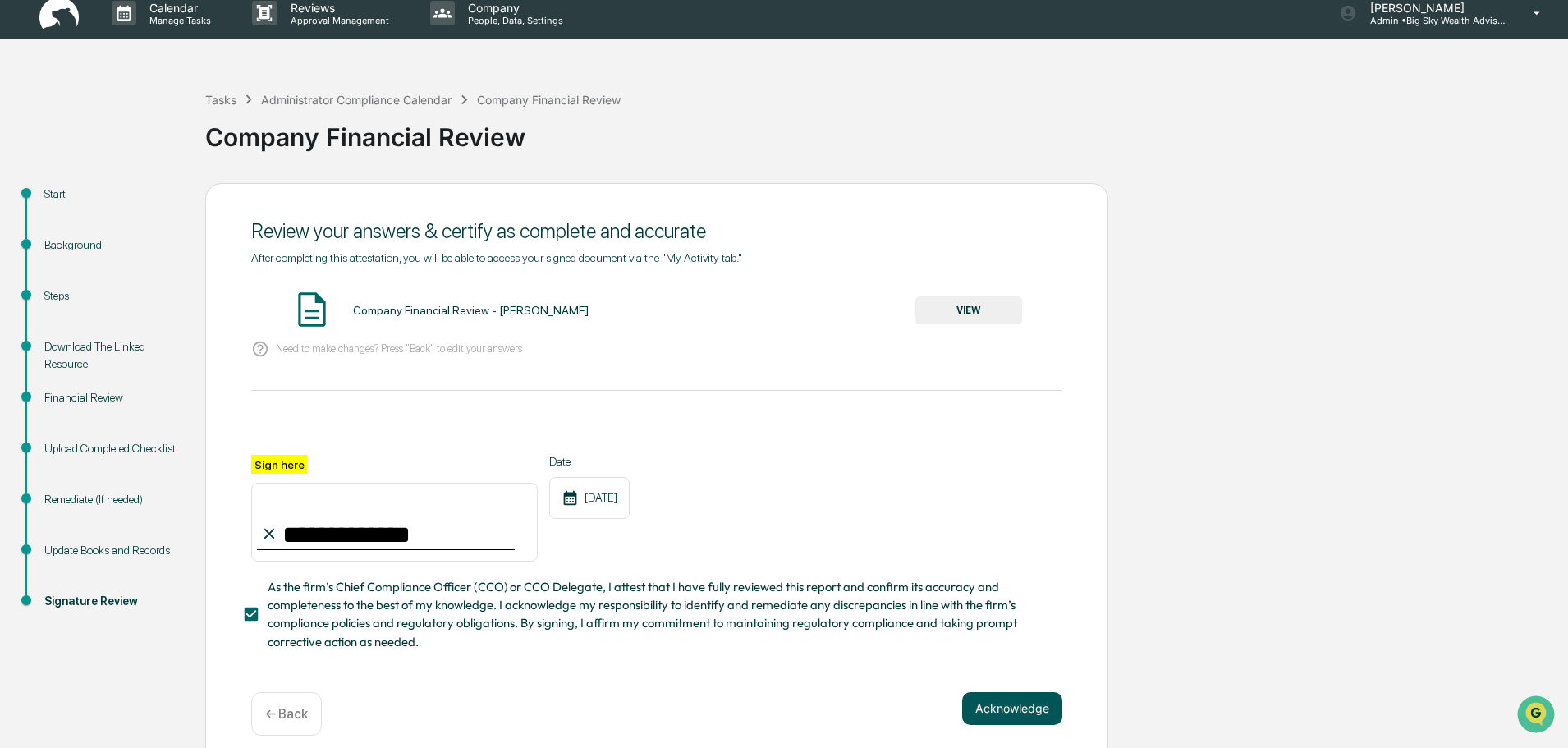
click at [983, 715] on button "Acknowledge" at bounding box center [1012, 708] width 100 height 33
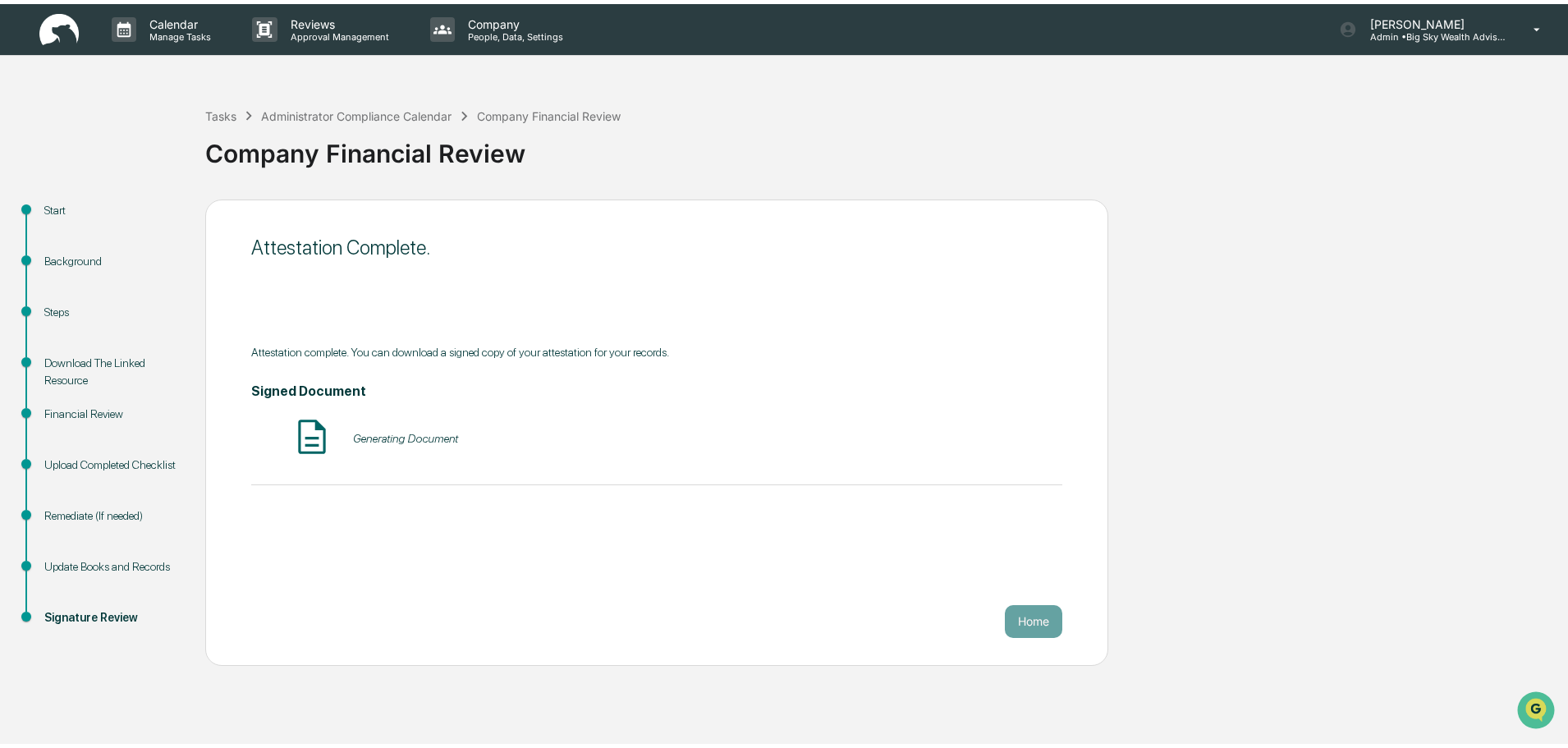
scroll to position [0, 0]
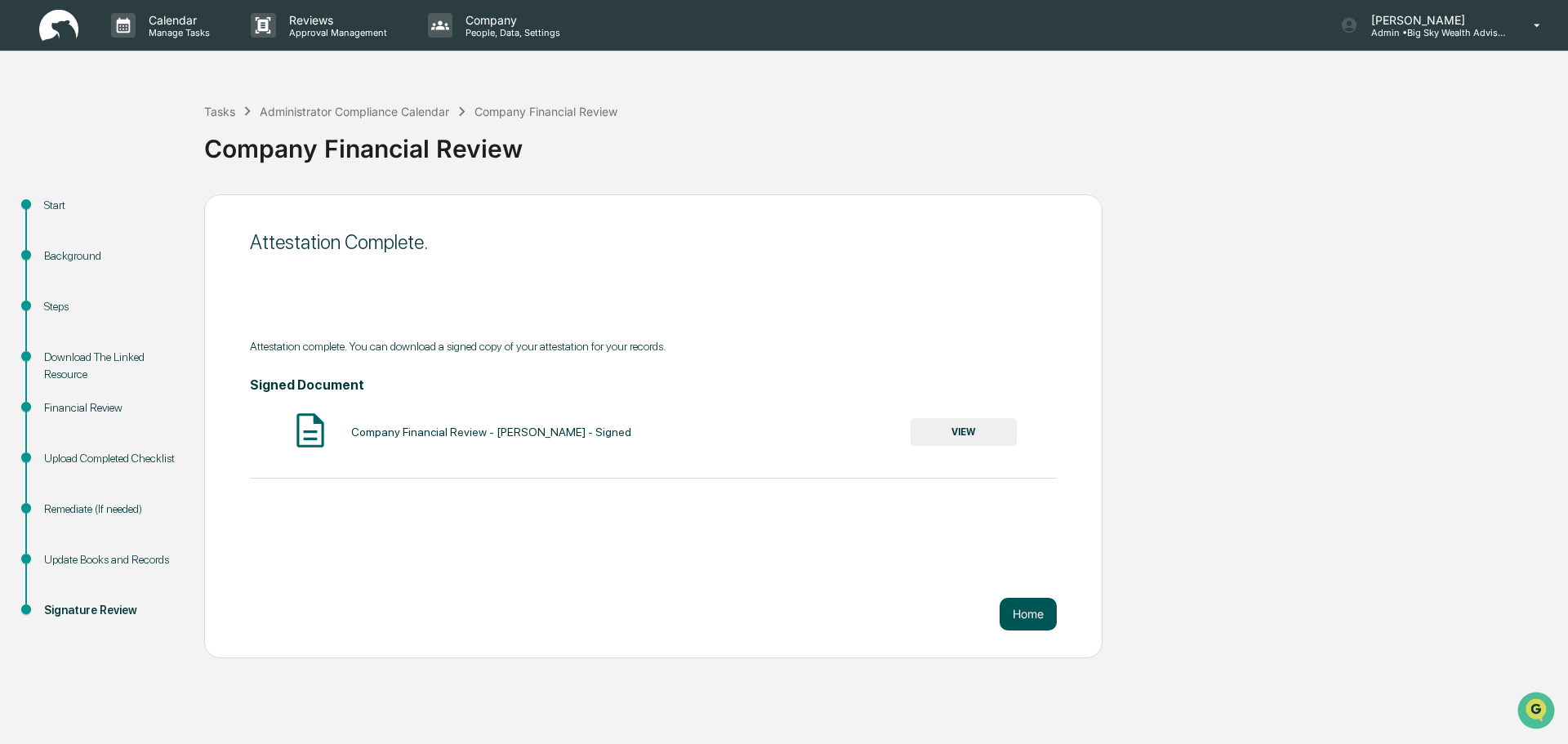
click at [1033, 619] on button "Home" at bounding box center [1029, 614] width 57 height 33
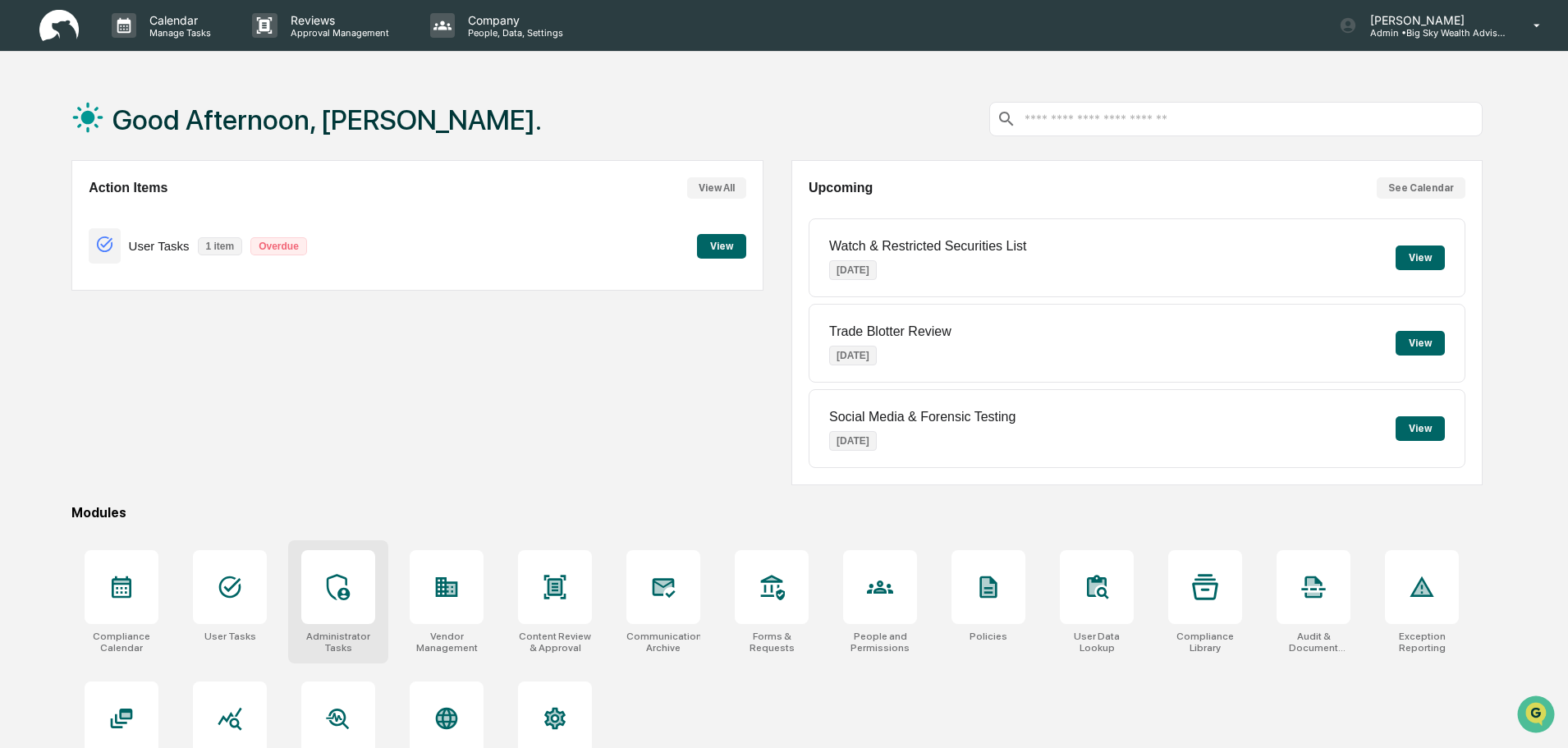
click at [317, 590] on div at bounding box center [339, 587] width 74 height 74
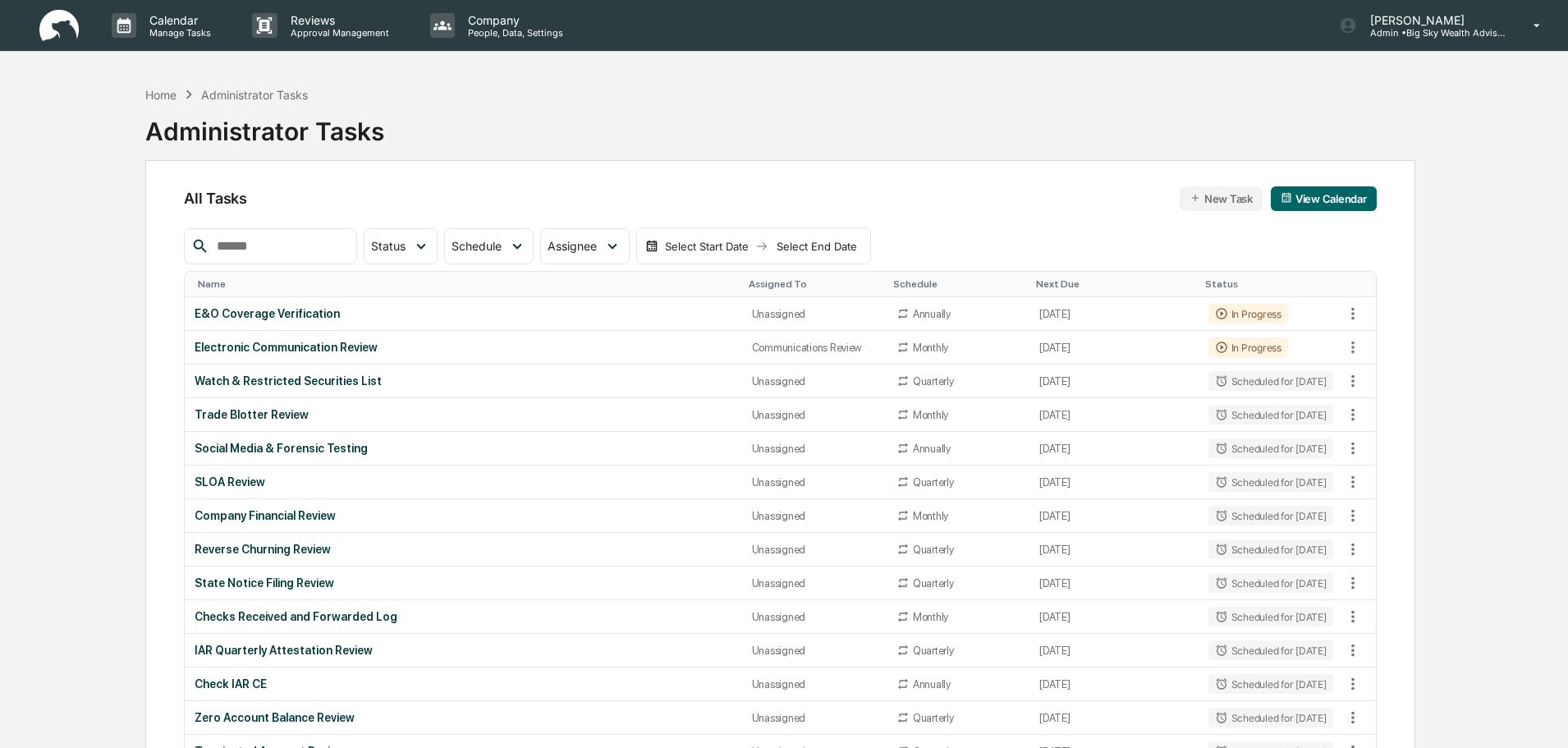
click at [287, 248] on input "text" at bounding box center [279, 246] width 140 height 21
click at [290, 518] on div "Company Financial Review" at bounding box center [463, 515] width 537 height 13
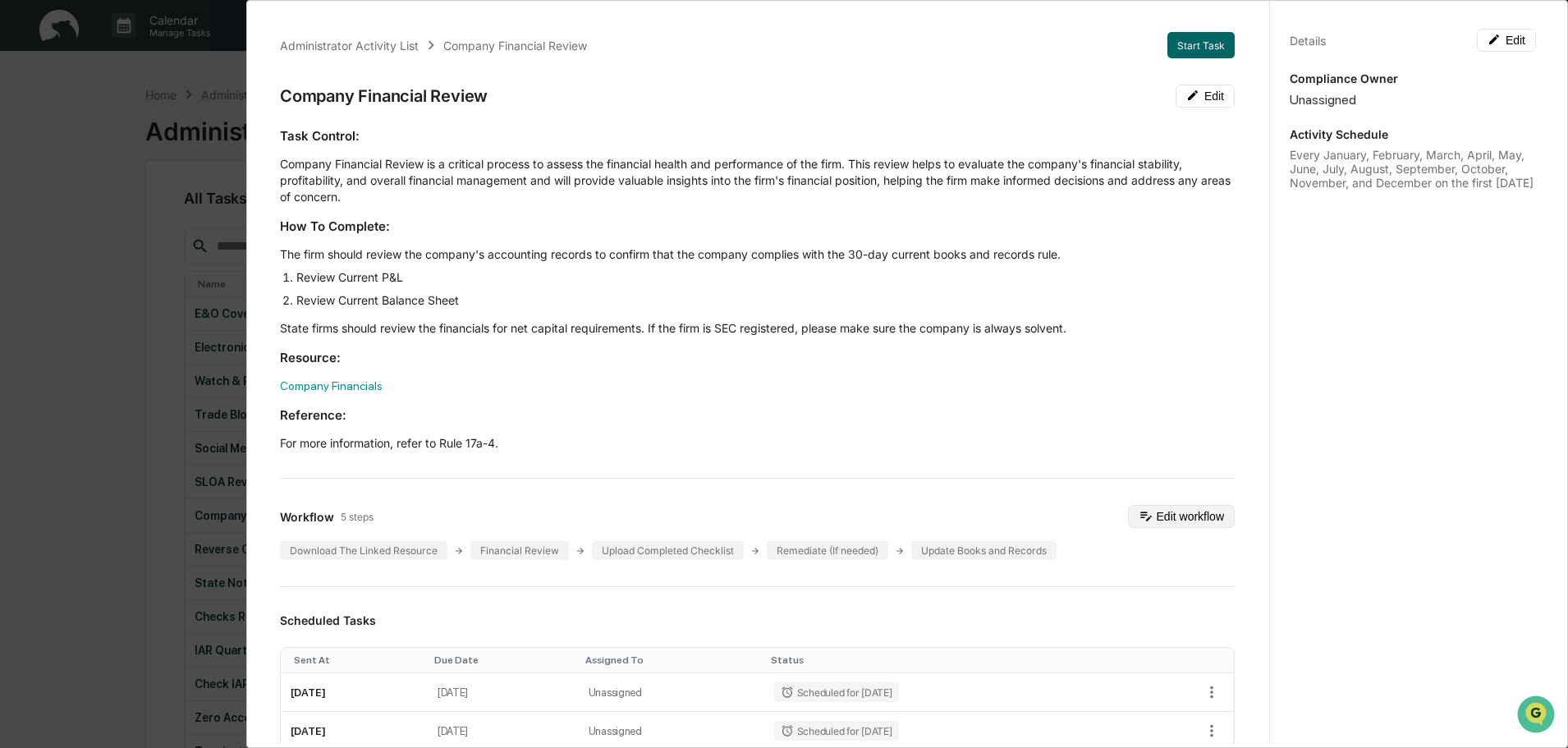
click at [1158, 510] on button "Edit workflow" at bounding box center [1181, 516] width 106 height 23
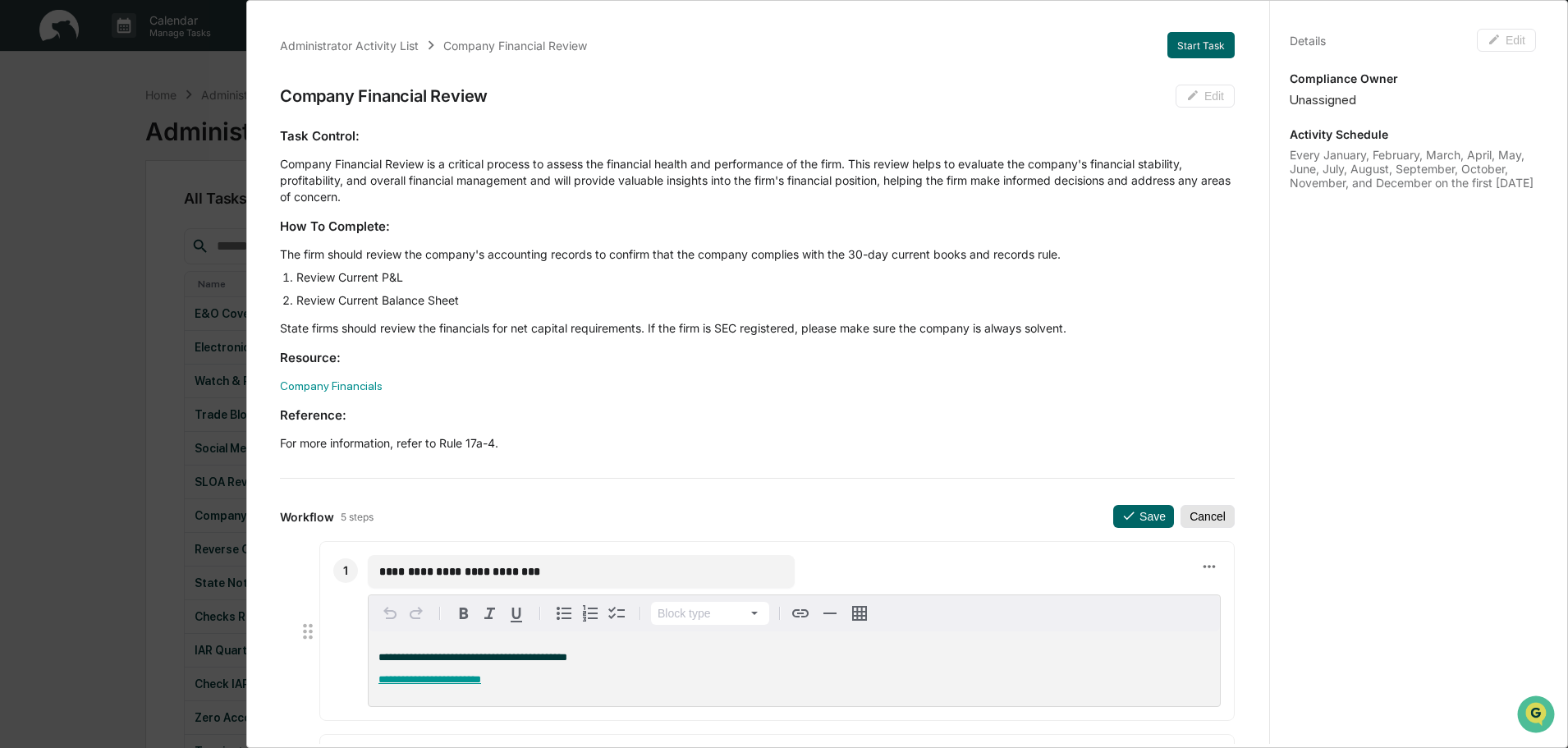
click at [1200, 510] on button "Cancel" at bounding box center [1207, 516] width 55 height 23
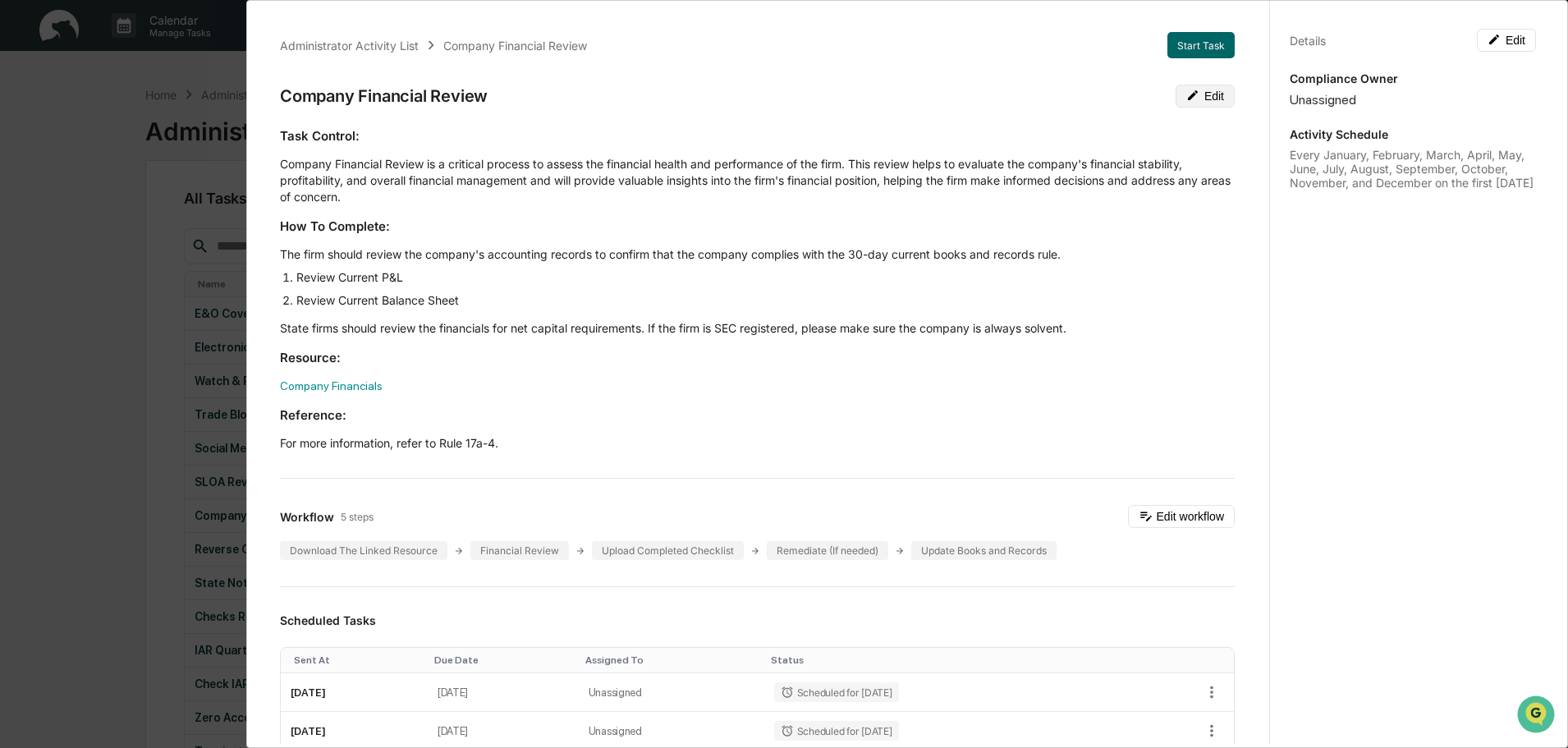
click at [1189, 89] on button "Edit" at bounding box center [1205, 95] width 59 height 23
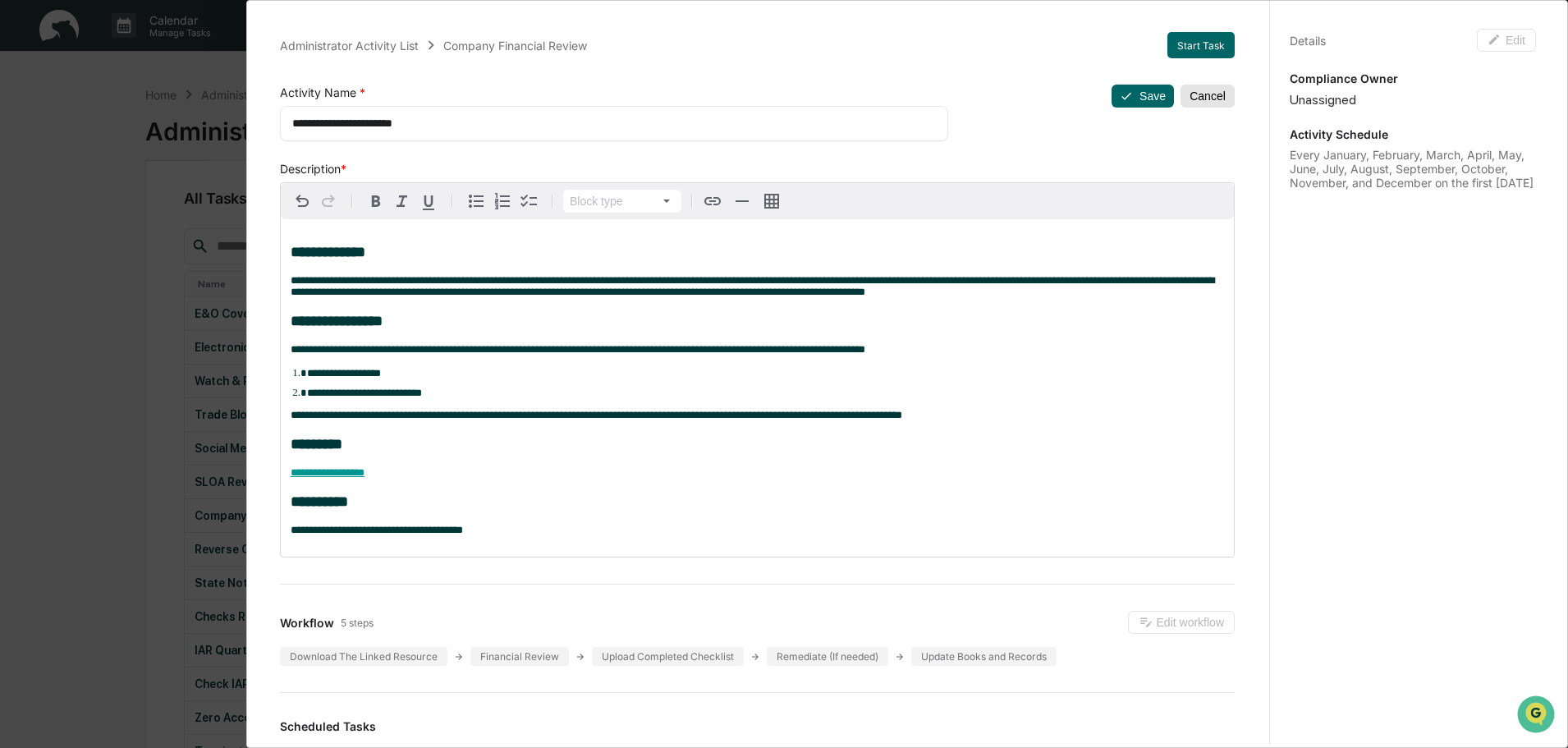
click at [1201, 98] on button "Cancel" at bounding box center [1207, 95] width 55 height 23
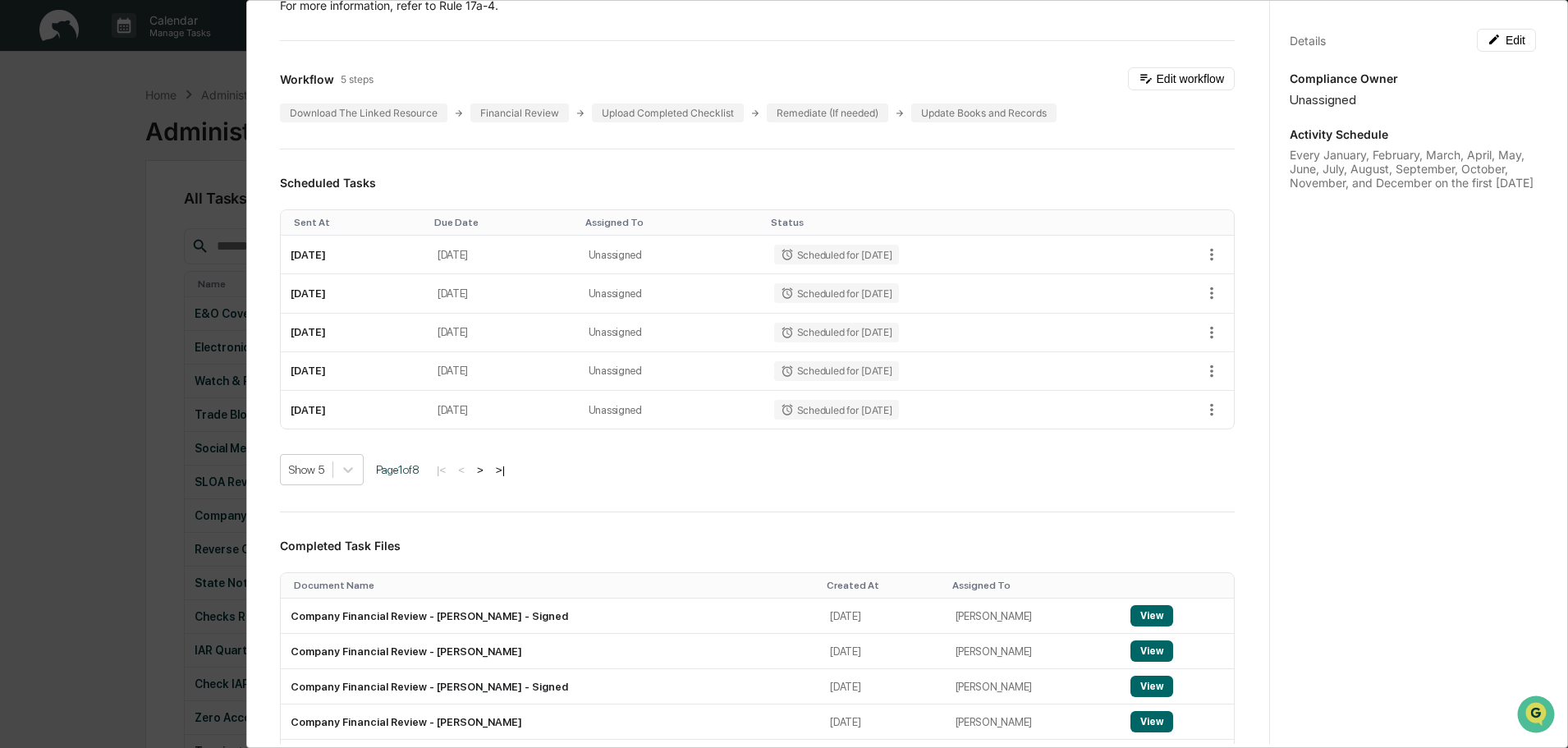
scroll to position [411, 0]
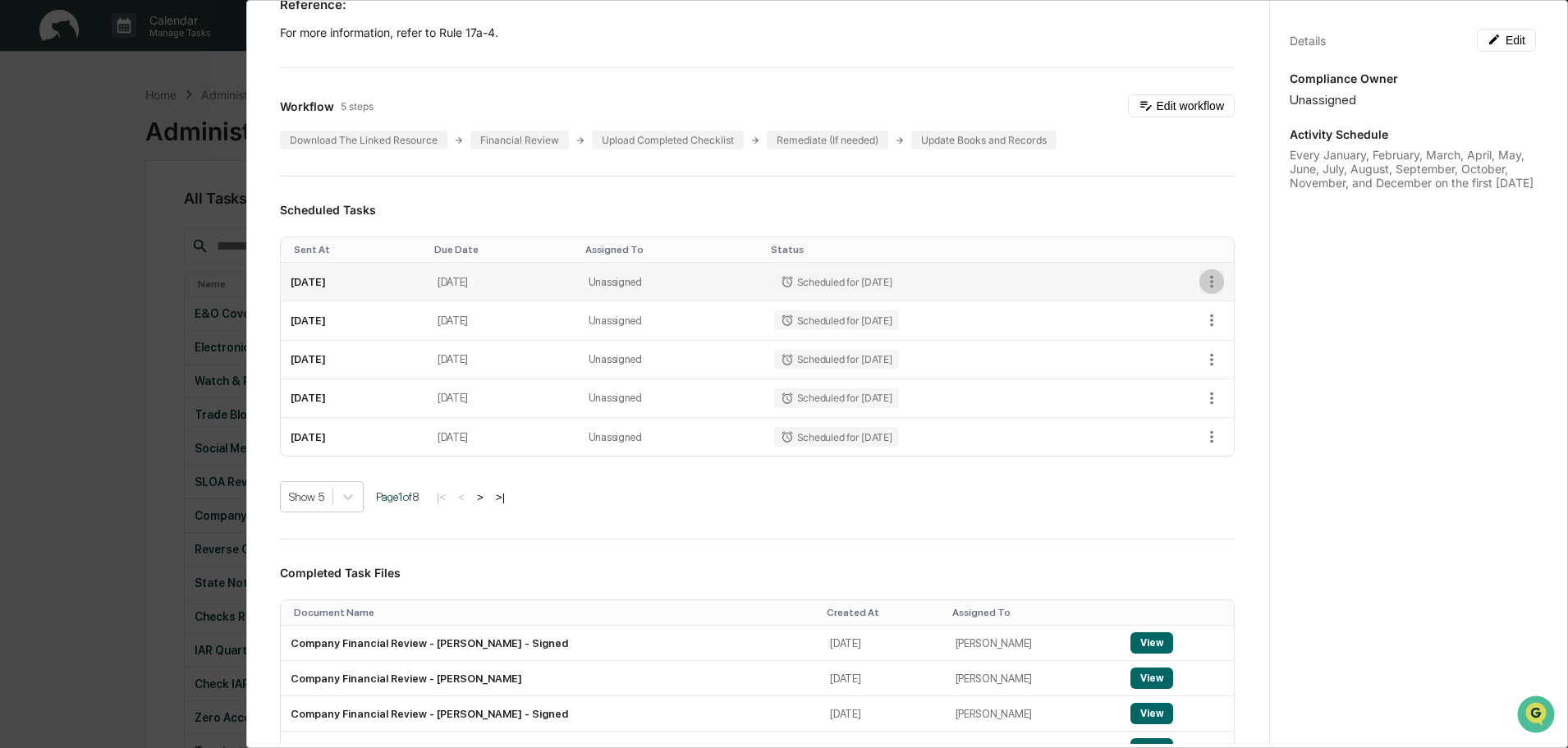
click at [1203, 281] on icon "button" at bounding box center [1212, 282] width 19 height 18
click at [918, 207] on div at bounding box center [788, 374] width 1576 height 748
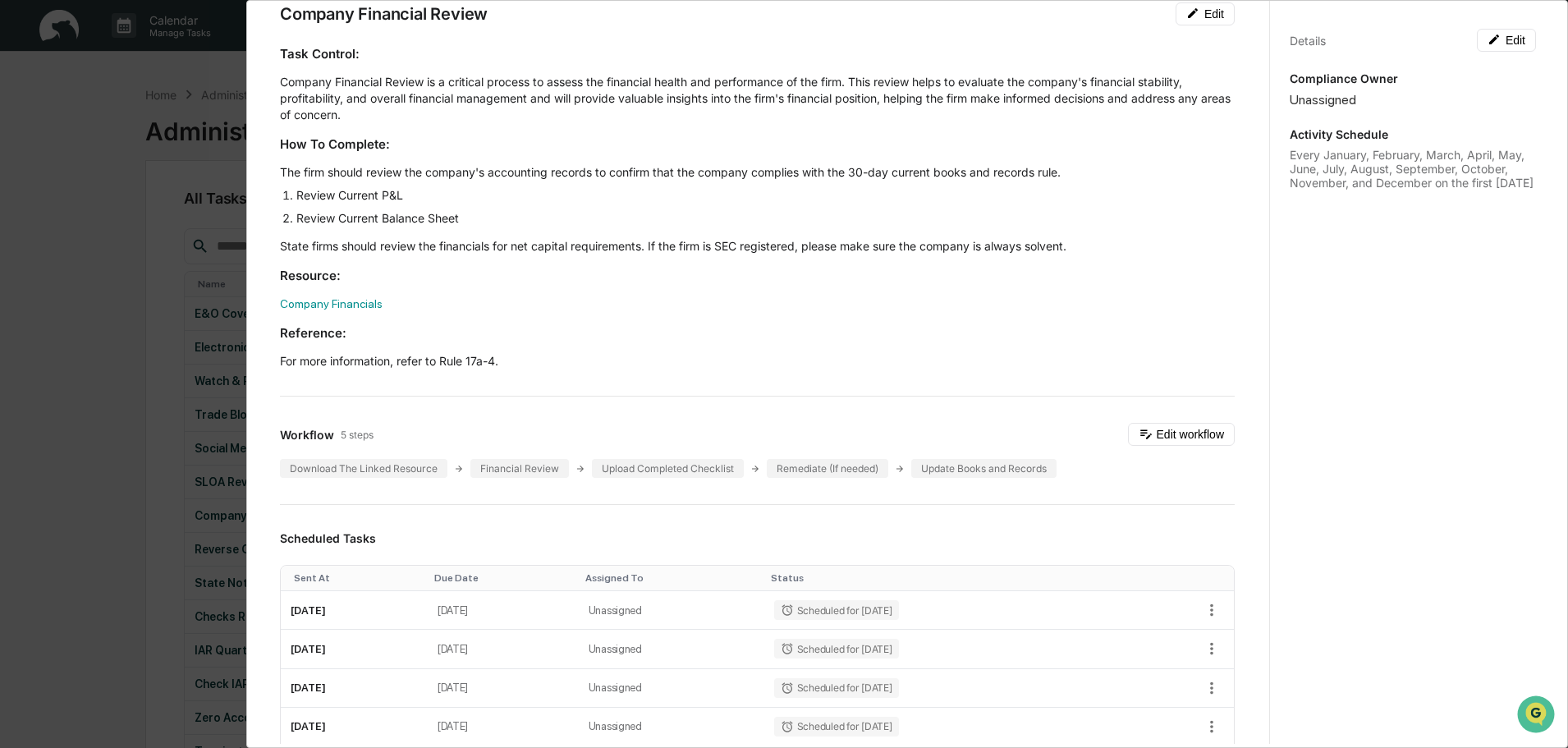
scroll to position [0, 0]
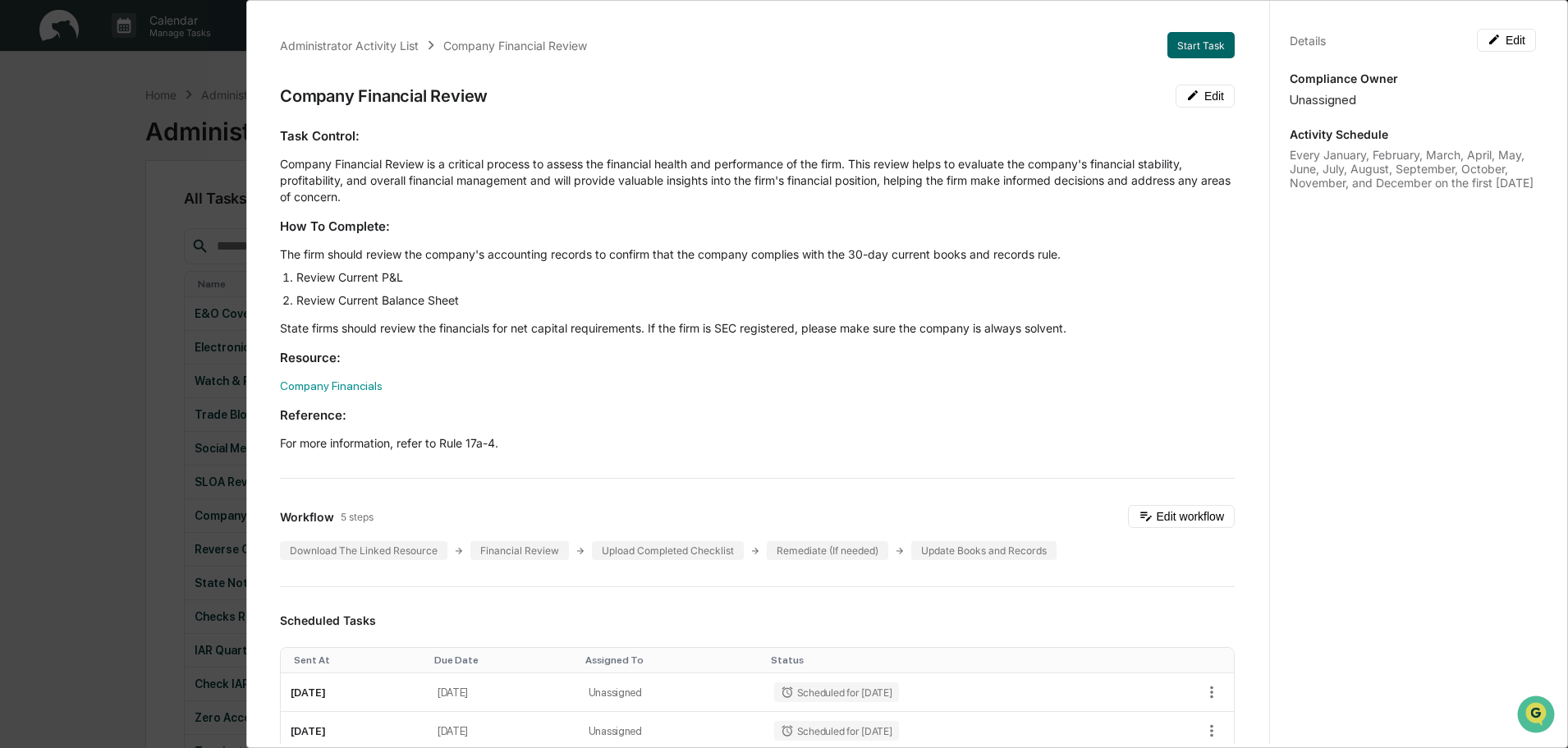
click at [55, 223] on div "Administrator Activity List Company Financial Review Start Task Company Financi…" at bounding box center [784, 374] width 1568 height 748
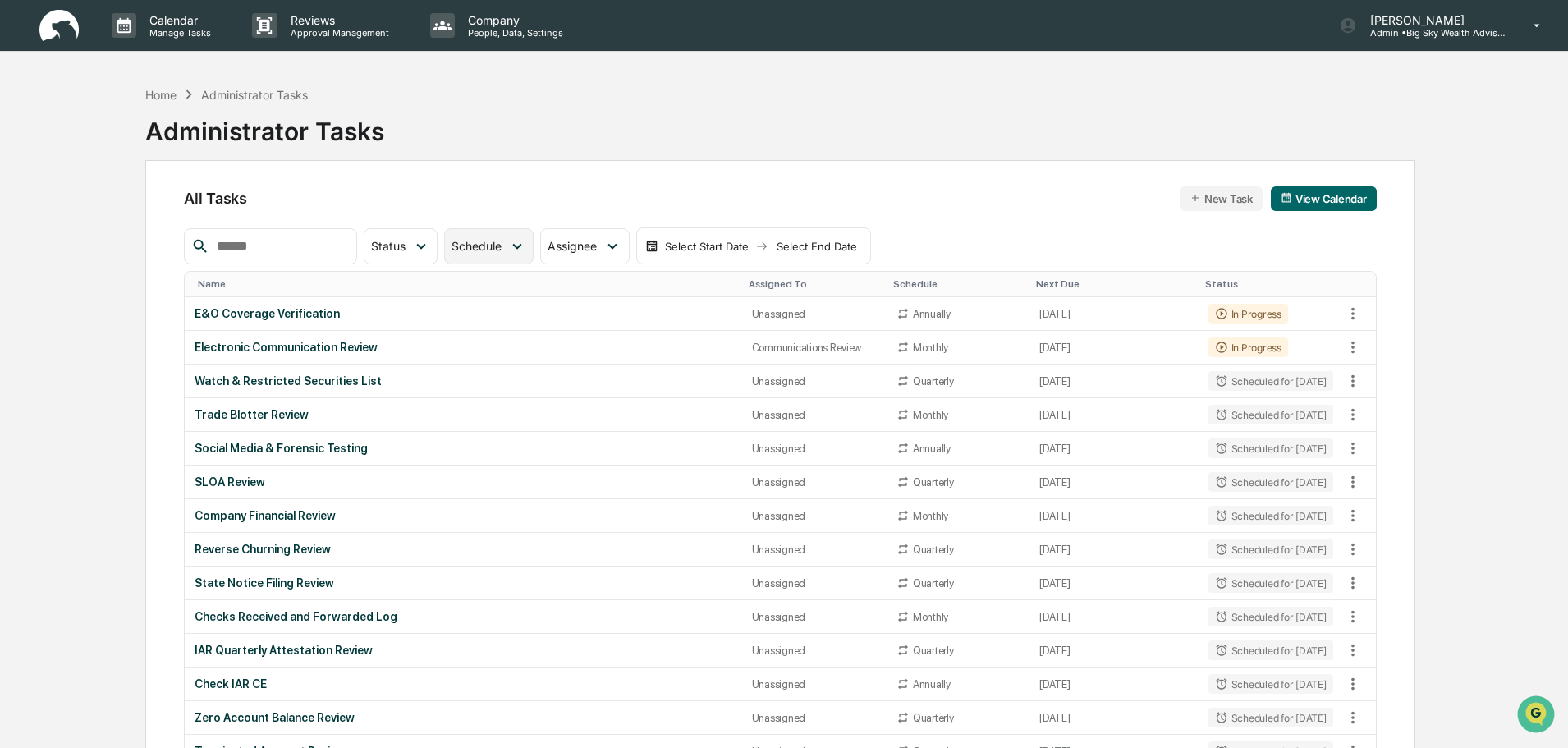
click at [526, 243] on icon at bounding box center [517, 247] width 19 height 18
click at [926, 513] on div "Monthly" at bounding box center [931, 515] width 35 height 12
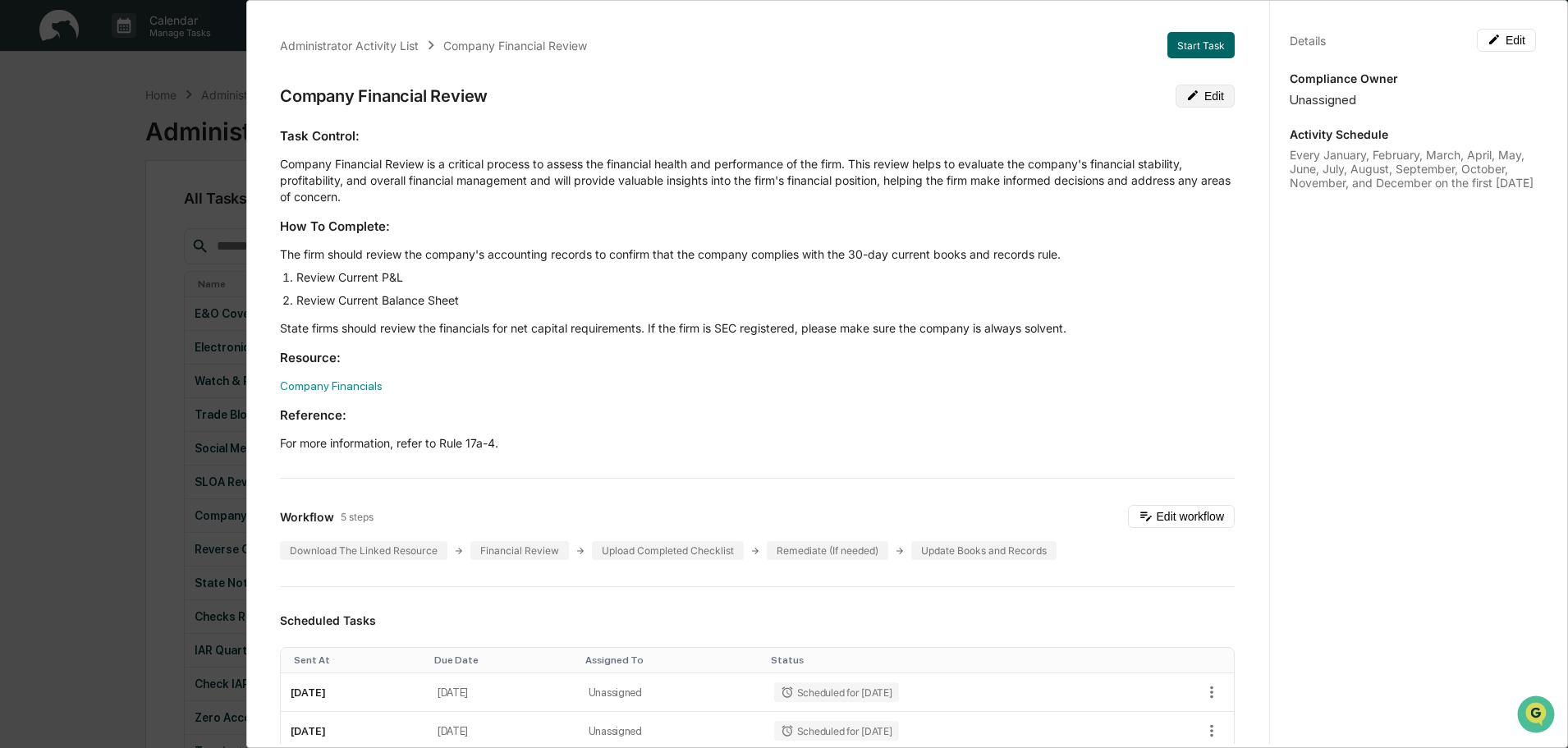
click at [1201, 92] on button "Edit" at bounding box center [1205, 95] width 59 height 23
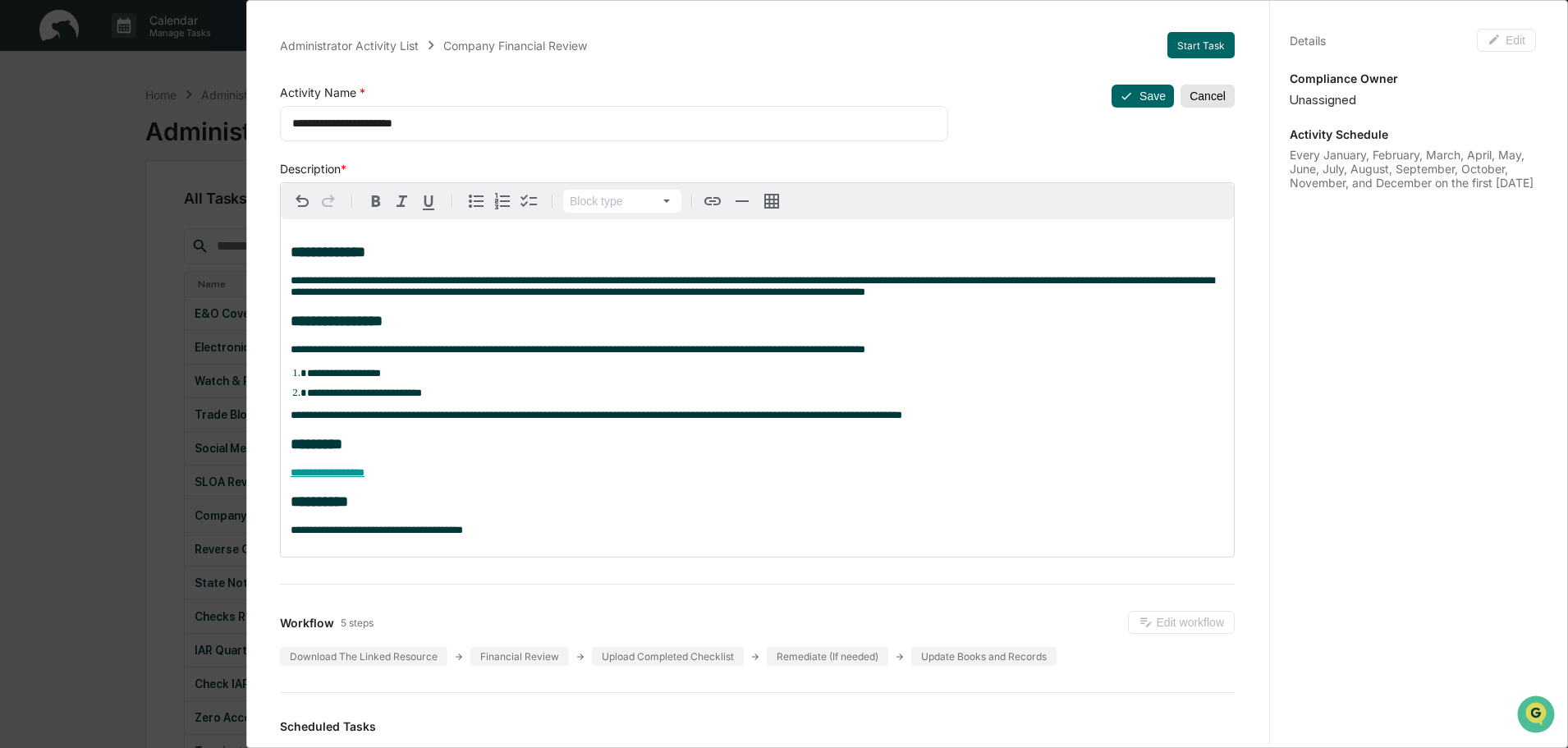
click at [1206, 100] on button "Cancel" at bounding box center [1207, 95] width 55 height 23
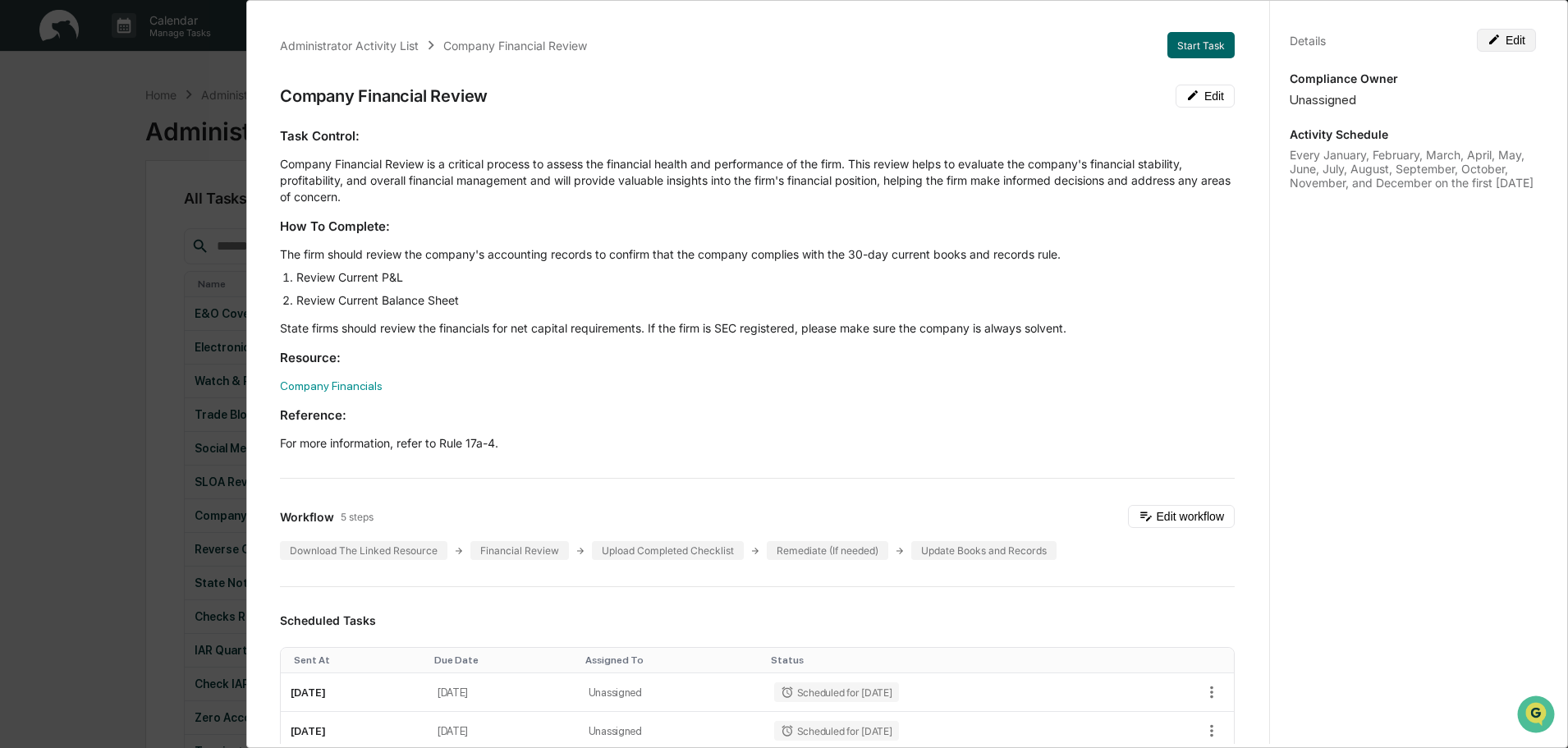
click at [1509, 46] on button "Edit" at bounding box center [1507, 40] width 59 height 23
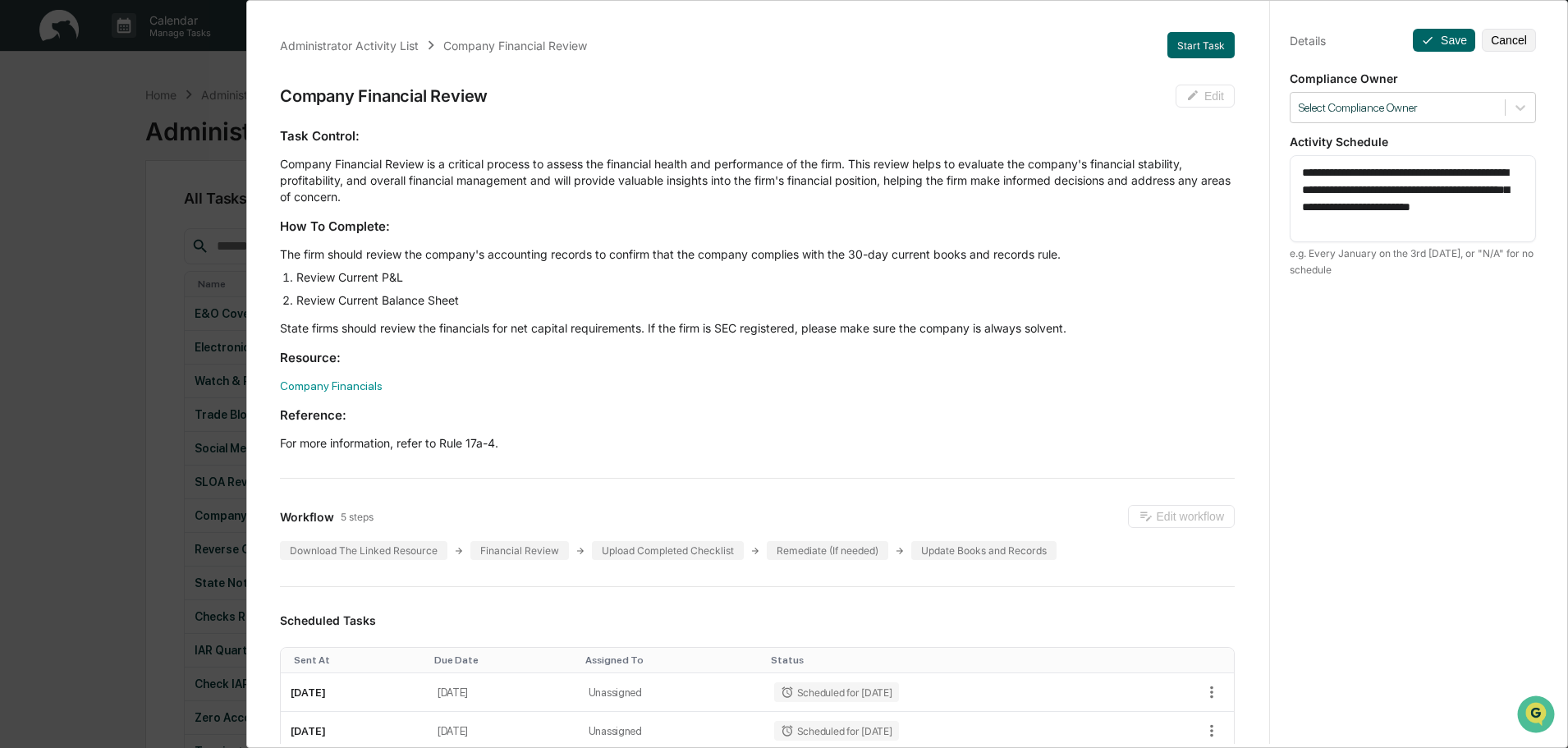
click at [1316, 179] on textarea "**********" at bounding box center [1414, 199] width 222 height 69
drag, startPoint x: 1472, startPoint y: 170, endPoint x: 1381, endPoint y: 172, distance: 91.0
click at [1381, 172] on textarea "**********" at bounding box center [1414, 199] width 222 height 69
drag, startPoint x: 1475, startPoint y: 174, endPoint x: 1413, endPoint y: 180, distance: 62.3
click at [1413, 180] on textarea "**********" at bounding box center [1414, 190] width 222 height 52
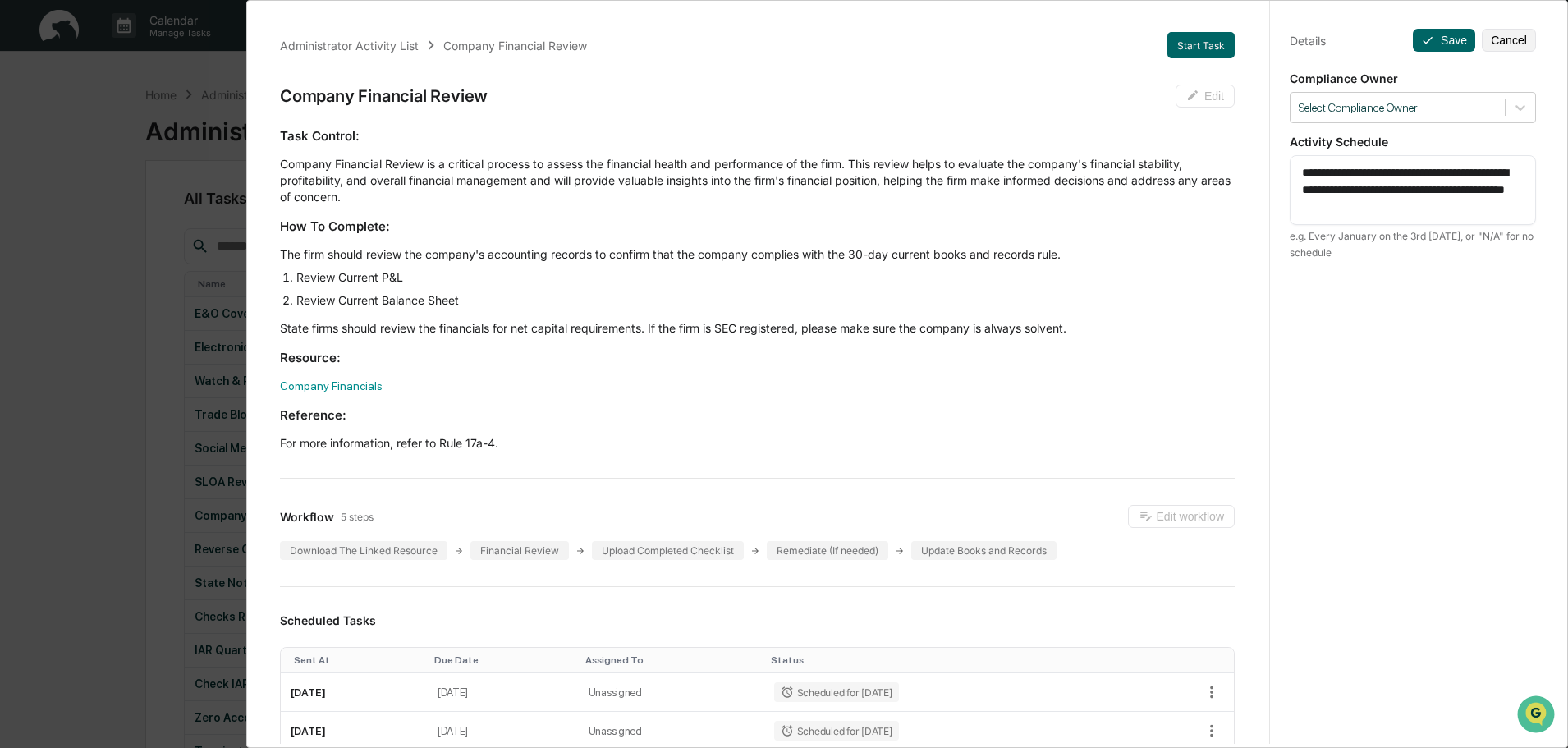
drag, startPoint x: 1364, startPoint y: 190, endPoint x: 1444, endPoint y: 170, distance: 82.5
click at [1444, 170] on textarea "**********" at bounding box center [1414, 190] width 222 height 52
drag, startPoint x: 1354, startPoint y: 193, endPoint x: 1293, endPoint y: 192, distance: 61.0
click at [1293, 192] on div "**********" at bounding box center [1414, 190] width 246 height 69
type textarea "**********"
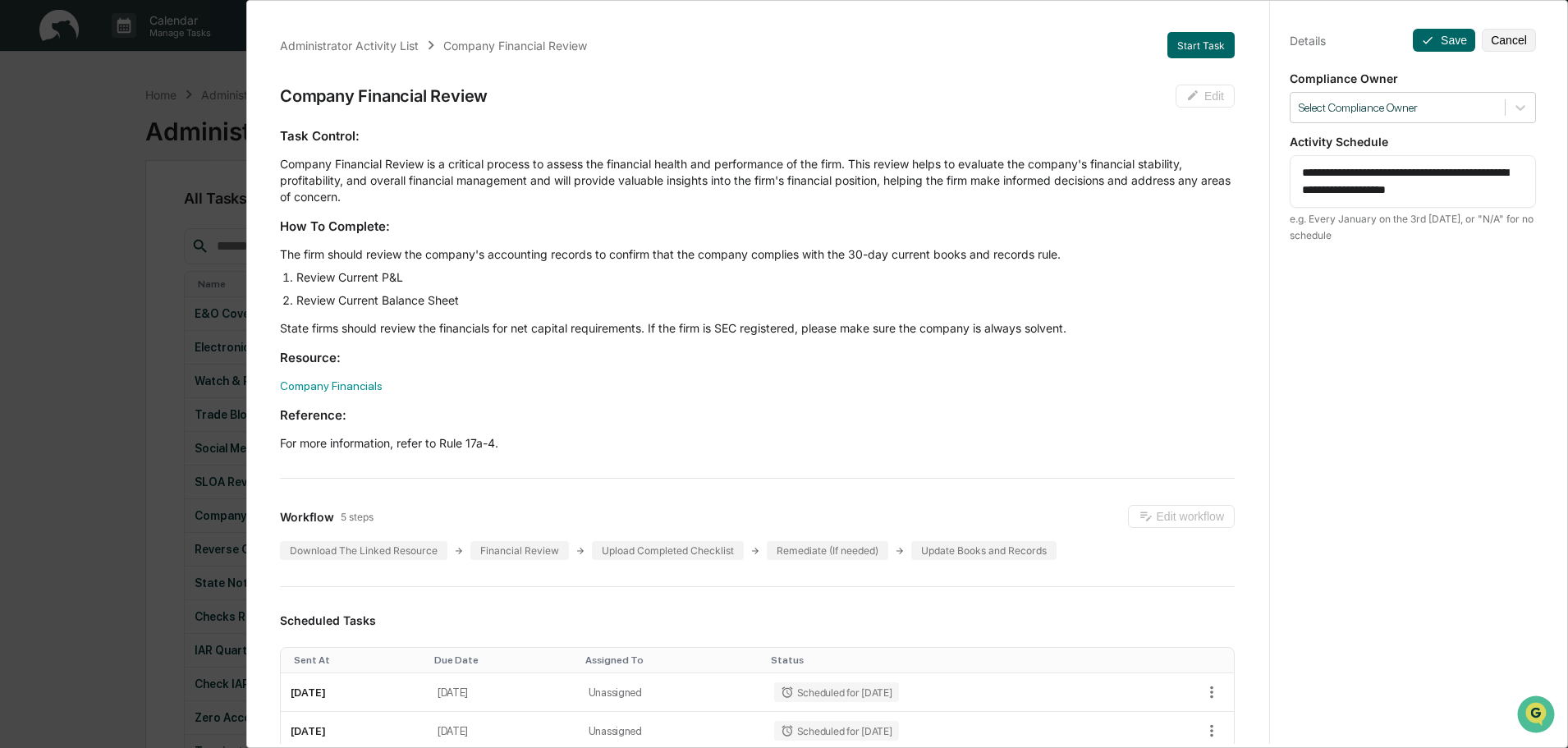
click at [1400, 421] on div "**********" at bounding box center [1413, 389] width 287 height 787
click at [1437, 41] on button "Save" at bounding box center [1444, 40] width 62 height 23
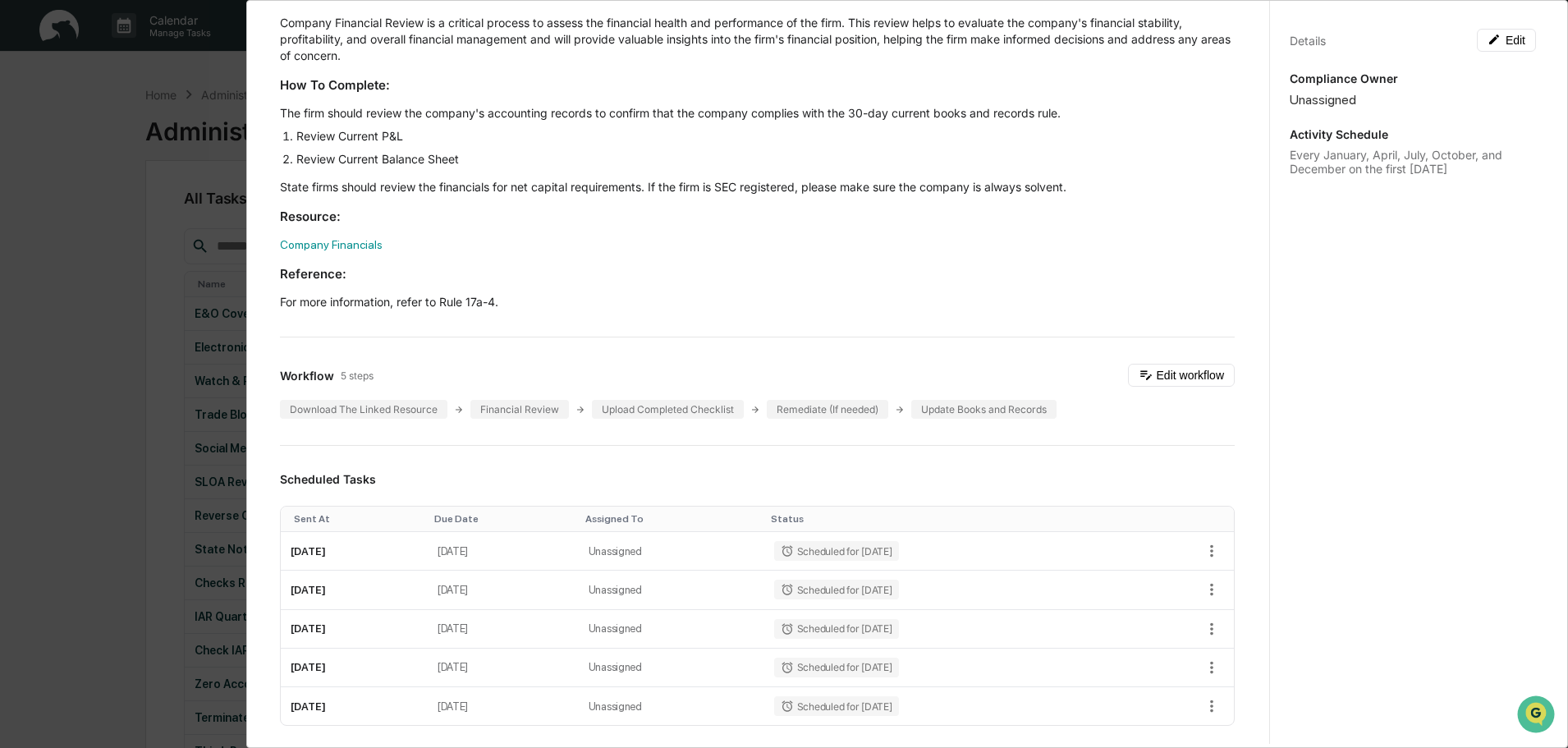
scroll to position [165, 0]
